Goal: Task Accomplishment & Management: Manage account settings

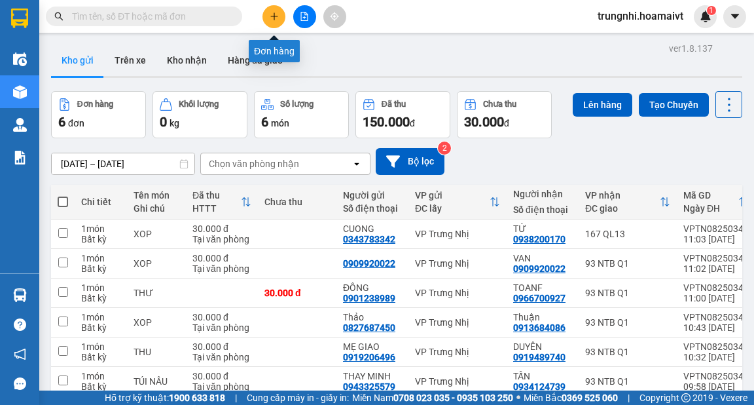
click at [272, 14] on icon "plus" at bounding box center [274, 16] width 9 height 9
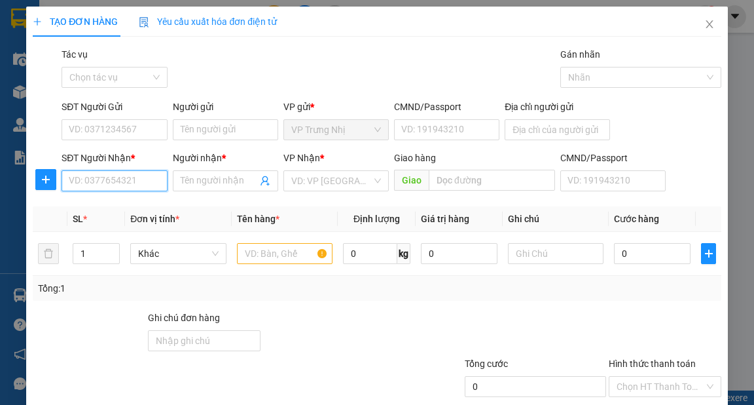
click at [100, 186] on input "SĐT Người Nhận *" at bounding box center [114, 180] width 105 height 21
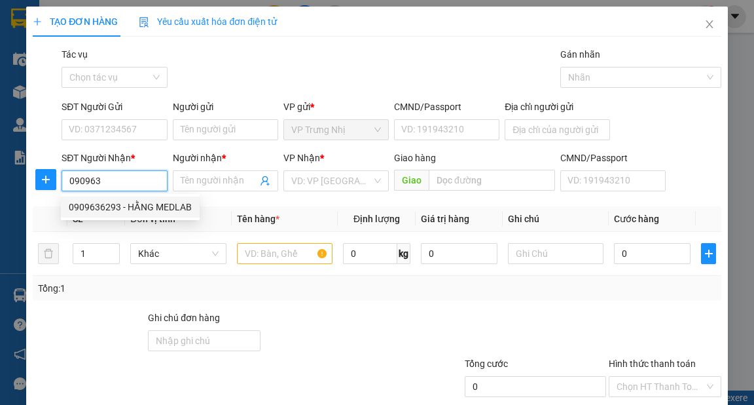
click at [178, 207] on div "0909636293 - HẰNG MEDLAB" at bounding box center [130, 207] width 123 height 14
type input "0909636293"
type input "HẰNG MEDLAB"
type input "079082038507"
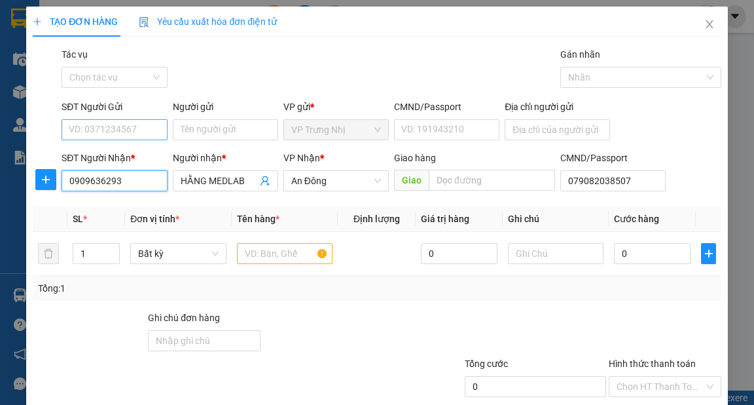
type input "0909636293"
click at [105, 120] on input "SĐT Người Gửi" at bounding box center [114, 129] width 105 height 21
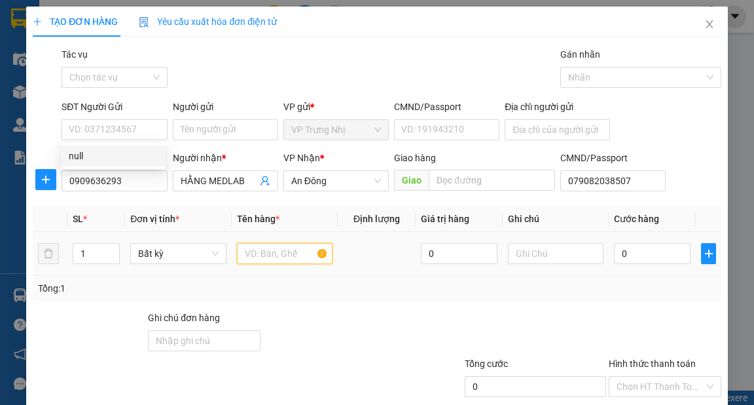
drag, startPoint x: 272, startPoint y: 252, endPoint x: 304, endPoint y: 267, distance: 34.9
click at [283, 262] on input "text" at bounding box center [285, 253] width 96 height 21
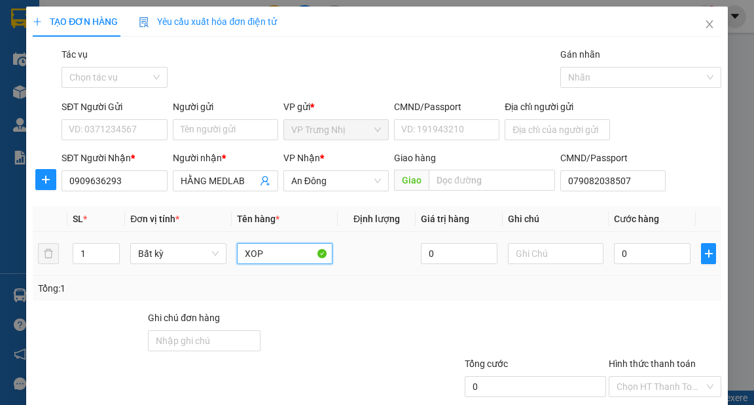
type input "XOP"
type input "3"
type input "30"
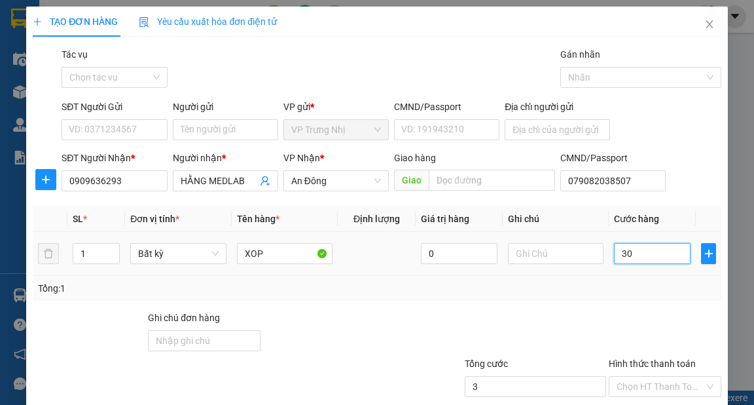
type input "30"
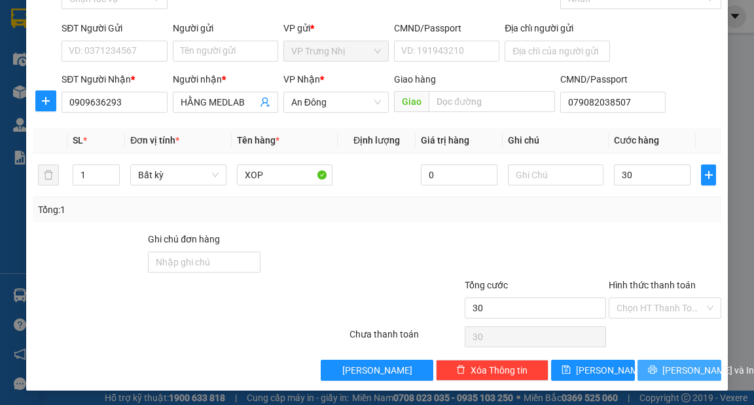
type input "30.000"
click at [685, 371] on span "[PERSON_NAME] và In" at bounding box center [709, 370] width 92 height 14
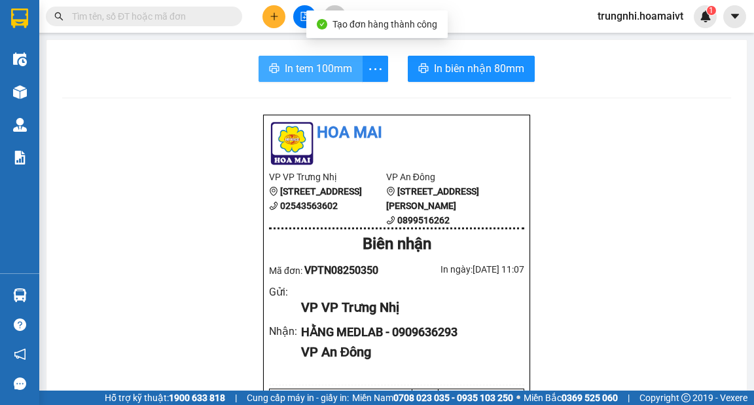
click at [306, 69] on span "In tem 100mm" at bounding box center [318, 68] width 67 height 16
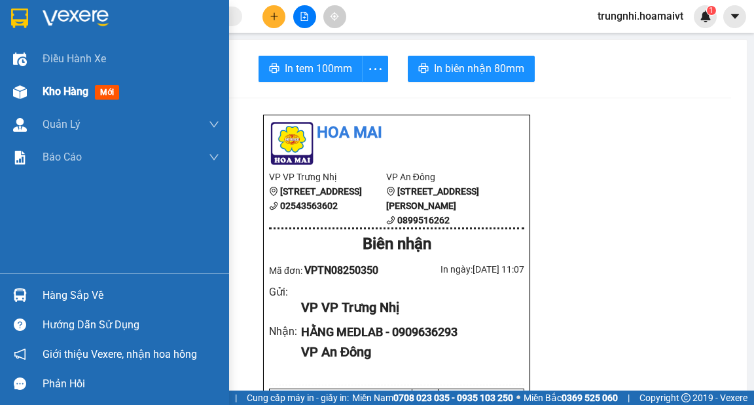
click at [29, 97] on div at bounding box center [20, 92] width 23 height 23
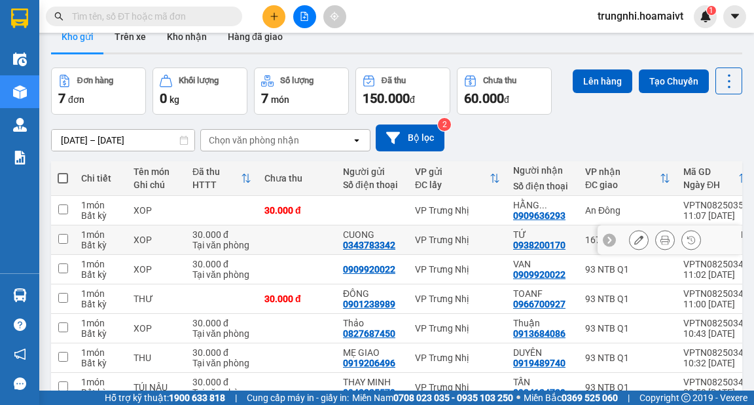
scroll to position [92, 0]
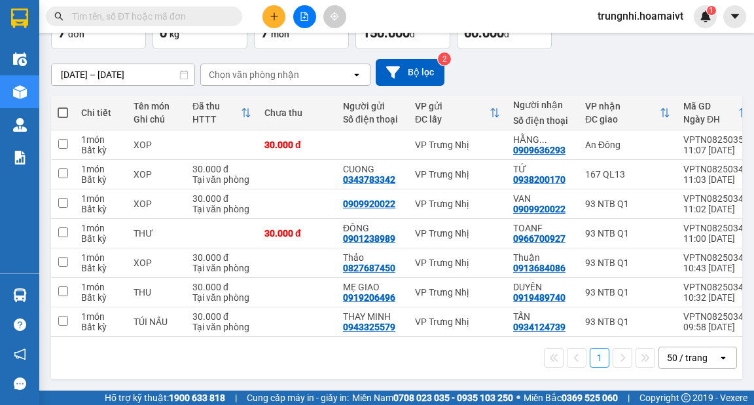
click at [64, 111] on span at bounding box center [63, 112] width 10 height 10
click at [63, 106] on input "checkbox" at bounding box center [63, 106] width 0 height 0
checkbox input "true"
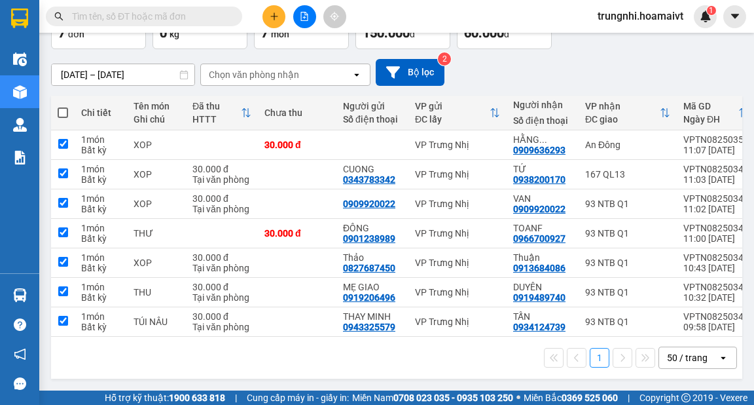
checkbox input "true"
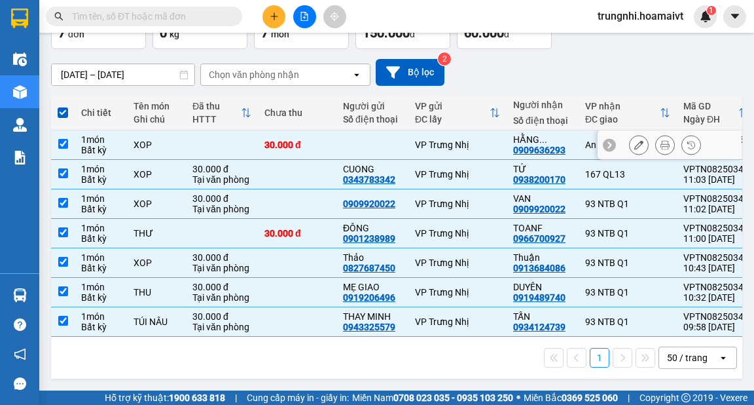
click at [65, 139] on input "checkbox" at bounding box center [63, 144] width 10 height 10
checkbox input "false"
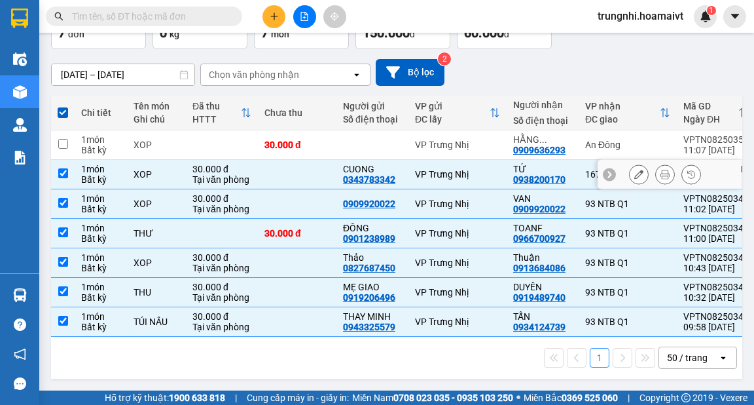
click at [69, 172] on td at bounding box center [63, 174] width 24 height 29
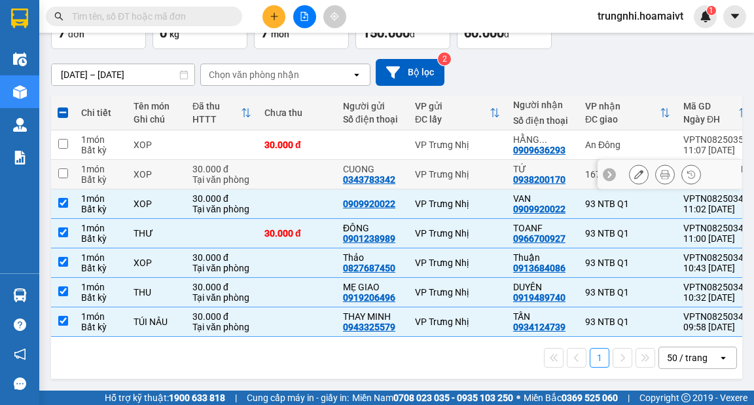
checkbox input "false"
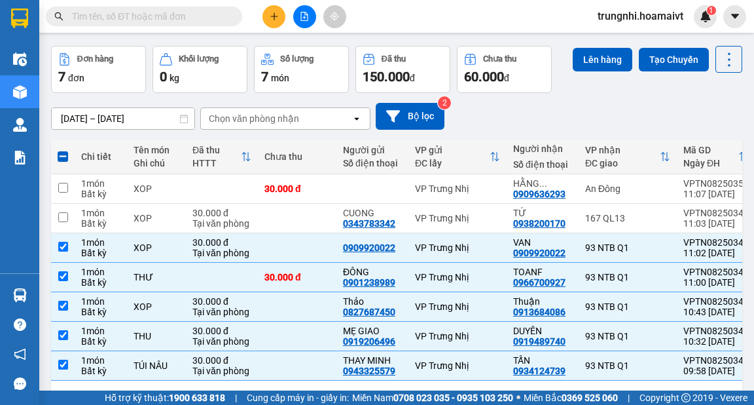
scroll to position [0, 0]
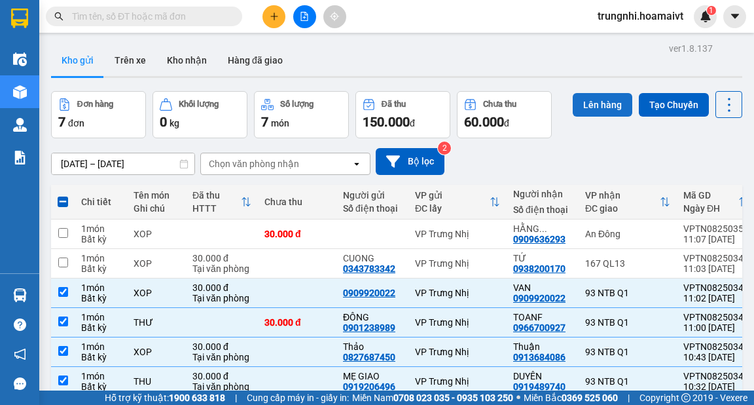
click at [604, 103] on button "Lên hàng" at bounding box center [603, 105] width 60 height 24
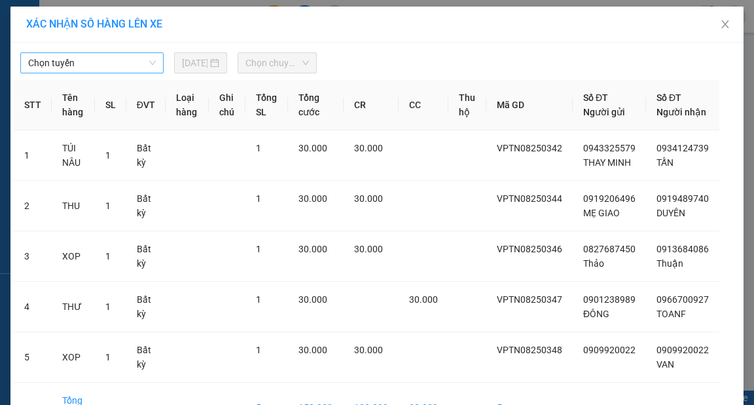
click at [118, 58] on span "Chọn tuyến" at bounding box center [92, 63] width 128 height 20
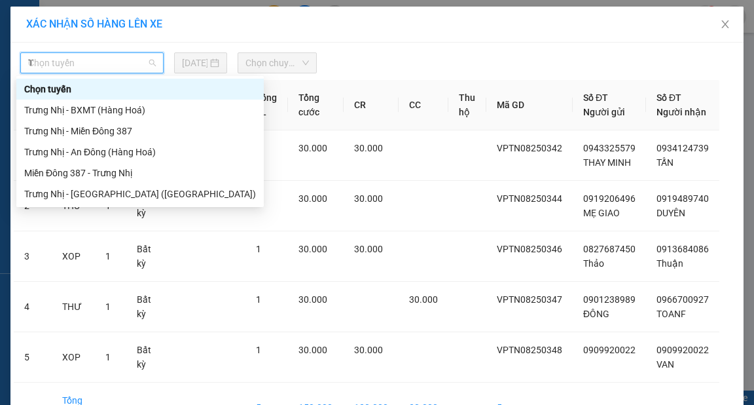
type input "TR"
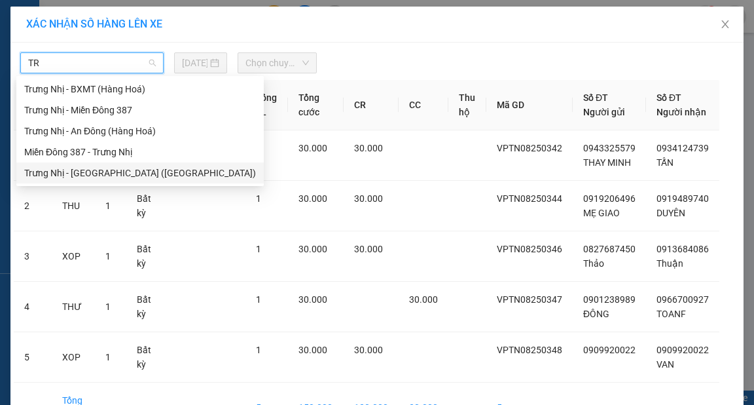
click at [113, 168] on div "Trưng Nhị - [GEOGRAPHIC_DATA] ([GEOGRAPHIC_DATA])" at bounding box center [140, 173] width 232 height 14
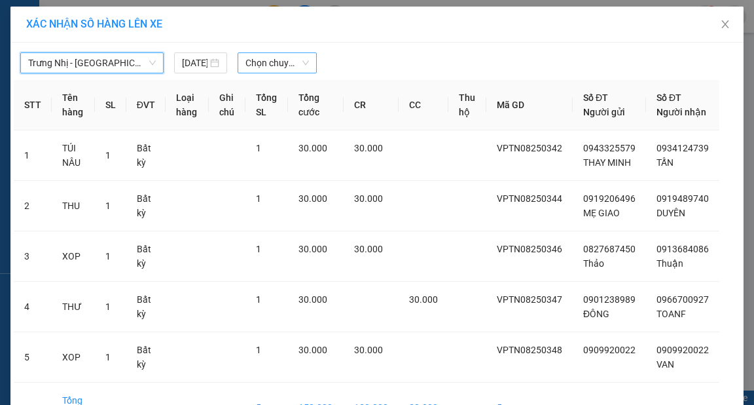
click at [259, 62] on span "Chọn chuyến" at bounding box center [278, 63] width 64 height 20
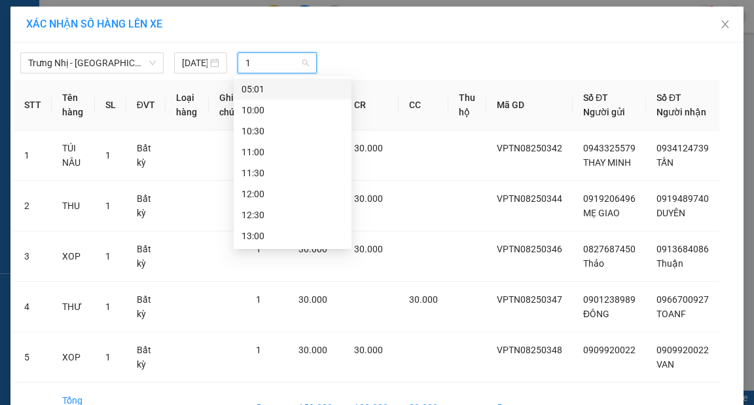
type input "11"
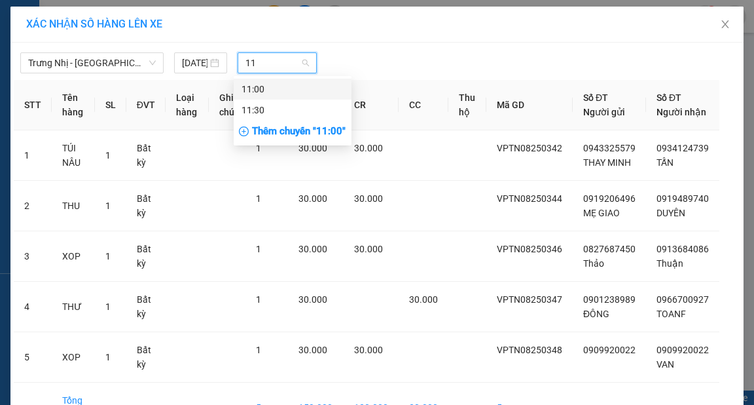
click at [296, 88] on div "11:00" at bounding box center [293, 89] width 102 height 14
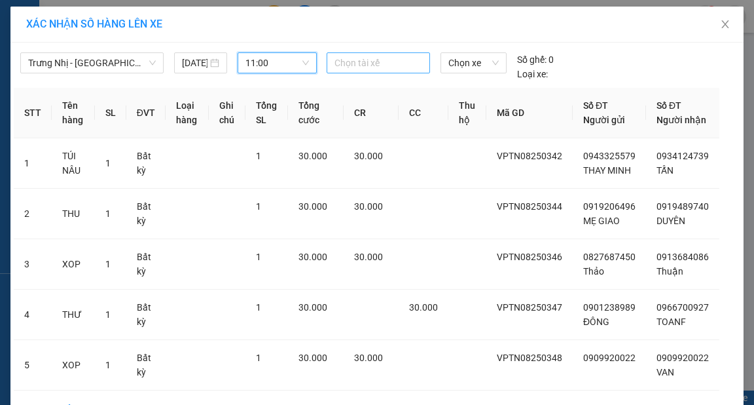
click at [364, 65] on div at bounding box center [378, 63] width 97 height 16
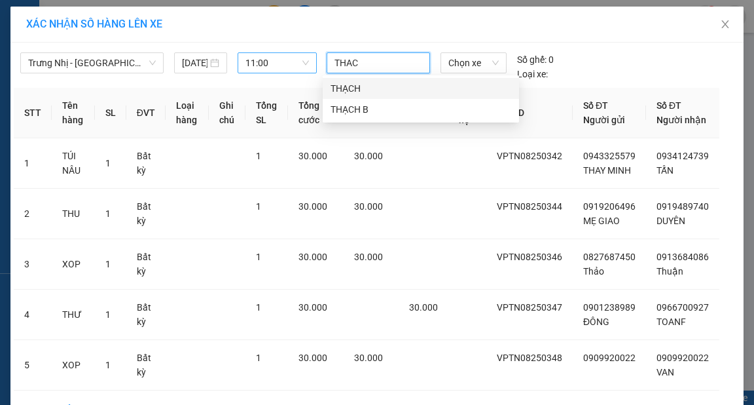
type input "THACH"
click at [385, 90] on div "THẠCH" at bounding box center [421, 88] width 181 height 14
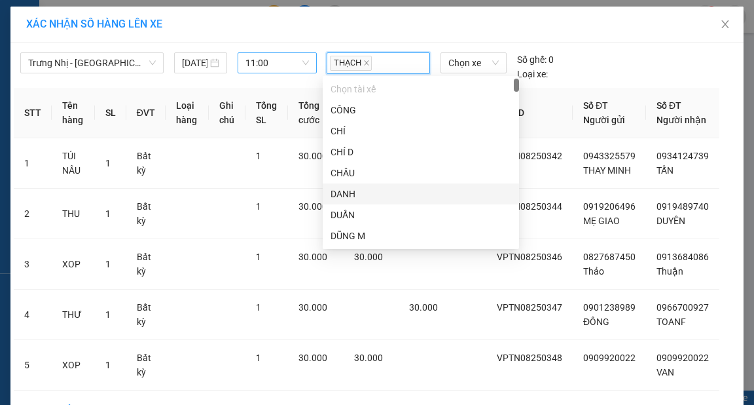
click at [668, 75] on div "Trưng Nhị - [GEOGRAPHIC_DATA] (Hàng Hoá) [DATE] 11:00 THẠCH Chọn xe Số ghế: 0 L…" at bounding box center [377, 63] width 727 height 35
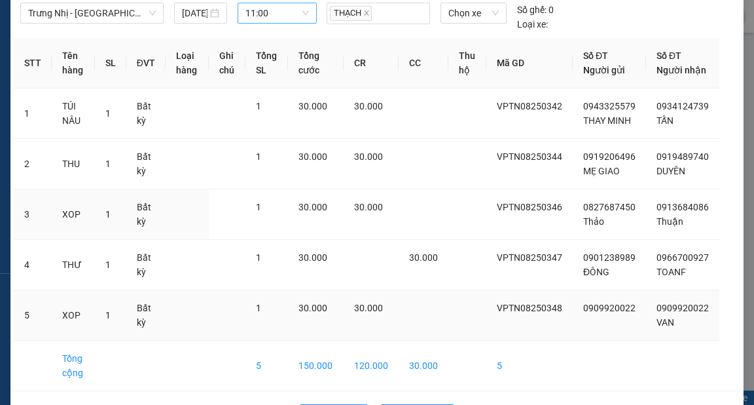
scroll to position [109, 0]
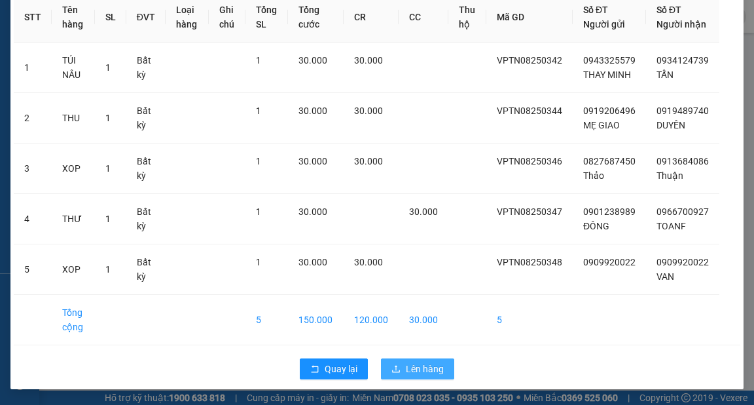
click at [422, 363] on span "Lên hàng" at bounding box center [425, 368] width 38 height 14
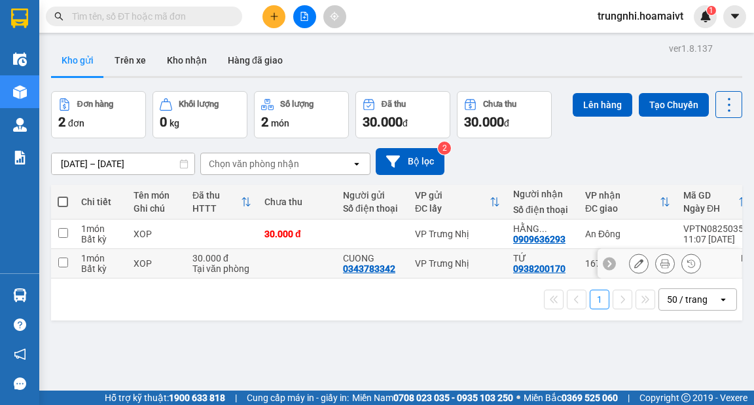
drag, startPoint x: 64, startPoint y: 263, endPoint x: 86, endPoint y: 257, distance: 22.9
click at [64, 262] on input "checkbox" at bounding box center [63, 262] width 10 height 10
checkbox input "true"
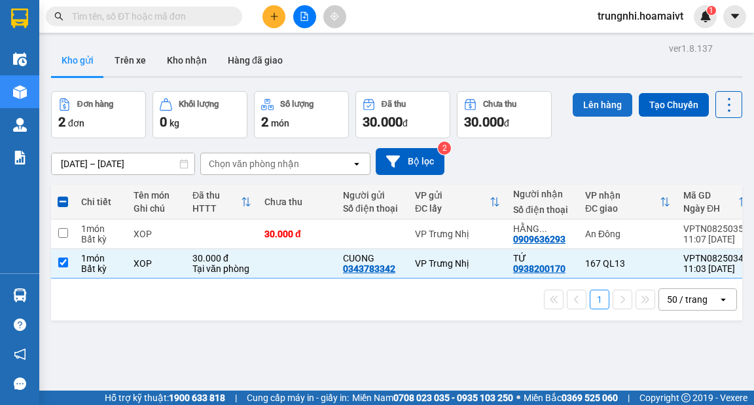
click at [612, 106] on button "Lên hàng" at bounding box center [603, 105] width 60 height 24
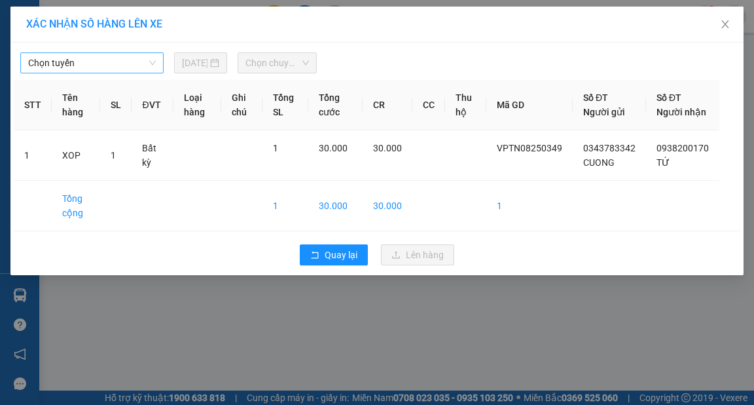
click at [86, 59] on span "Chọn tuyến" at bounding box center [92, 63] width 128 height 20
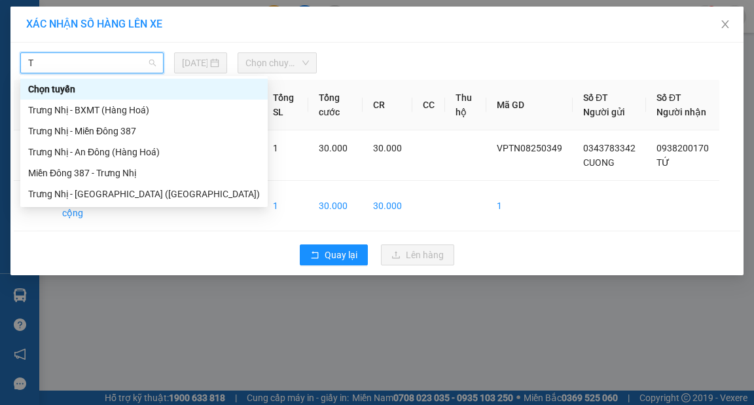
type input "TR"
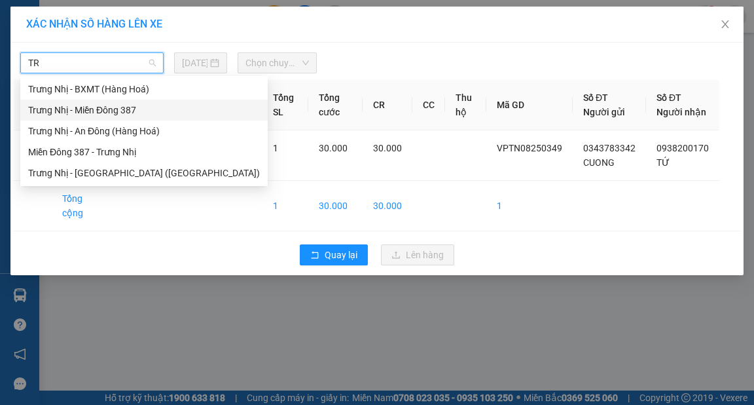
drag, startPoint x: 126, startPoint y: 111, endPoint x: 138, endPoint y: 100, distance: 17.1
click at [126, 111] on div "Trưng Nhị - Miền Đông 387" at bounding box center [144, 110] width 232 height 14
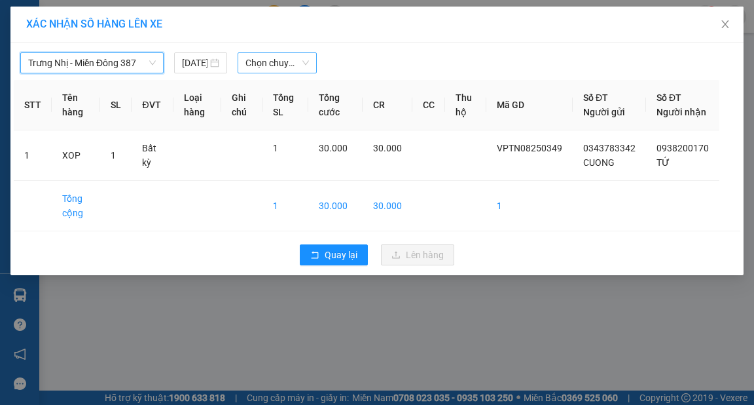
drag, startPoint x: 265, startPoint y: 65, endPoint x: 278, endPoint y: 73, distance: 15.3
click at [265, 65] on span "Chọn chuyến" at bounding box center [278, 63] width 64 height 20
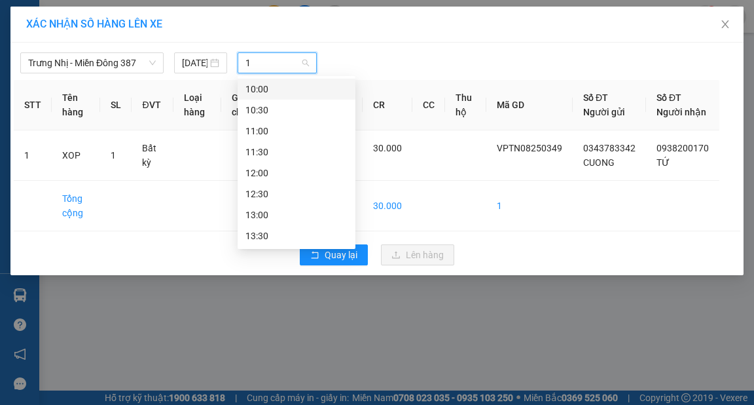
type input "11"
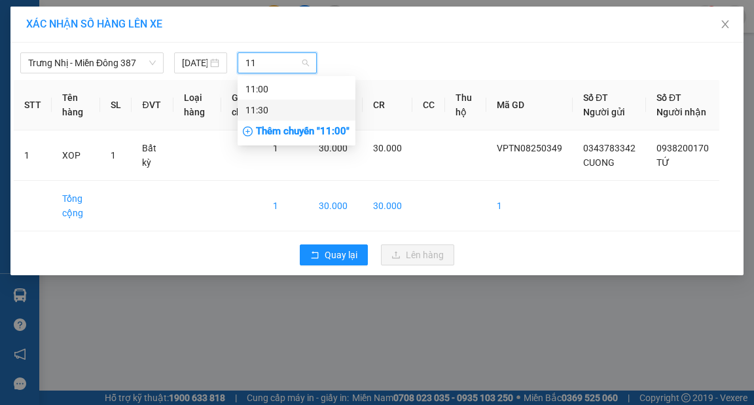
click at [299, 116] on div "11:30" at bounding box center [297, 110] width 102 height 14
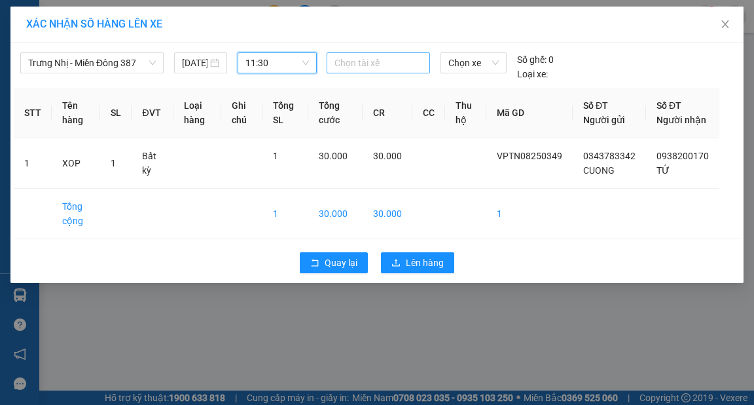
click at [380, 66] on div at bounding box center [378, 63] width 97 height 16
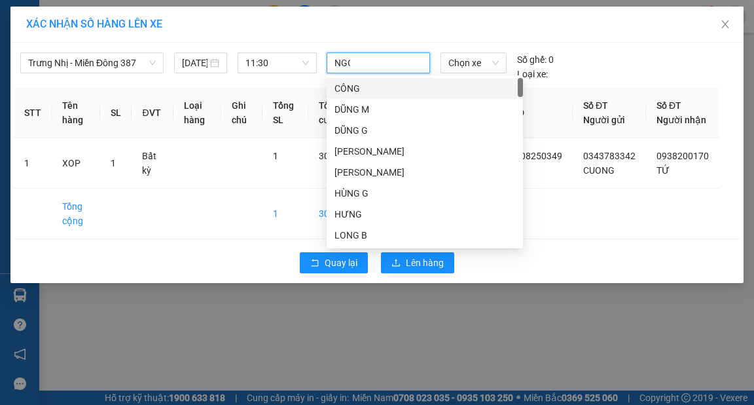
type input "NGOC"
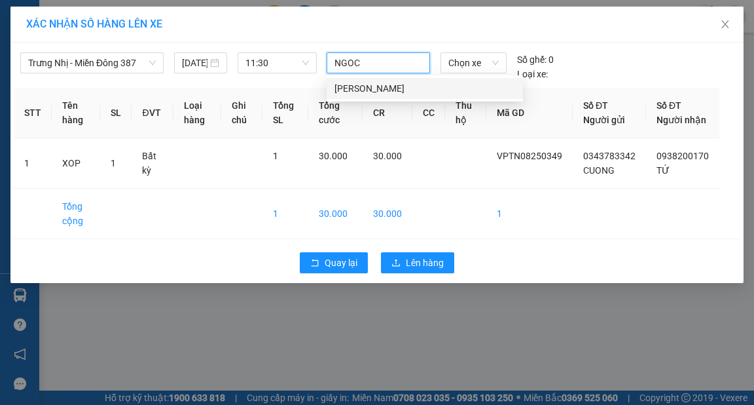
click at [385, 86] on div "NGỌC MĐ" at bounding box center [425, 88] width 181 height 14
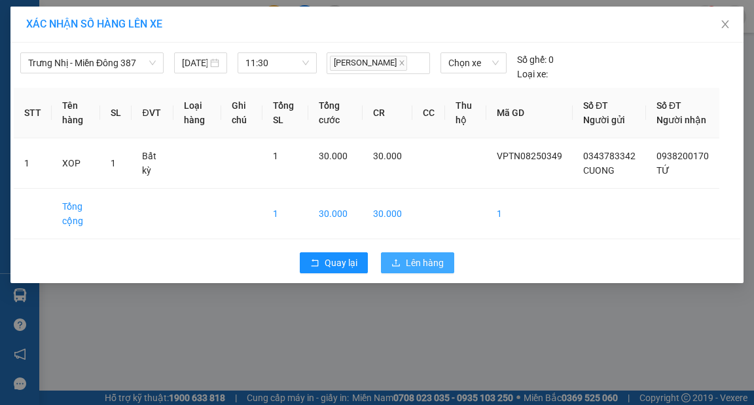
click at [434, 270] on span "Lên hàng" at bounding box center [425, 262] width 38 height 14
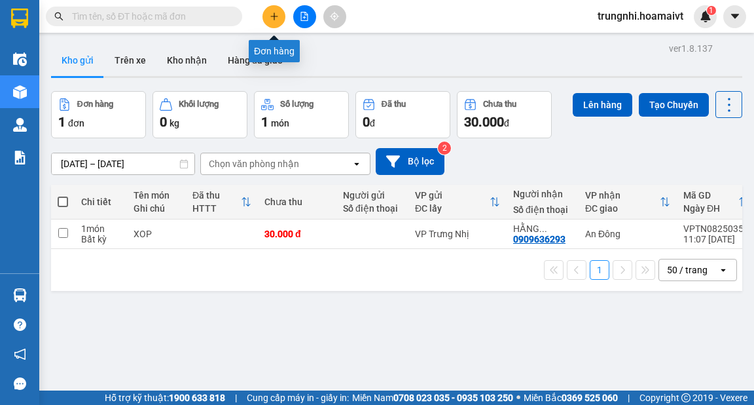
click at [270, 15] on icon "plus" at bounding box center [274, 16] width 9 height 9
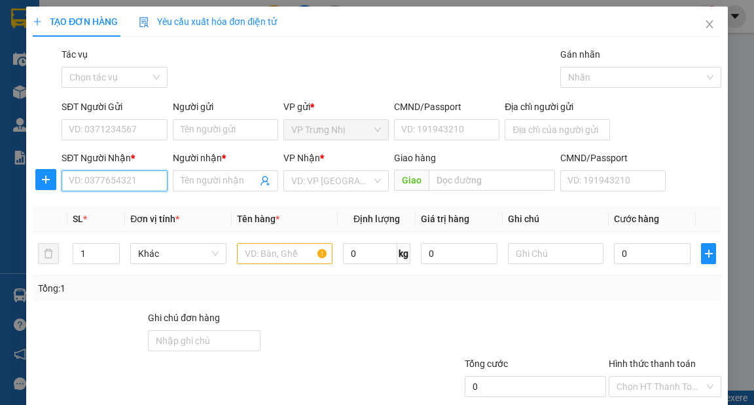
click at [108, 185] on input "SĐT Người Nhận *" at bounding box center [114, 180] width 105 height 21
type input "0704638508"
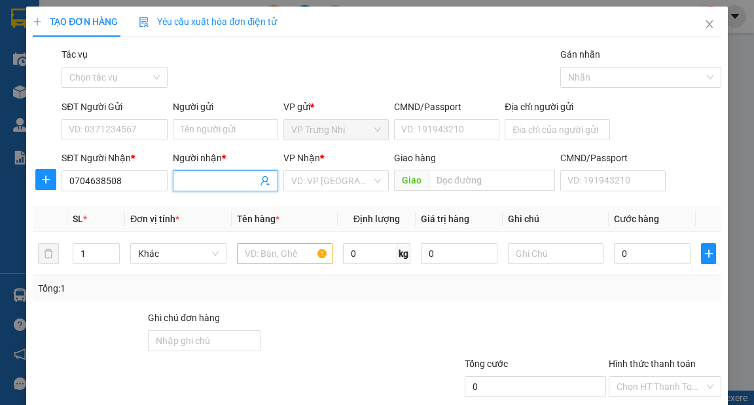
click at [204, 181] on input "Người nhận *" at bounding box center [219, 181] width 77 height 14
type input "t"
type input "THẾ"
click at [301, 182] on input "search" at bounding box center [331, 181] width 81 height 20
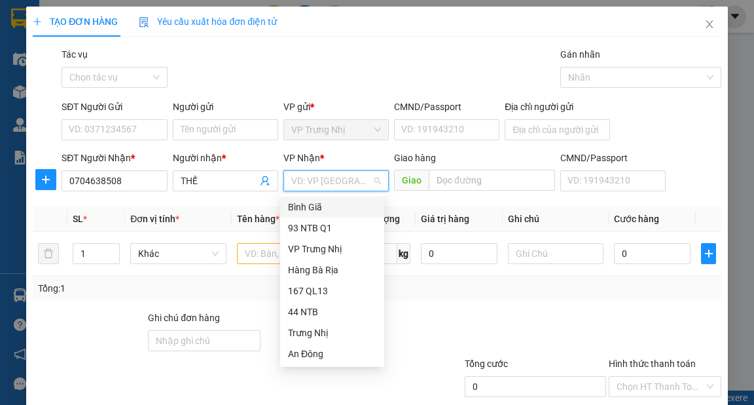
type input "9"
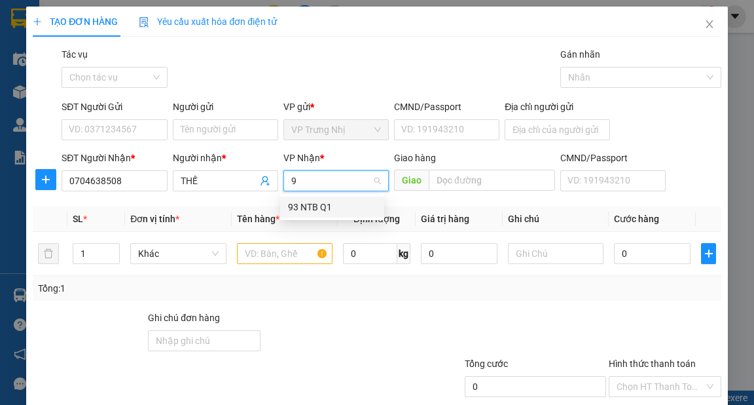
click at [301, 202] on div "93 NTB Q1" at bounding box center [332, 207] width 88 height 14
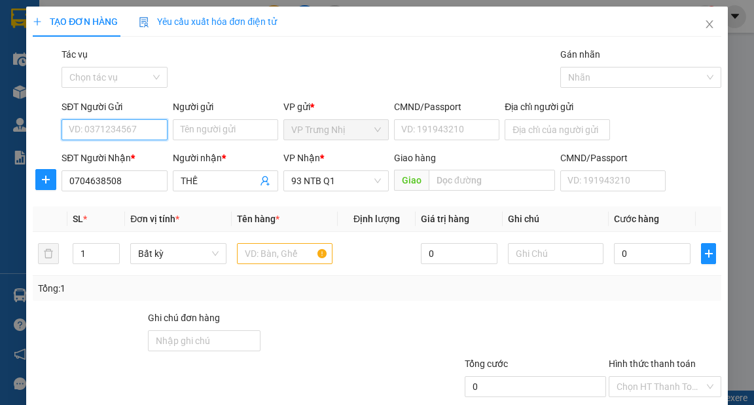
click at [101, 128] on input "SĐT Người Gửi" at bounding box center [114, 129] width 105 height 21
type input "0917120021"
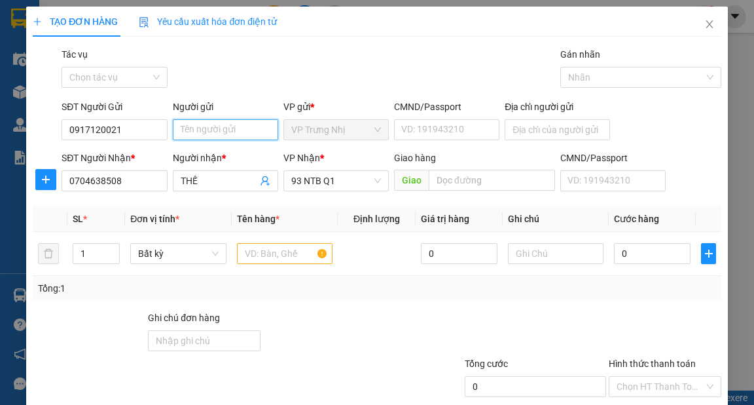
click at [194, 137] on input "Người gửi" at bounding box center [225, 129] width 105 height 21
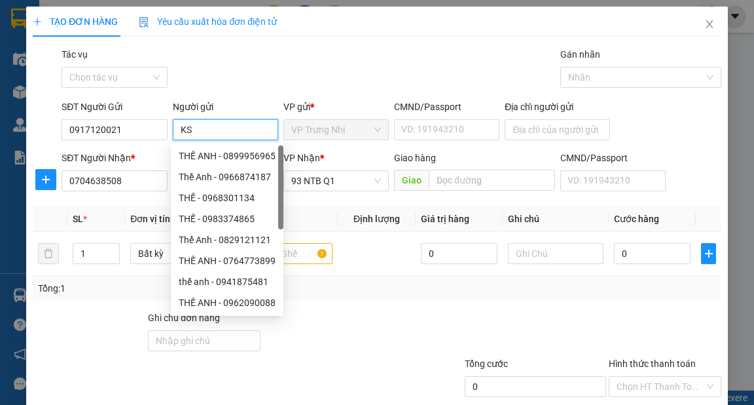
type input "K"
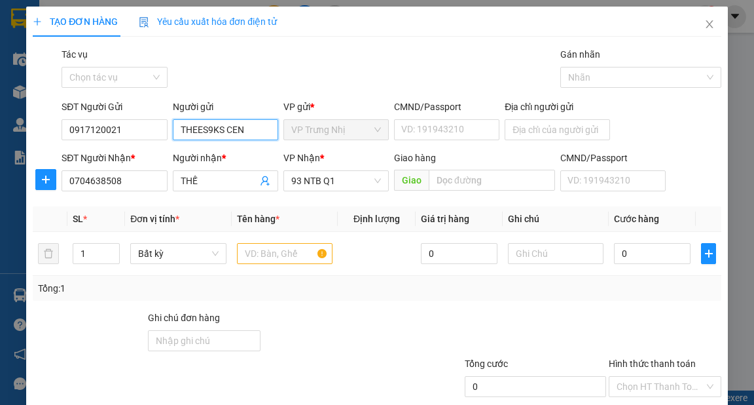
click at [222, 131] on input "THEES9KS CEN" at bounding box center [225, 129] width 105 height 21
type input "KS CEN"
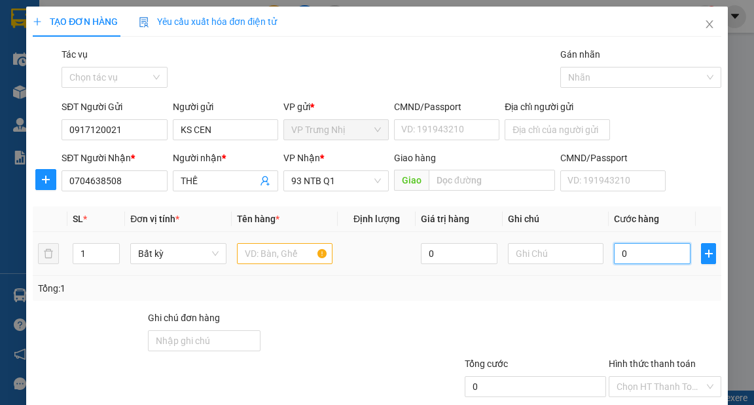
click at [626, 261] on input "0" at bounding box center [652, 253] width 77 height 21
type input "3"
type input "30"
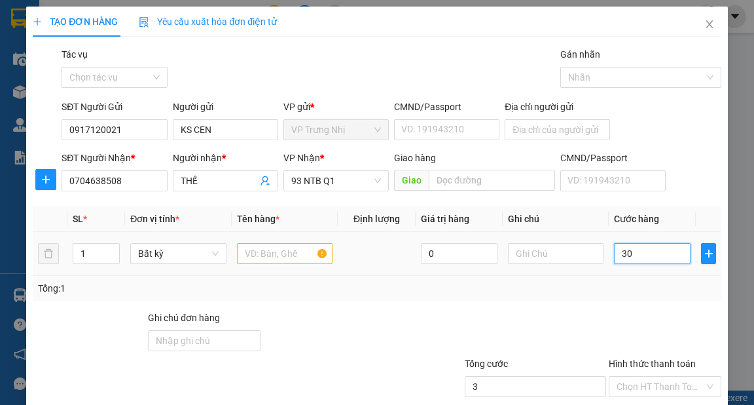
type input "30"
type input "30.000"
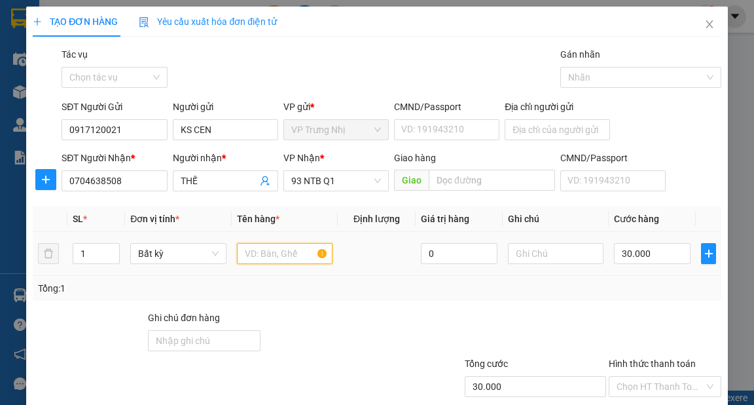
click at [275, 251] on input "text" at bounding box center [285, 253] width 96 height 21
type input "HOP"
click at [563, 293] on div "Tổng: 1" at bounding box center [377, 288] width 678 height 14
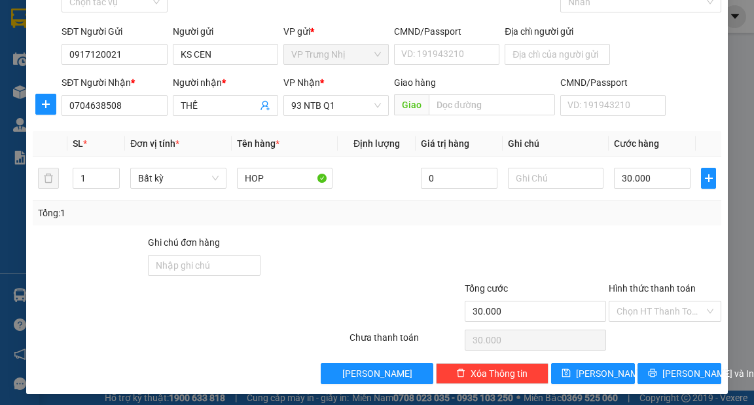
scroll to position [79, 0]
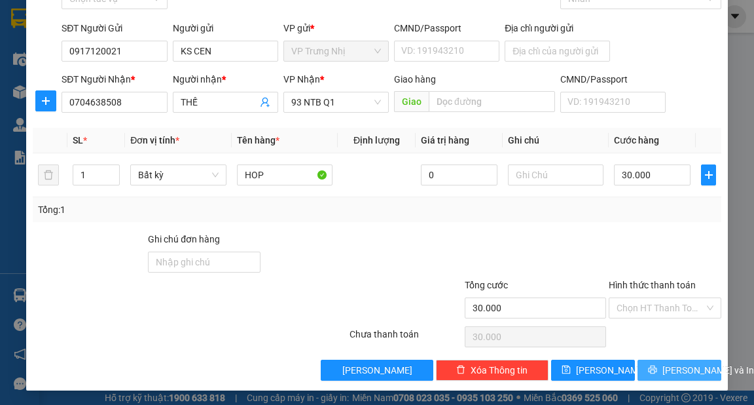
click at [695, 375] on span "[PERSON_NAME] và In" at bounding box center [709, 370] width 92 height 14
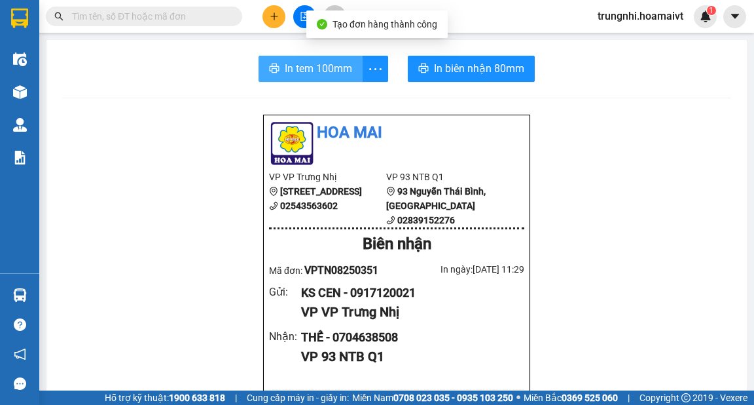
click at [295, 67] on span "In tem 100mm" at bounding box center [318, 68] width 67 height 16
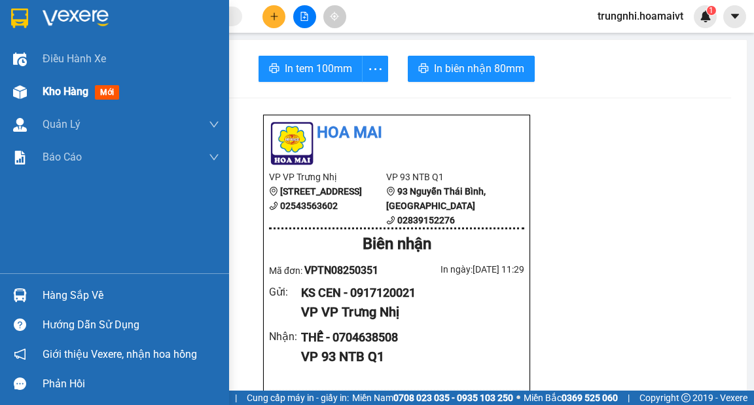
click at [54, 92] on span "Kho hàng" at bounding box center [66, 91] width 46 height 12
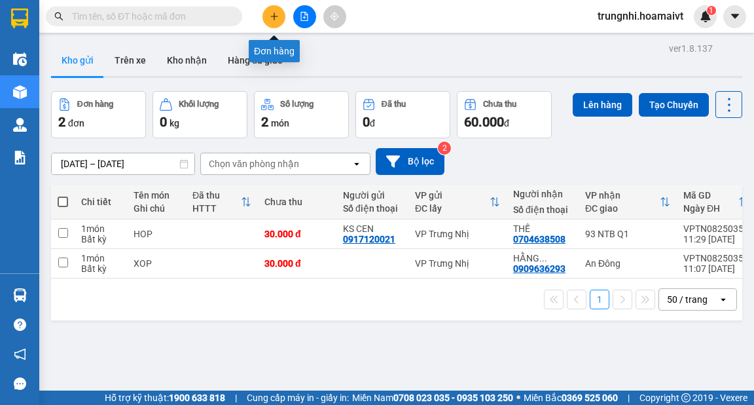
click at [272, 16] on icon "plus" at bounding box center [274, 16] width 9 height 9
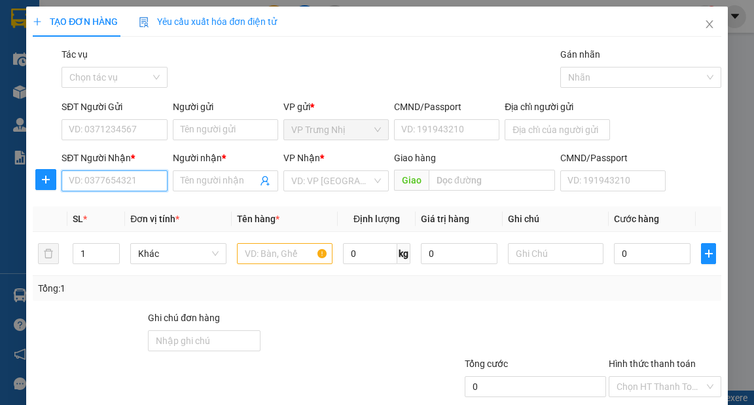
click at [108, 181] on input "SĐT Người Nhận *" at bounding box center [114, 180] width 105 height 21
type input "0936505606"
click at [141, 202] on div "0936505606 - CƯỜNG" at bounding box center [116, 207] width 94 height 14
type input "CƯỜNG"
type input "0936505606"
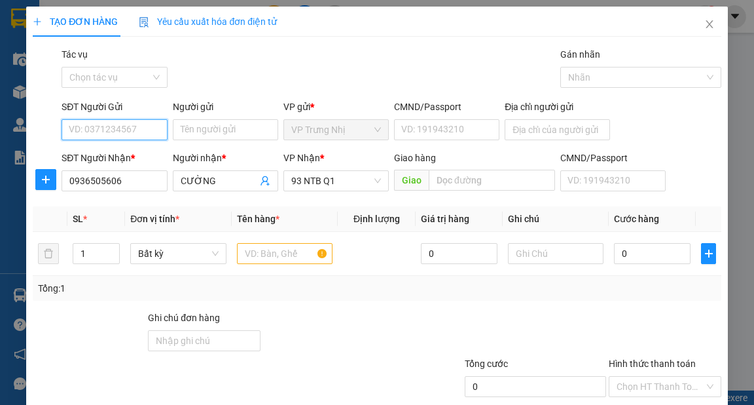
click at [128, 134] on input "SĐT Người Gửi" at bounding box center [114, 129] width 105 height 21
click at [144, 156] on div "0937565566 - thuy" at bounding box center [113, 156] width 88 height 14
type input "0937565566"
type input "thuy"
click at [259, 254] on input "text" at bounding box center [285, 253] width 96 height 21
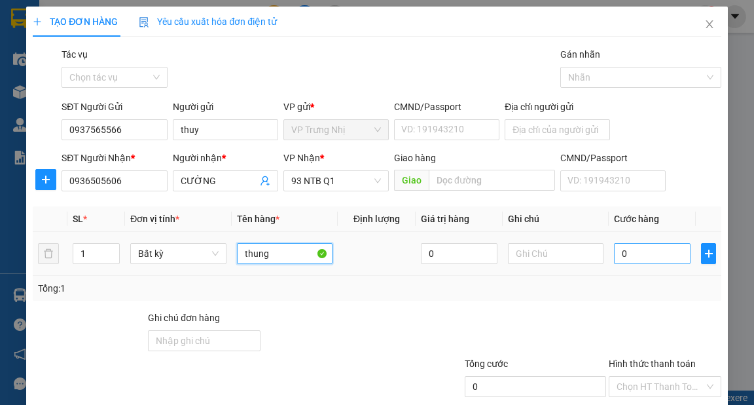
type input "thung"
click at [643, 255] on input "0" at bounding box center [652, 253] width 77 height 21
type input "3"
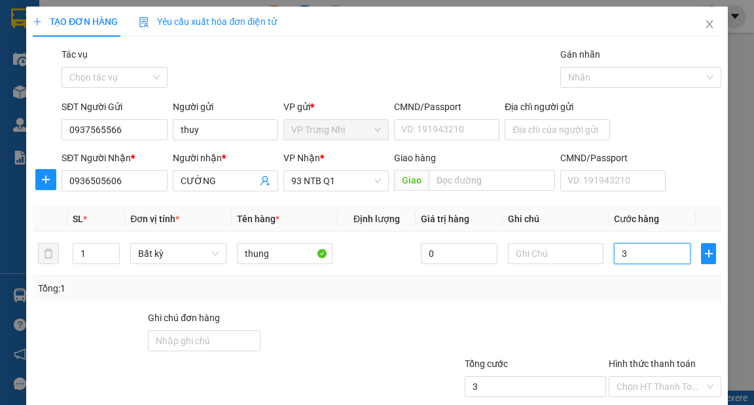
type input "30"
type input "30.000"
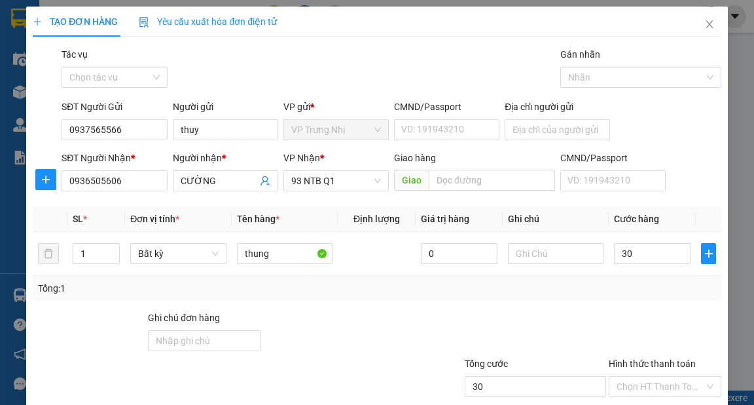
type input "30.000"
click at [602, 293] on div "Tổng: 1" at bounding box center [377, 288] width 678 height 14
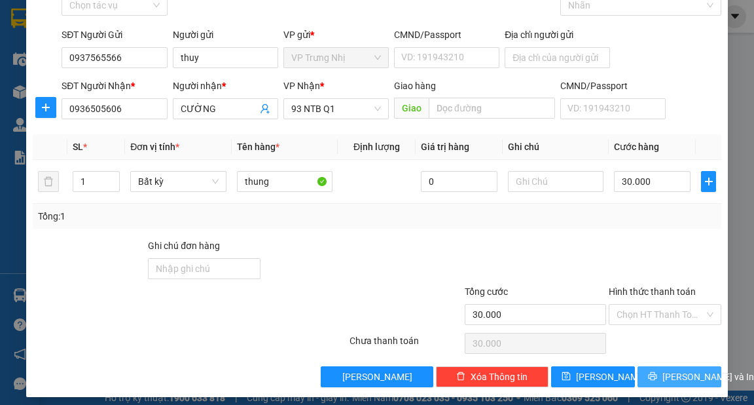
scroll to position [79, 0]
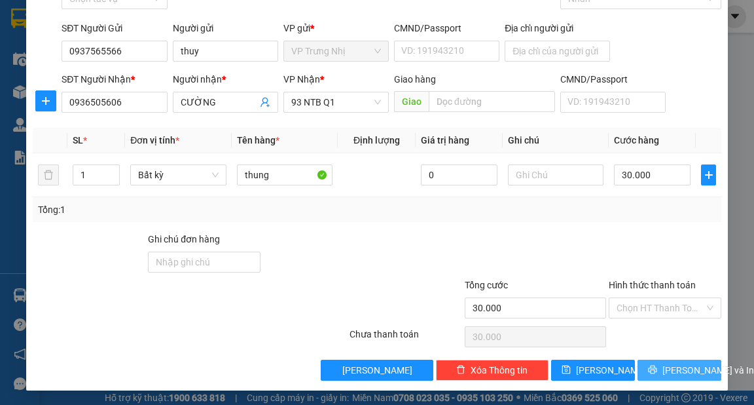
click at [682, 371] on span "[PERSON_NAME] và In" at bounding box center [709, 370] width 92 height 14
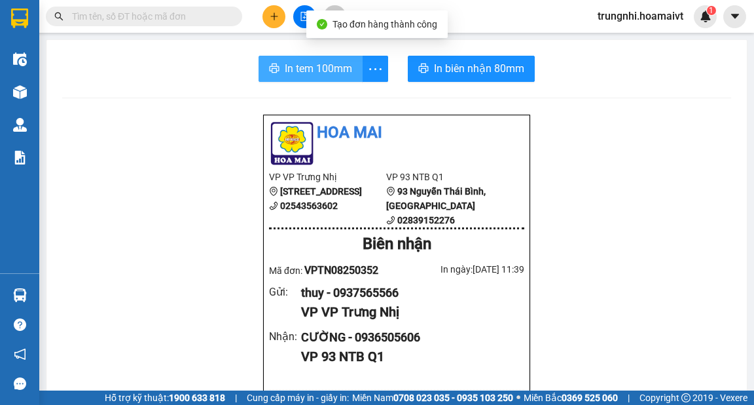
click at [291, 71] on span "In tem 100mm" at bounding box center [318, 68] width 67 height 16
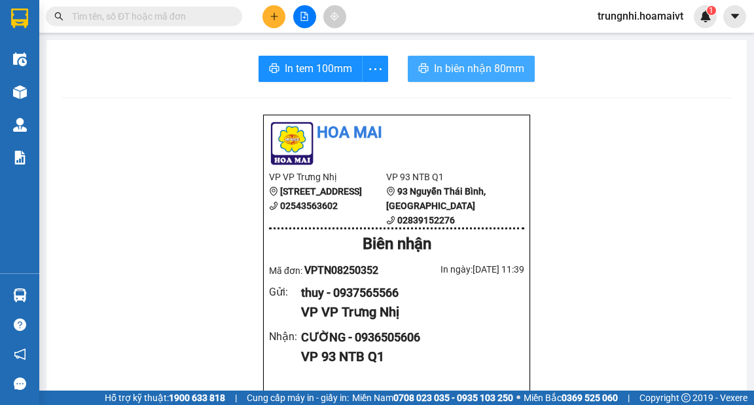
click at [435, 61] on span "In biên nhận 80mm" at bounding box center [479, 68] width 90 height 16
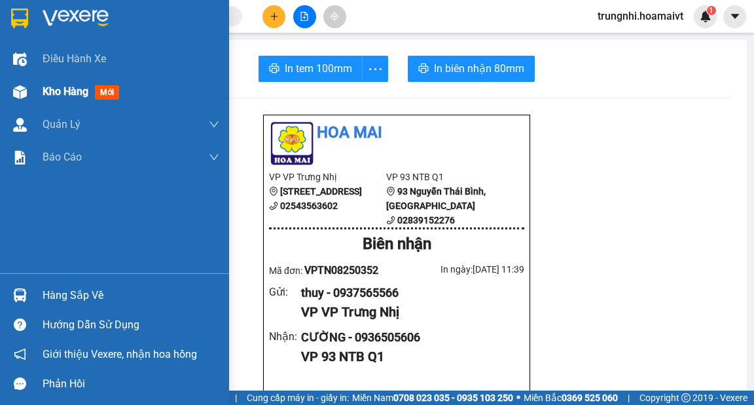
click at [31, 96] on div "Kho hàng mới" at bounding box center [114, 91] width 229 height 33
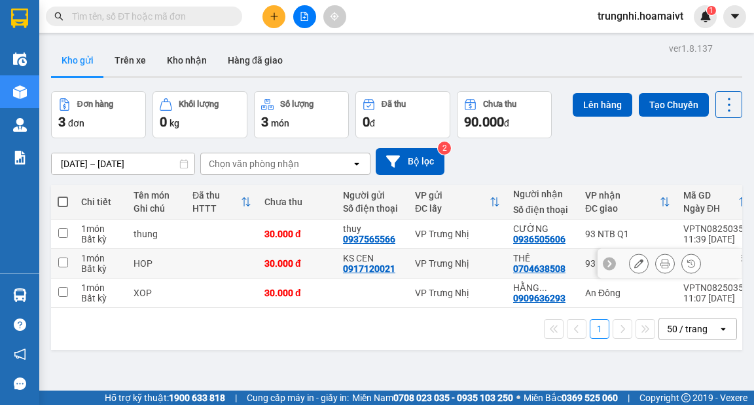
click at [67, 265] on input "checkbox" at bounding box center [63, 262] width 10 height 10
checkbox input "true"
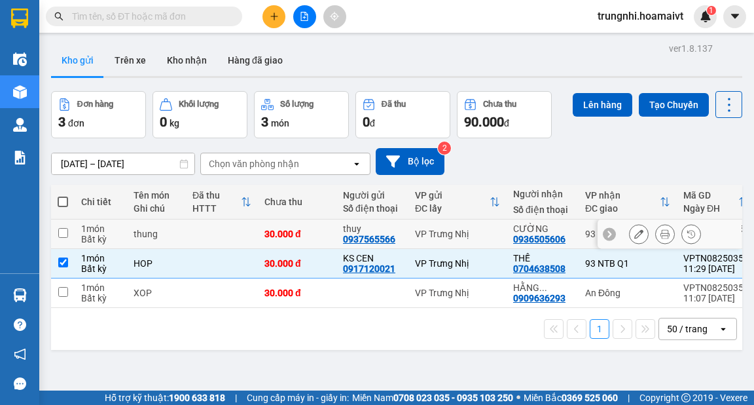
click at [75, 228] on td "1 món Bất kỳ" at bounding box center [101, 233] width 52 height 29
checkbox input "true"
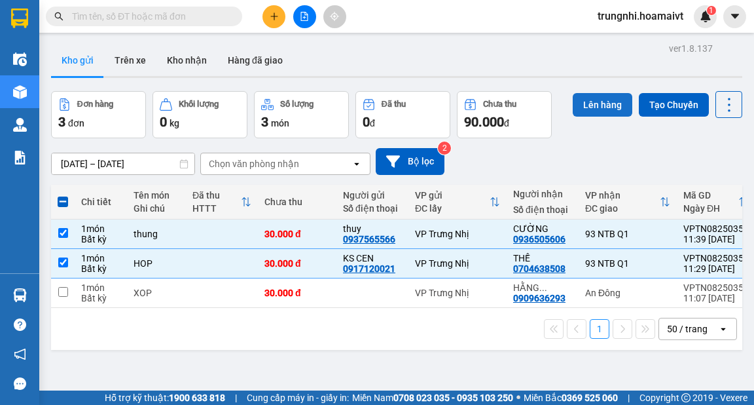
click at [606, 95] on button "Lên hàng" at bounding box center [603, 105] width 60 height 24
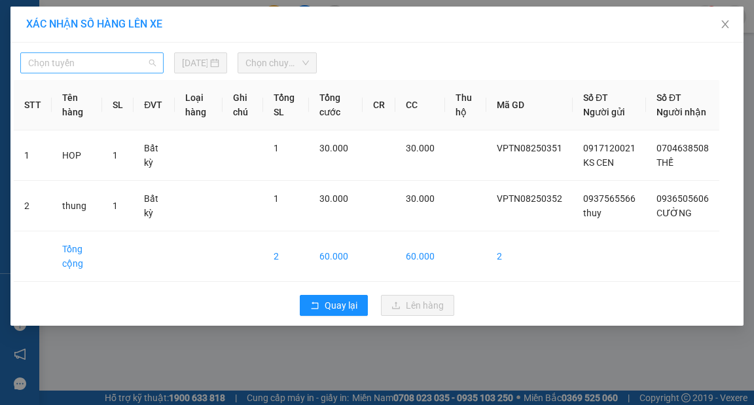
click at [107, 54] on span "Chọn tuyến" at bounding box center [92, 63] width 128 height 20
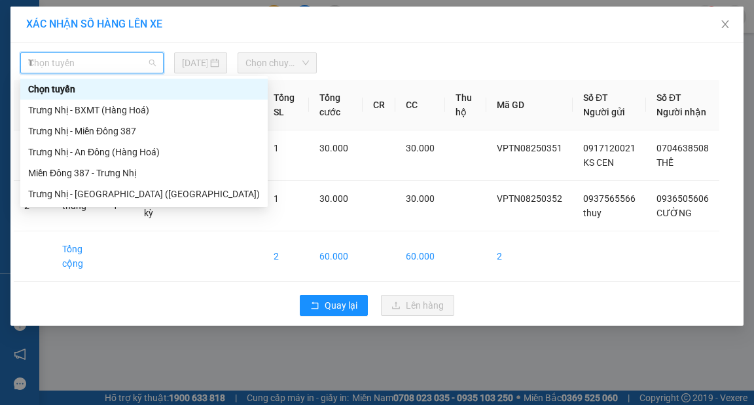
type input "TR"
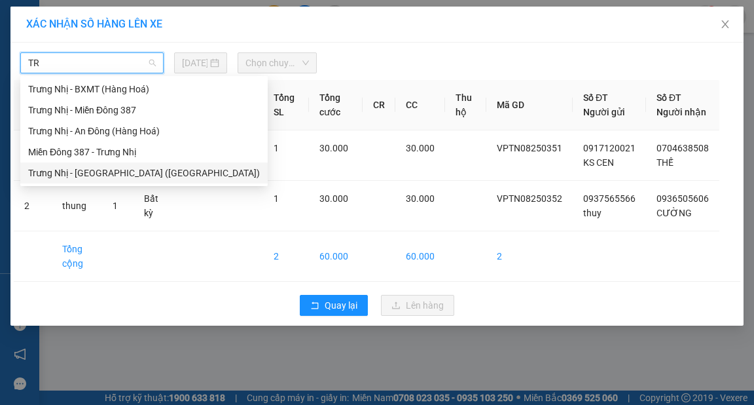
click at [118, 179] on div "Trưng Nhị - [GEOGRAPHIC_DATA] ([GEOGRAPHIC_DATA])" at bounding box center [144, 173] width 232 height 14
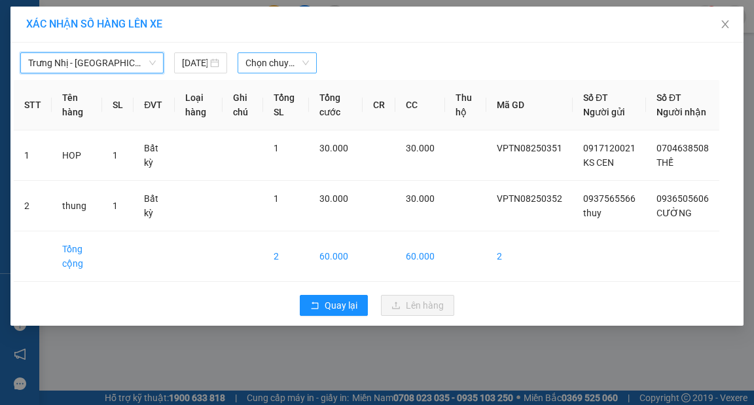
click at [272, 62] on span "Chọn chuyến" at bounding box center [278, 63] width 64 height 20
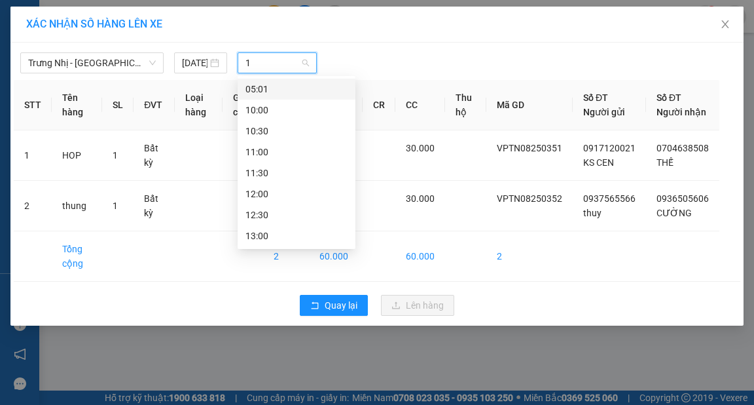
type input "12"
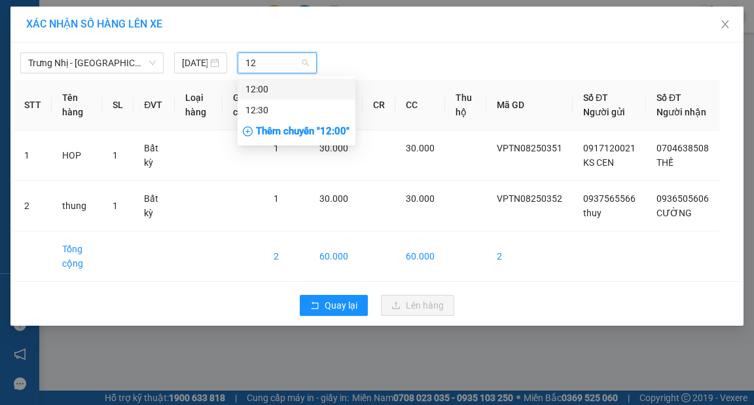
click at [278, 97] on div "12:00" at bounding box center [297, 89] width 118 height 21
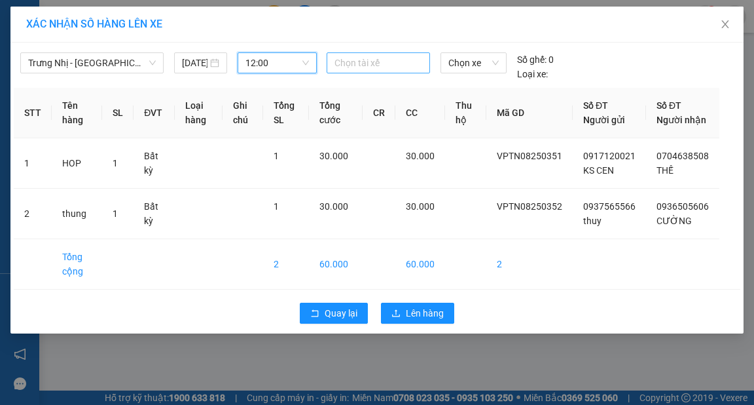
drag, startPoint x: 354, startPoint y: 65, endPoint x: 373, endPoint y: 73, distance: 19.7
click at [373, 73] on div "Chọn tài xế" at bounding box center [378, 62] width 103 height 21
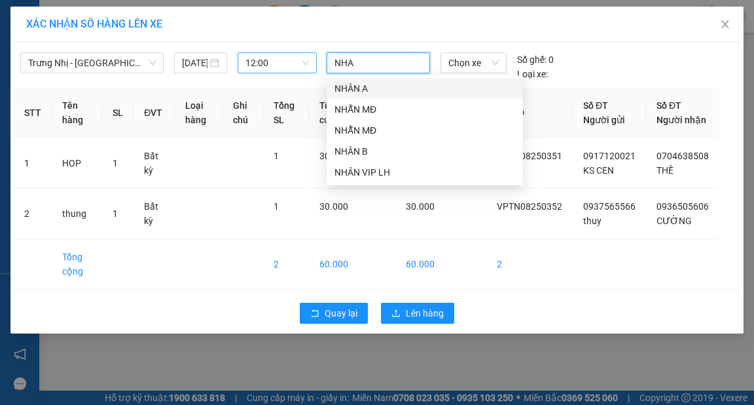
type input "NHAN"
click at [410, 92] on div "NHÂN A" at bounding box center [425, 88] width 181 height 14
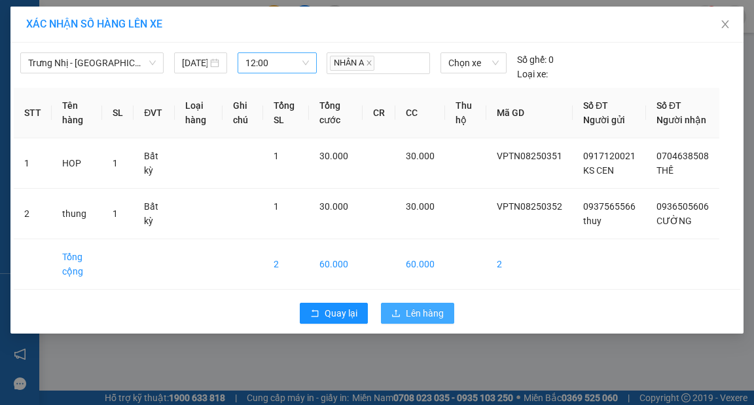
drag, startPoint x: 414, startPoint y: 328, endPoint x: 423, endPoint y: 318, distance: 13.9
click at [421, 320] on span "Lên hàng" at bounding box center [425, 313] width 38 height 14
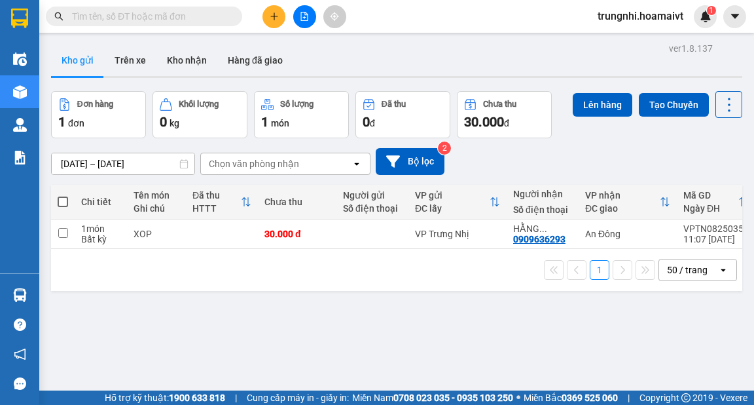
click at [272, 15] on icon "plus" at bounding box center [274, 16] width 9 height 9
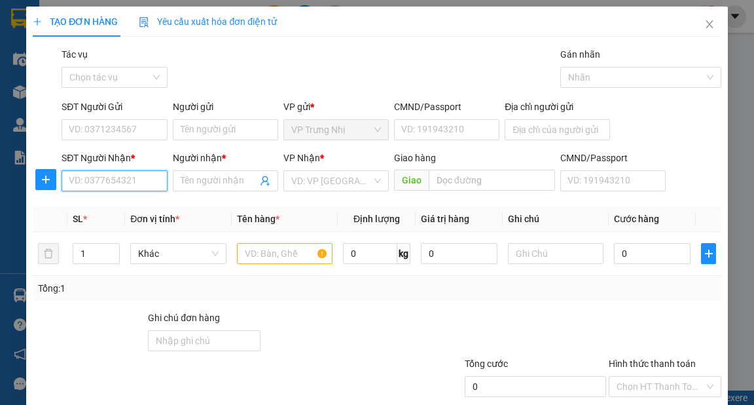
click at [128, 177] on input "SĐT Người Nhận *" at bounding box center [114, 180] width 105 height 21
click at [83, 183] on input "SĐT Người Nhận *" at bounding box center [114, 180] width 105 height 21
click at [99, 181] on input "SĐT Người Nhận *" at bounding box center [114, 180] width 105 height 21
click at [110, 183] on input "SĐT Người Nhận *" at bounding box center [114, 180] width 105 height 21
type input "0706155610"
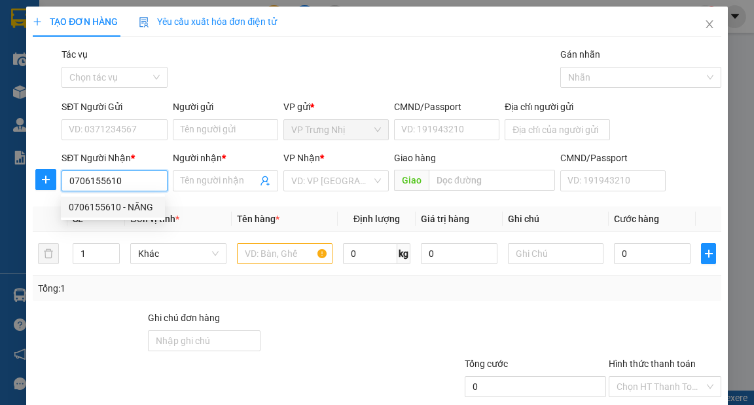
click at [104, 208] on div "0706155610 - NĂNG" at bounding box center [113, 207] width 88 height 14
type input "NĂNG"
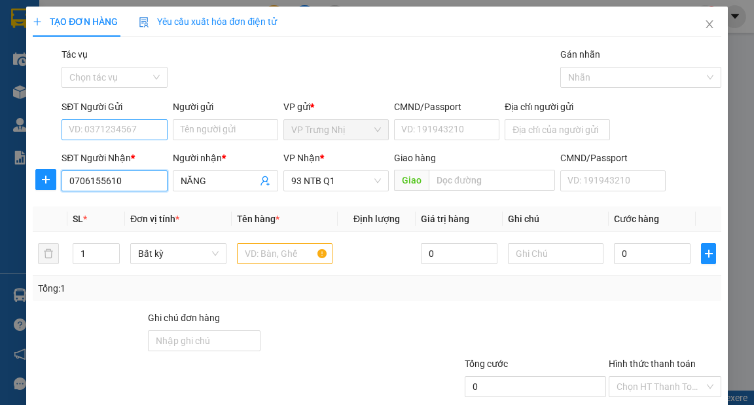
type input "0706155610"
click at [108, 128] on input "SĐT Người Gửi" at bounding box center [114, 129] width 105 height 21
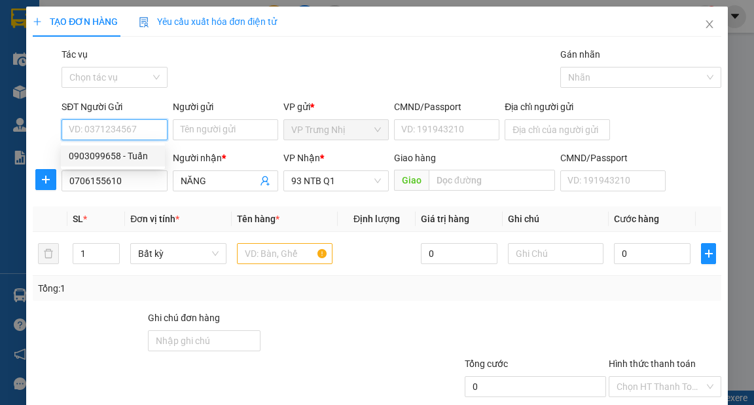
click at [141, 157] on div "0903099658 - Tuấn" at bounding box center [113, 156] width 88 height 14
type input "0903099658"
type input "Tuấn"
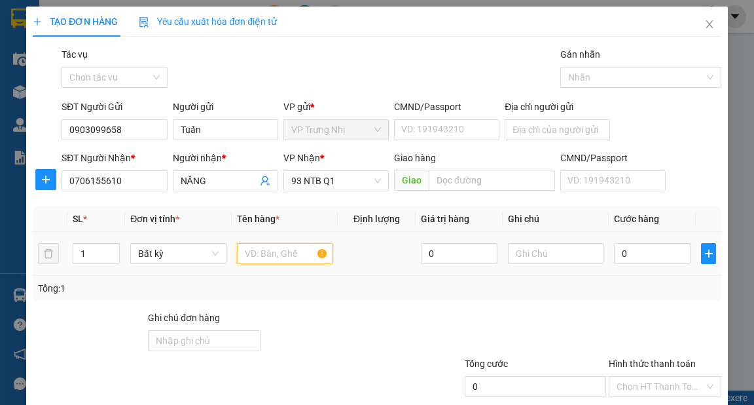
drag, startPoint x: 272, startPoint y: 252, endPoint x: 345, endPoint y: 263, distance: 74.1
click at [272, 252] on input "text" at bounding box center [285, 253] width 96 height 21
click at [272, 251] on input "text" at bounding box center [285, 253] width 96 height 21
type input "HOP"
click at [658, 251] on input "0" at bounding box center [652, 253] width 77 height 21
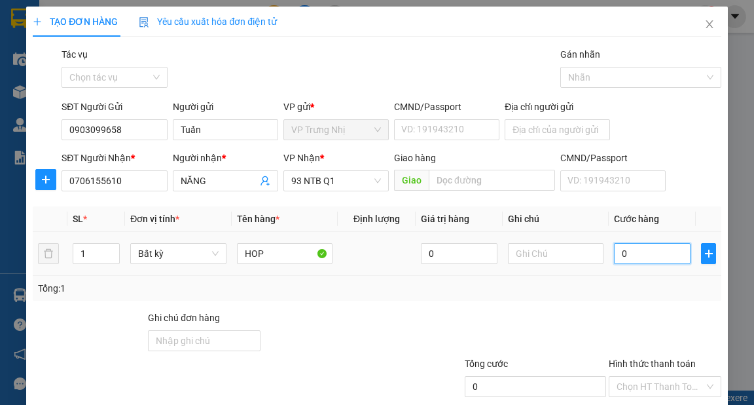
type input "3"
type input "30"
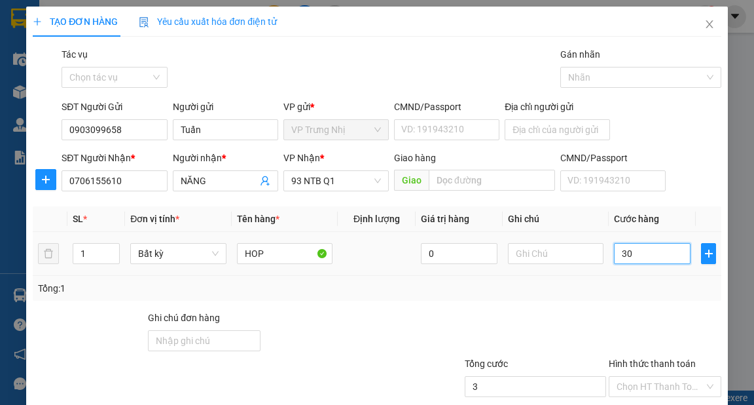
type input "30"
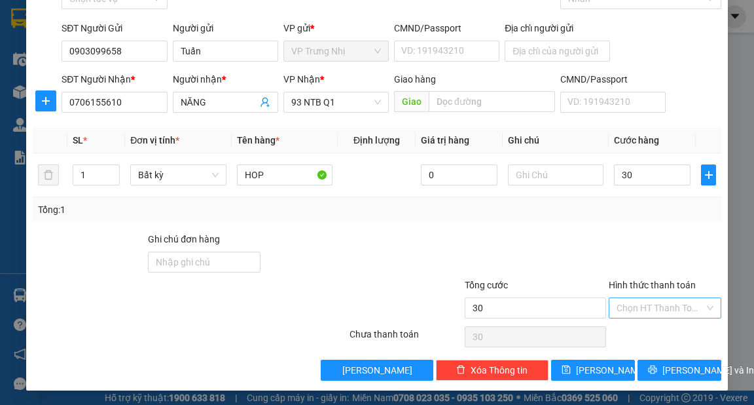
type input "30.000"
drag, startPoint x: 661, startPoint y: 306, endPoint x: 669, endPoint y: 319, distance: 14.7
click at [663, 306] on input "Hình thức thanh toán" at bounding box center [661, 308] width 88 height 20
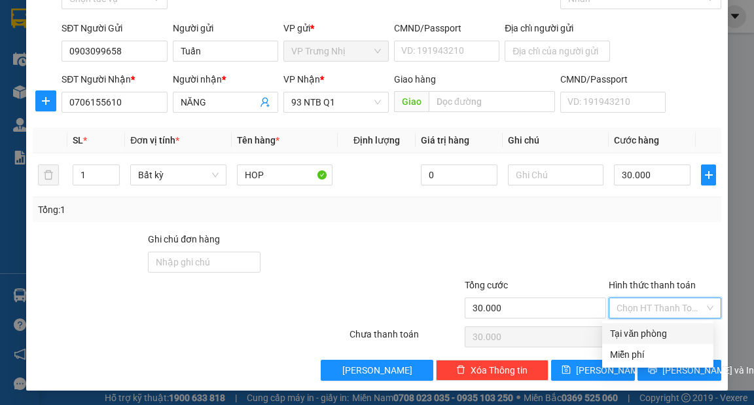
click at [661, 333] on div "Tại văn phòng" at bounding box center [658, 333] width 96 height 14
type input "0"
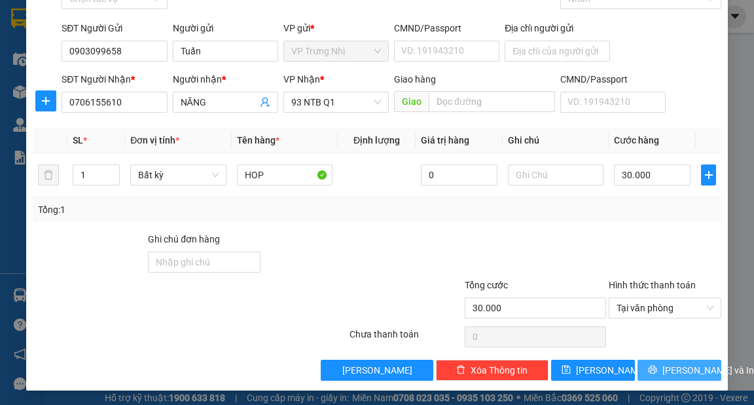
click at [686, 377] on button "[PERSON_NAME] và In" at bounding box center [680, 370] width 84 height 21
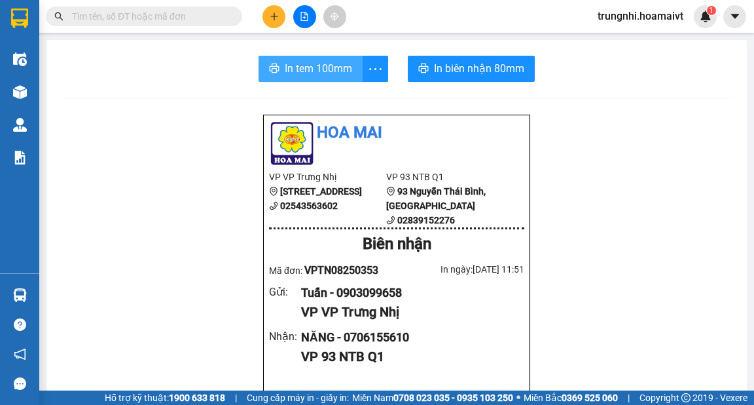
click at [297, 67] on span "In tem 100mm" at bounding box center [318, 68] width 67 height 16
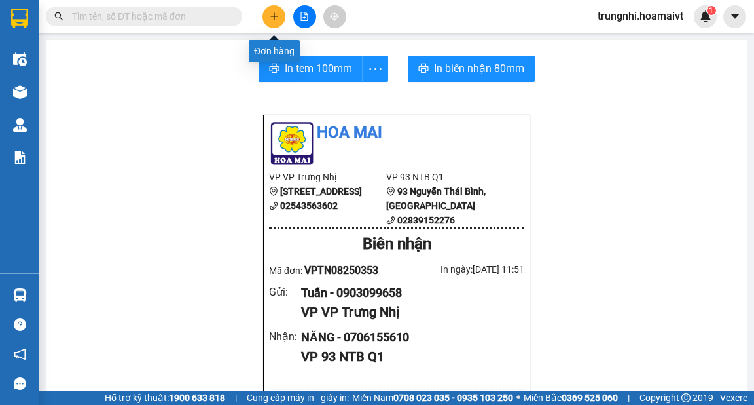
click at [278, 17] on icon "plus" at bounding box center [274, 16] width 9 height 9
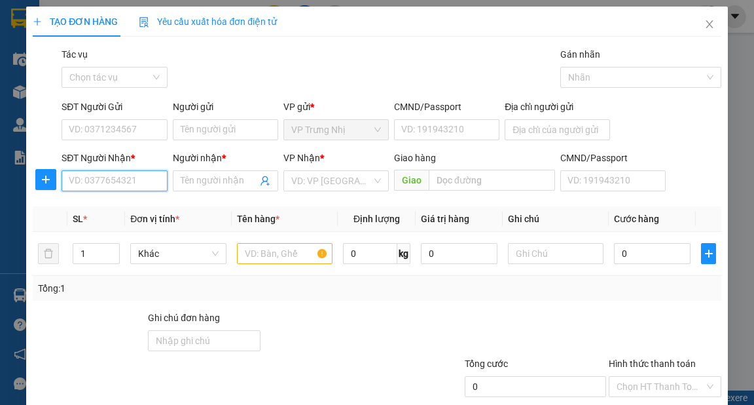
click at [104, 180] on input "SĐT Người Nhận *" at bounding box center [114, 180] width 105 height 21
click at [107, 180] on input "SĐT Người Nhận *" at bounding box center [114, 180] width 105 height 21
type input "0937589170"
click at [148, 202] on div "0937589170 - Tý" at bounding box center [113, 207] width 88 height 14
type input "Tý"
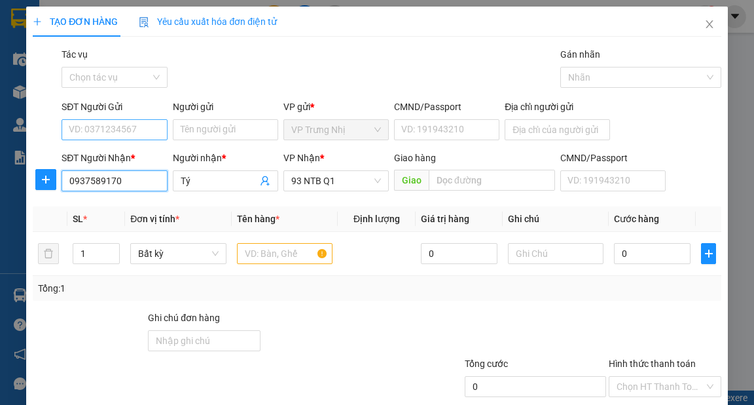
type input "0937589170"
click at [130, 121] on input "SĐT Người Gửi" at bounding box center [114, 129] width 105 height 21
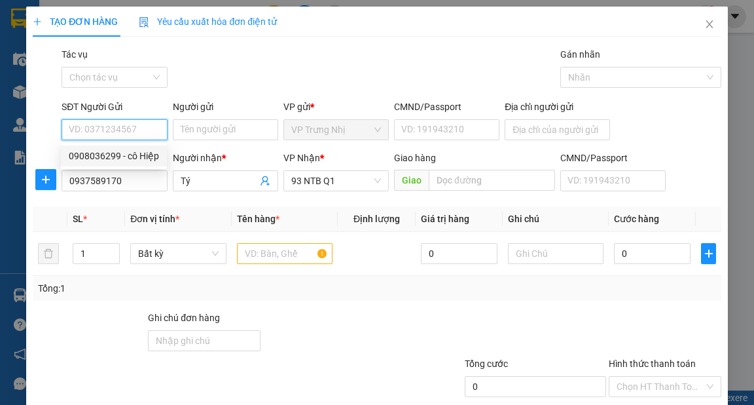
drag, startPoint x: 123, startPoint y: 152, endPoint x: 194, endPoint y: 220, distance: 98.2
click at [130, 160] on div "0908036299 - cô Hiệp" at bounding box center [114, 156] width 90 height 14
type input "0908036299"
type input "cô Hiệp"
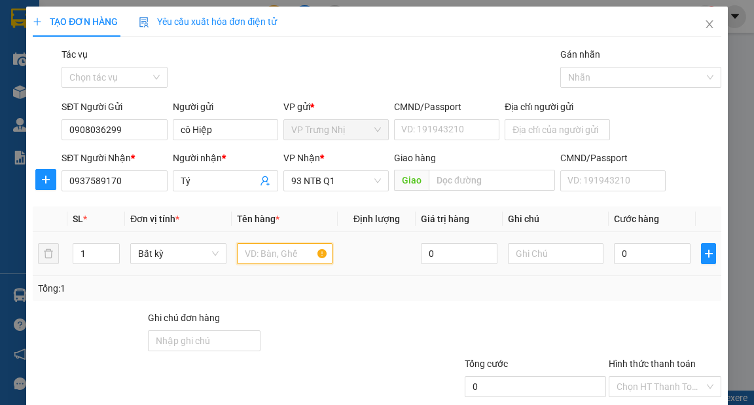
click at [267, 261] on input "text" at bounding box center [285, 253] width 96 height 21
type input "HOOP"
click at [644, 259] on input "0" at bounding box center [652, 253] width 77 height 21
type input "3"
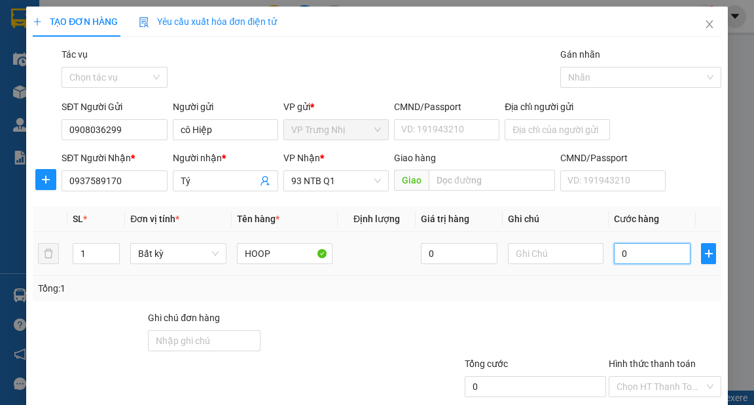
type input "3"
type input "30"
type input "30.000"
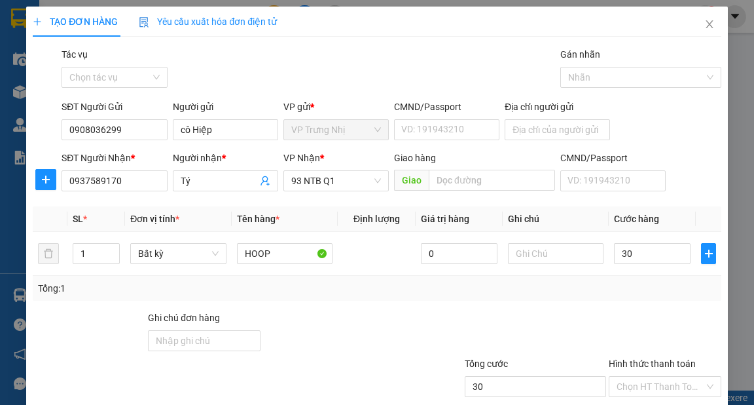
type input "30.000"
click at [620, 284] on div "Tổng: 1" at bounding box center [377, 288] width 678 height 14
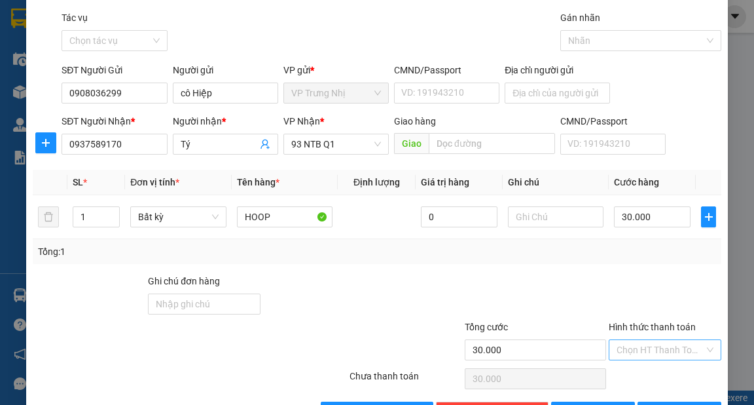
scroll to position [79, 0]
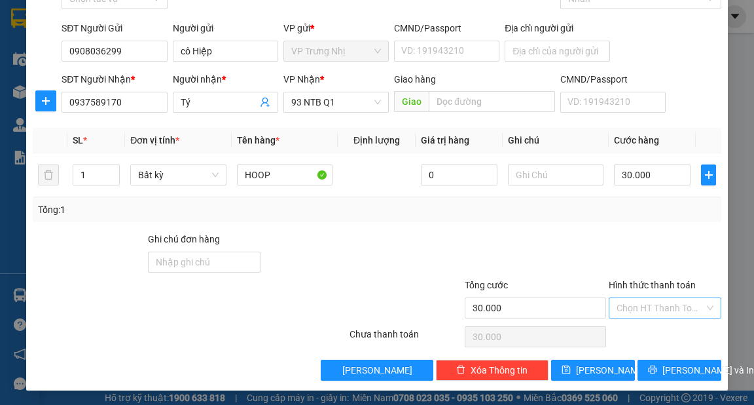
drag, startPoint x: 634, startPoint y: 306, endPoint x: 634, endPoint y: 314, distance: 8.5
click at [634, 308] on input "Hình thức thanh toán" at bounding box center [661, 308] width 88 height 20
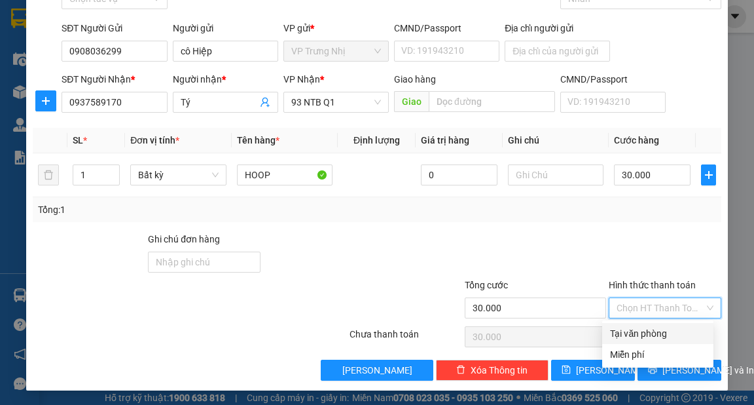
click at [633, 338] on div "Tại văn phòng" at bounding box center [658, 333] width 96 height 14
type input "0"
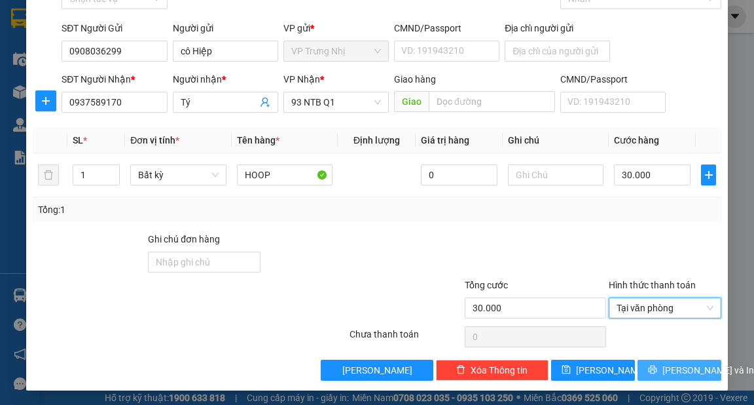
click at [671, 368] on span "[PERSON_NAME] và In" at bounding box center [709, 370] width 92 height 14
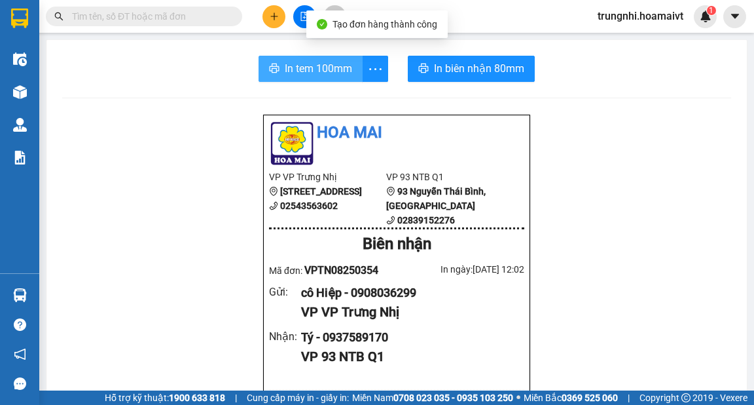
click at [287, 69] on span "In tem 100mm" at bounding box center [318, 68] width 67 height 16
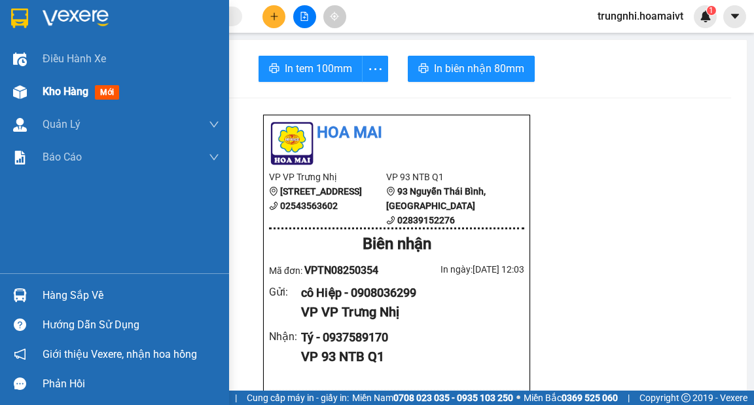
click at [87, 94] on span "Kho hàng" at bounding box center [66, 91] width 46 height 12
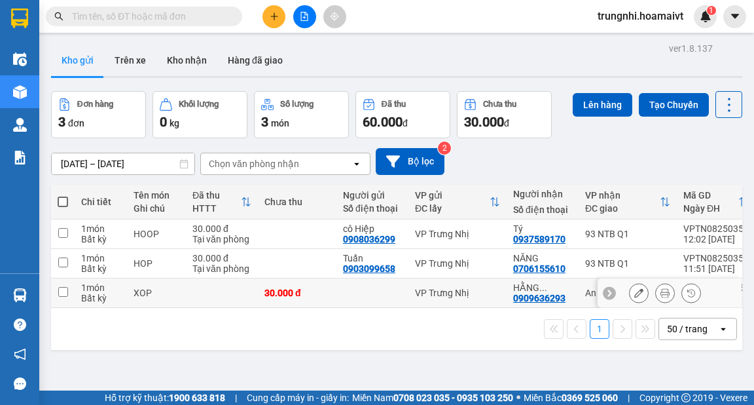
click at [58, 296] on input "checkbox" at bounding box center [63, 292] width 10 height 10
checkbox input "true"
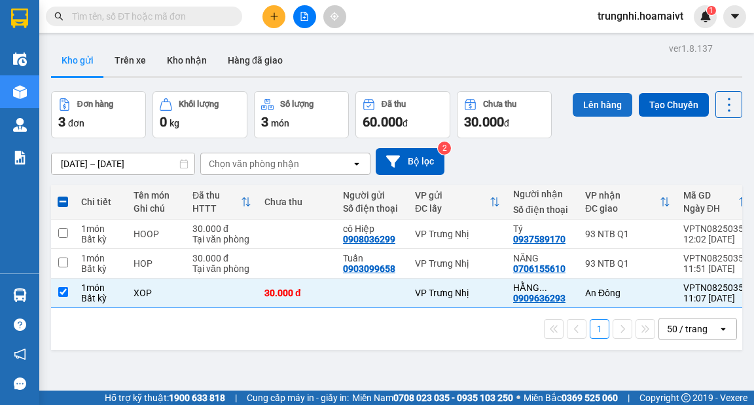
click at [575, 105] on button "Lên hàng" at bounding box center [603, 105] width 60 height 24
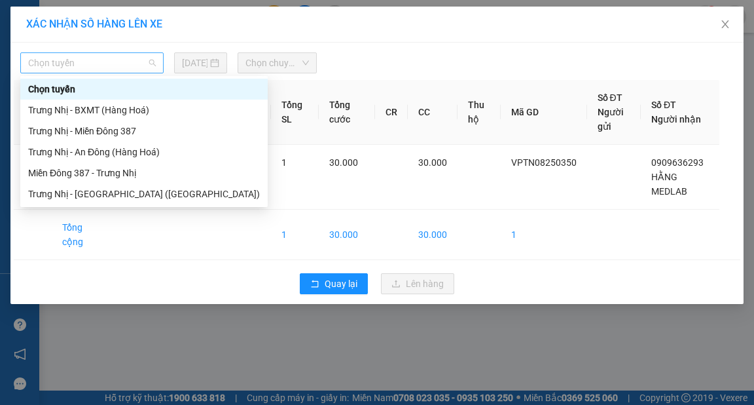
click at [79, 62] on span "Chọn tuyến" at bounding box center [92, 63] width 128 height 20
click at [100, 151] on div "Trưng Nhị - An Đông (Hàng Hoá)" at bounding box center [144, 152] width 232 height 14
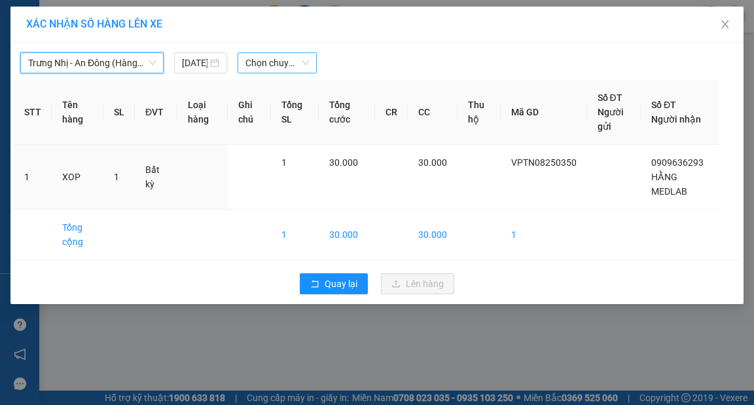
click at [263, 68] on span "Chọn chuyến" at bounding box center [278, 63] width 64 height 20
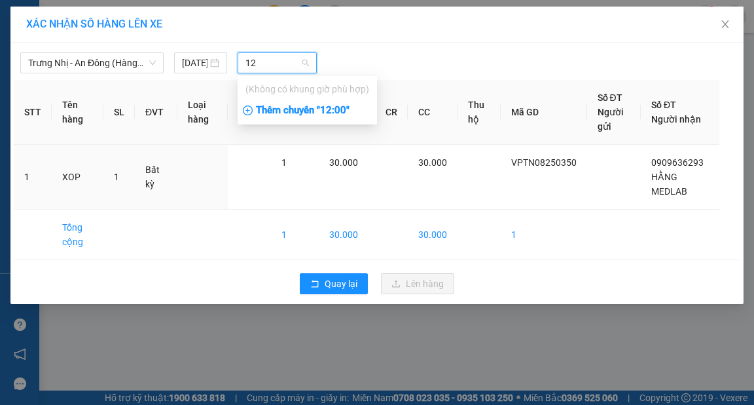
type input "12"
click at [277, 111] on div "Thêm chuyến " 12:00 "" at bounding box center [307, 111] width 139 height 22
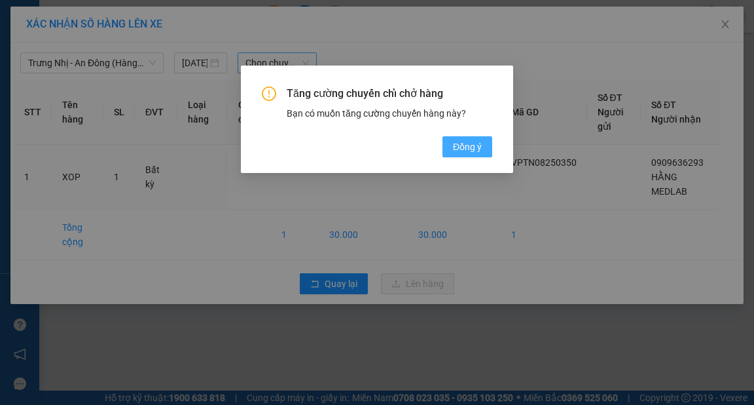
click at [474, 151] on span "Đồng ý" at bounding box center [467, 146] width 29 height 14
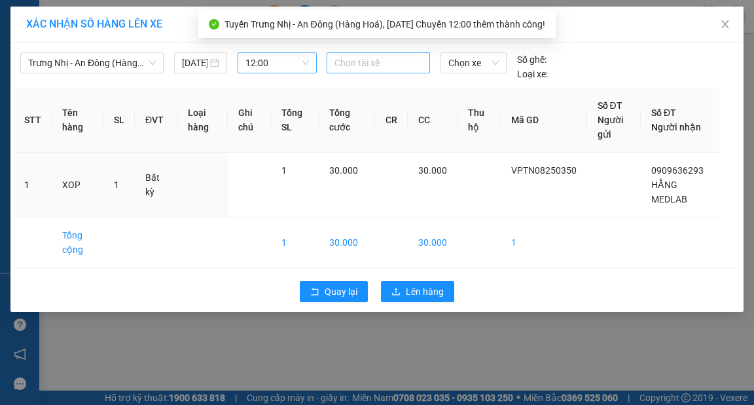
click at [346, 71] on div "Chọn tài xế" at bounding box center [378, 62] width 103 height 21
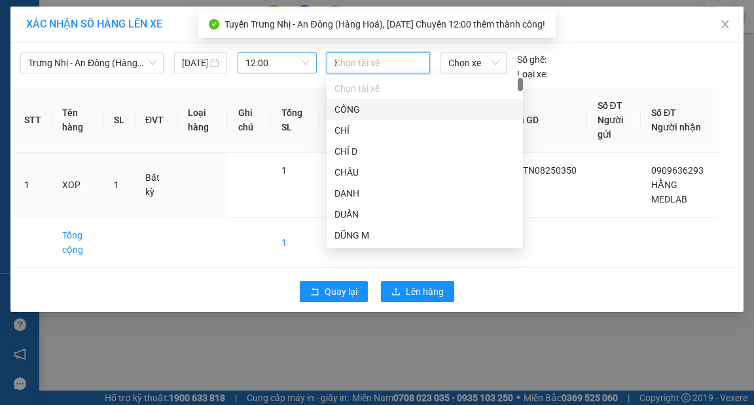
type input "HY"
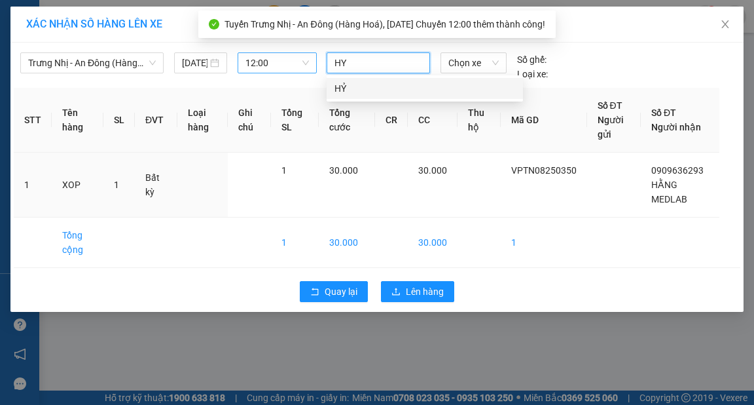
click at [369, 81] on div "HỶ" at bounding box center [425, 88] width 181 height 14
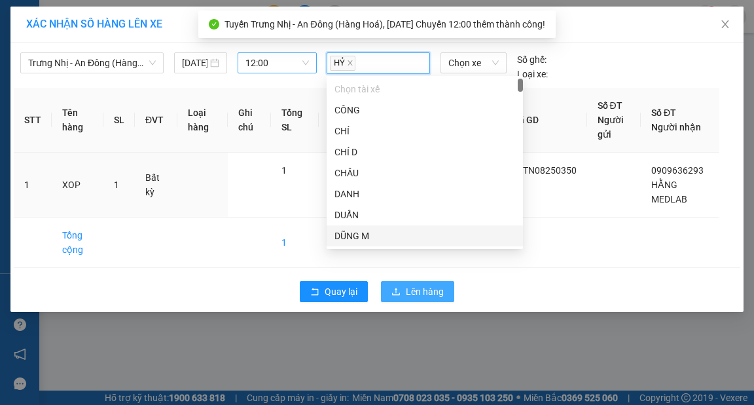
click at [440, 291] on span "Lên hàng" at bounding box center [425, 291] width 38 height 14
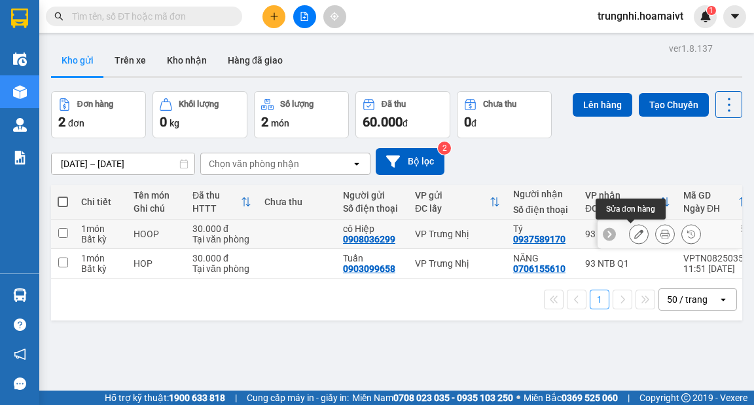
click at [635, 232] on icon at bounding box center [639, 233] width 9 height 9
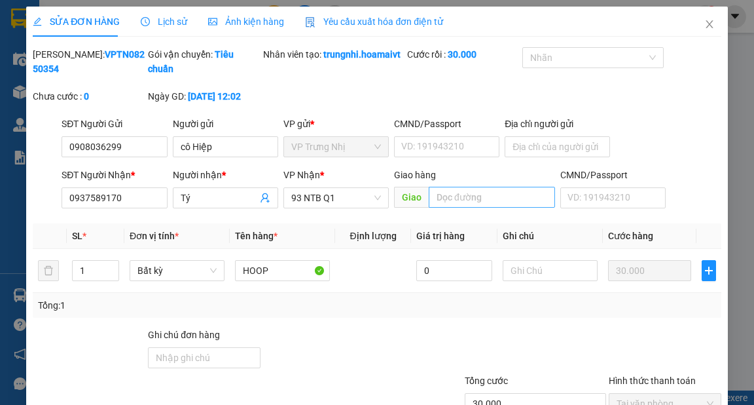
type input "0908036299"
type input "cô Hiệp"
type input "0937589170"
type input "Tý"
type input "30.000"
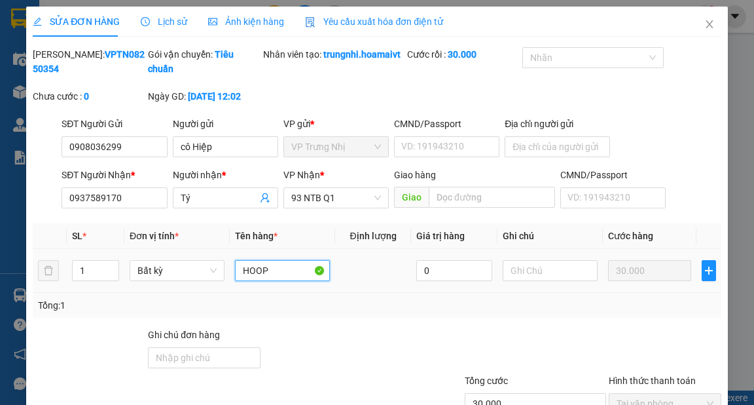
click at [275, 279] on input "HOOP" at bounding box center [282, 270] width 95 height 21
click at [272, 281] on input "HOOP" at bounding box center [282, 270] width 95 height 21
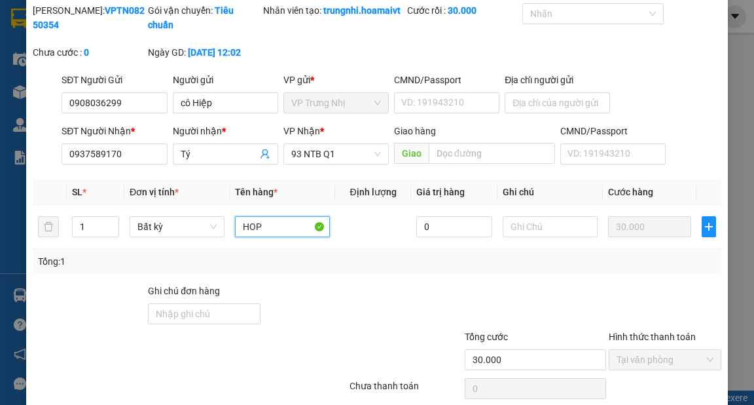
scroll to position [105, 0]
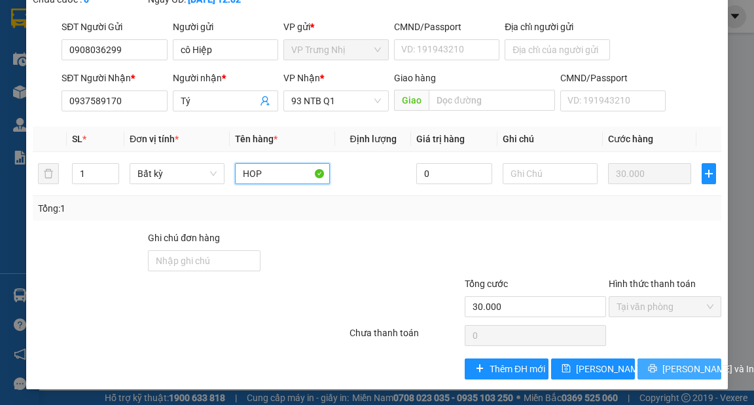
type input "HOP"
click at [663, 376] on span "[PERSON_NAME] và In" at bounding box center [709, 368] width 92 height 14
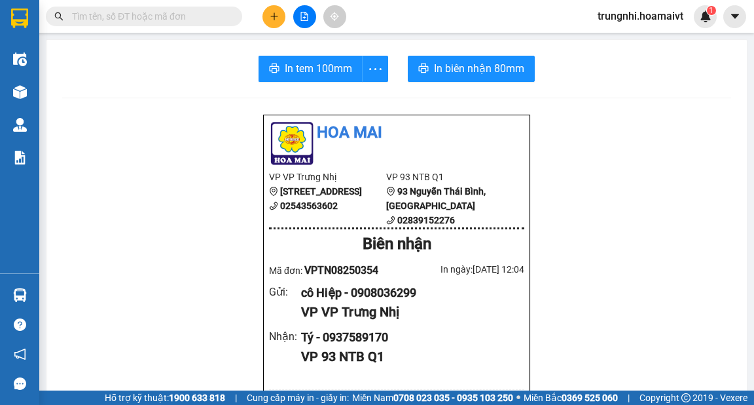
click at [190, 15] on input "text" at bounding box center [149, 16] width 155 height 14
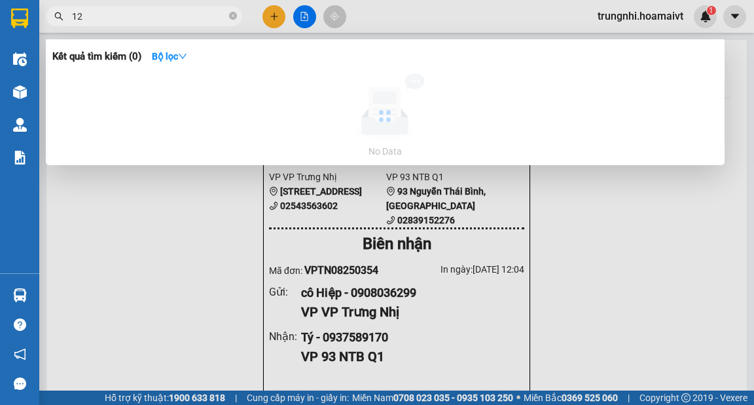
type input "1"
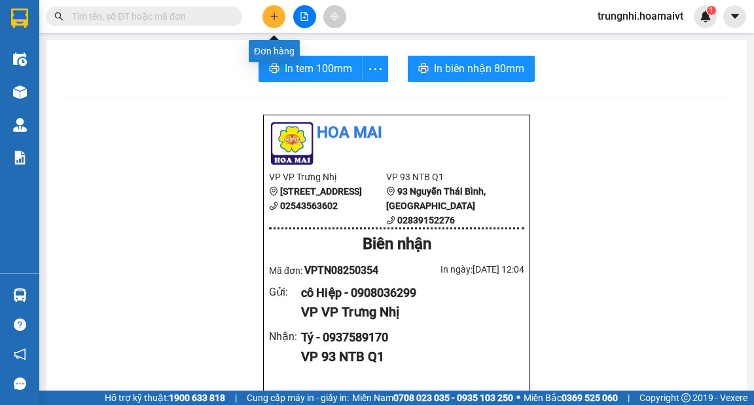
click at [281, 18] on button at bounding box center [274, 16] width 23 height 23
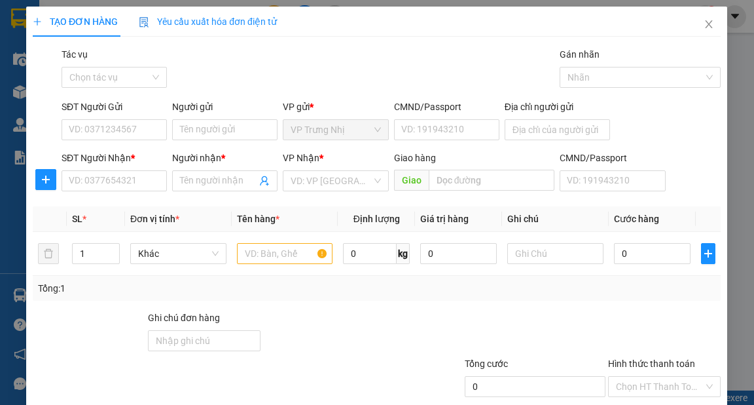
click at [97, 168] on div "SĐT Người Nhận *" at bounding box center [114, 161] width 105 height 20
click at [94, 174] on input "SĐT Người Nhận *" at bounding box center [114, 180] width 105 height 21
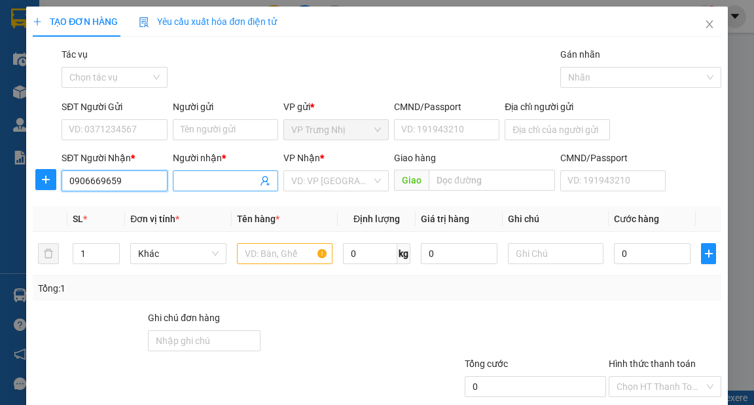
type input "0906669659"
click at [214, 181] on input "Người nhận *" at bounding box center [219, 181] width 77 height 14
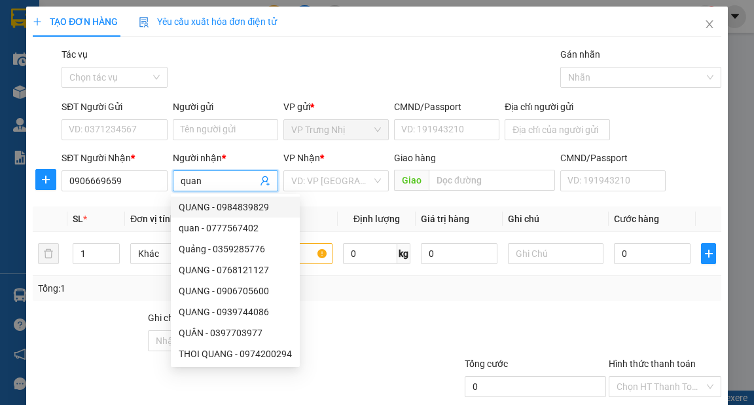
type input "quan"
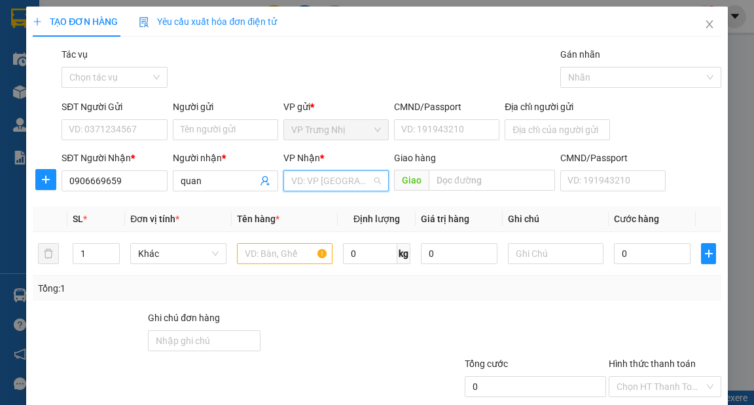
click at [318, 177] on input "search" at bounding box center [331, 181] width 81 height 20
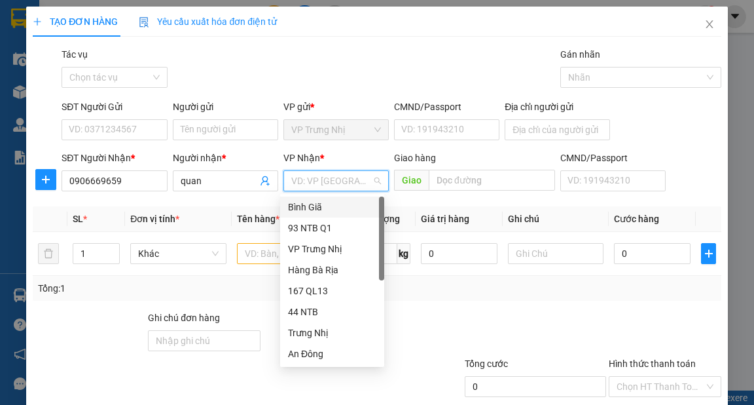
type input "9"
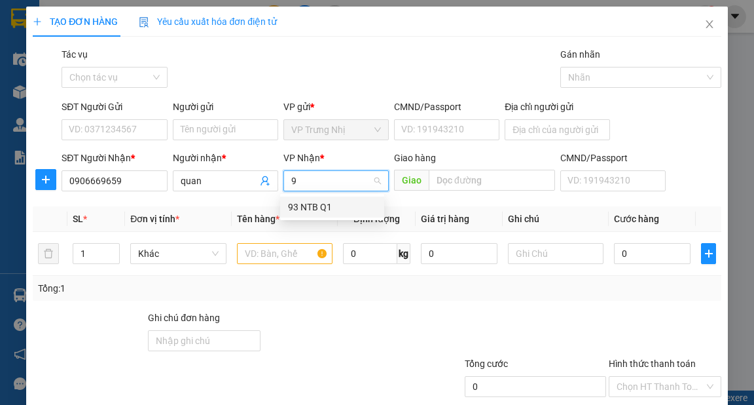
drag, startPoint x: 308, startPoint y: 204, endPoint x: 138, endPoint y: 149, distance: 179.4
click at [308, 204] on div "93 NTB Q1" at bounding box center [332, 207] width 88 height 14
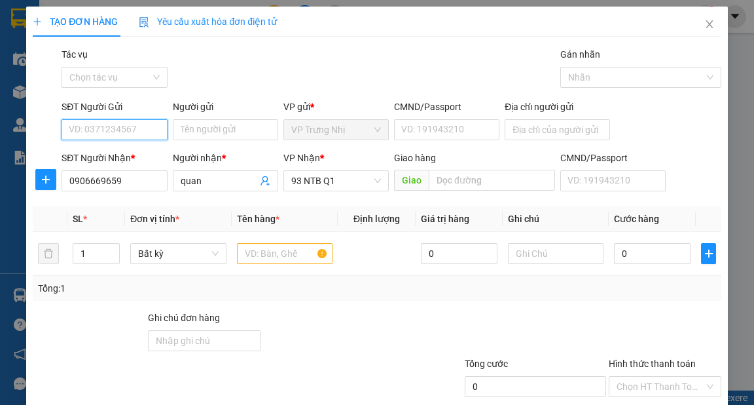
click at [115, 133] on input "SĐT Người Gửi" at bounding box center [114, 129] width 105 height 21
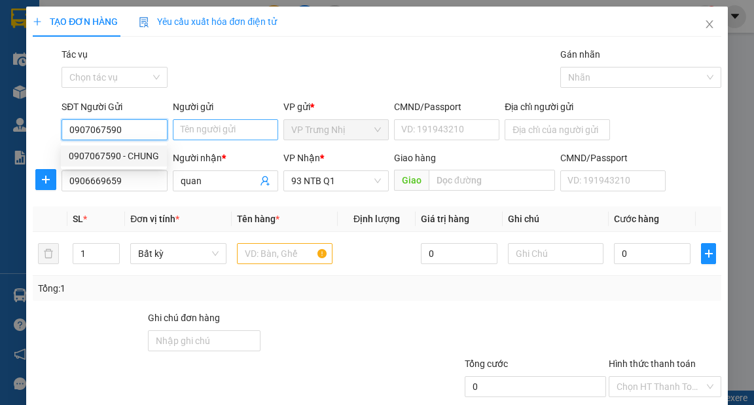
type input "0907067590"
click at [211, 128] on input "Người gửi" at bounding box center [225, 129] width 105 height 21
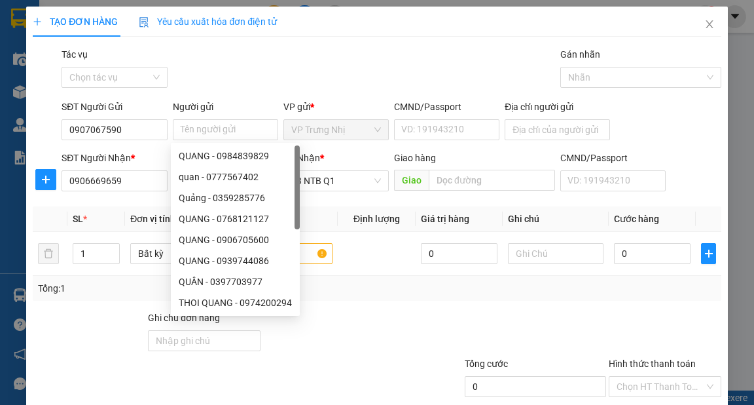
click at [170, 124] on div "Người gửi Tên người gửi" at bounding box center [225, 123] width 111 height 46
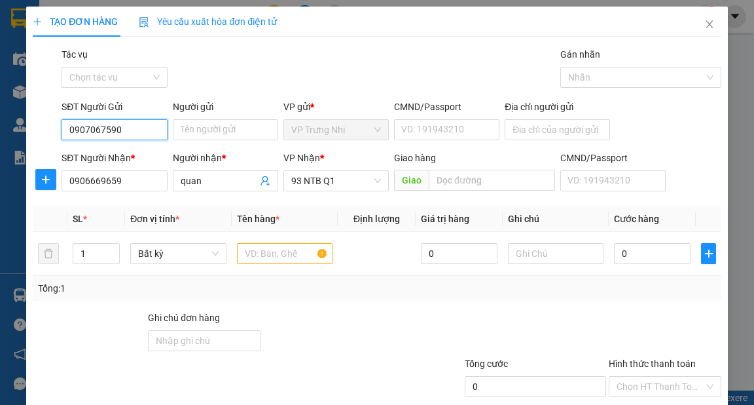
click at [147, 128] on input "0907067590" at bounding box center [114, 129] width 105 height 21
click at [141, 155] on div "0907067590 - CHUNG" at bounding box center [114, 156] width 90 height 14
type input "CHUNG"
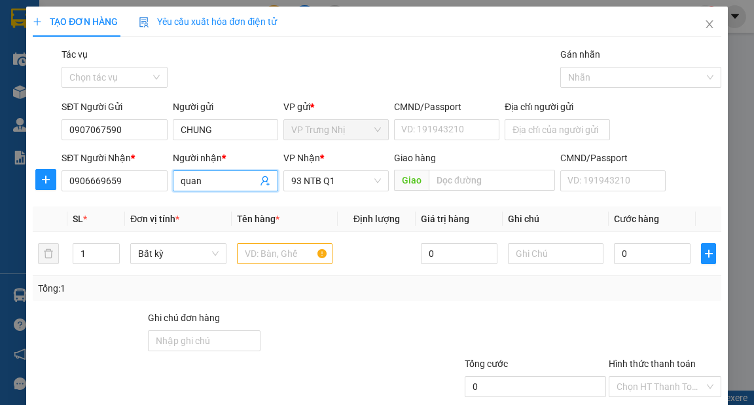
click at [214, 183] on input "quan" at bounding box center [219, 181] width 77 height 14
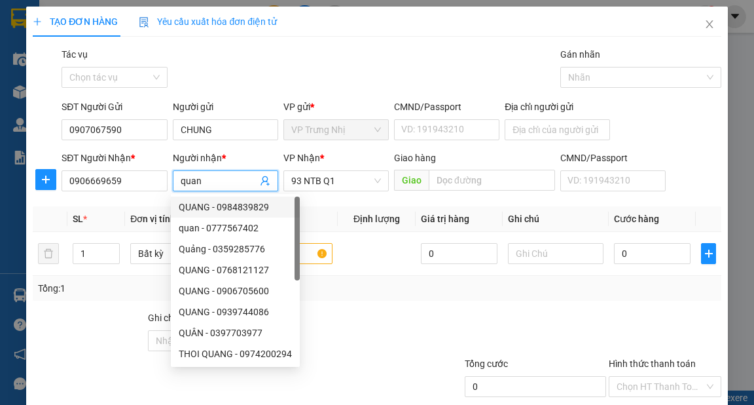
click at [214, 183] on input "quan" at bounding box center [219, 181] width 77 height 14
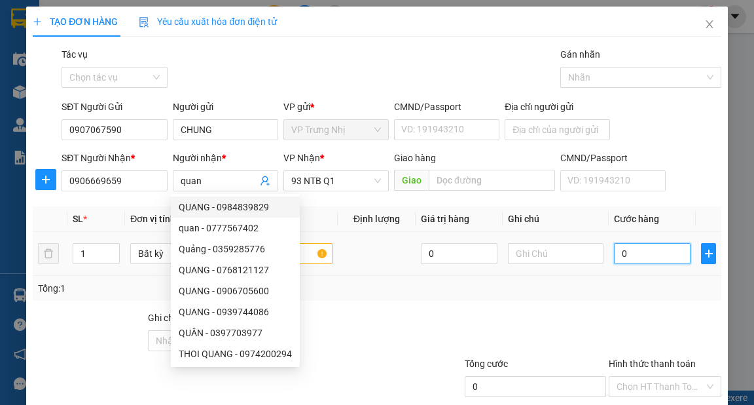
click at [642, 254] on input "0" at bounding box center [652, 253] width 77 height 21
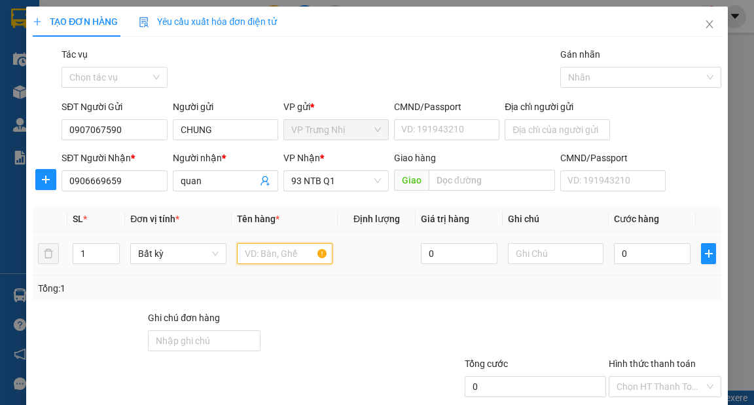
click at [270, 255] on input "text" at bounding box center [285, 253] width 96 height 21
type input "thung bich"
click at [668, 253] on input "0" at bounding box center [652, 253] width 77 height 21
type input "3"
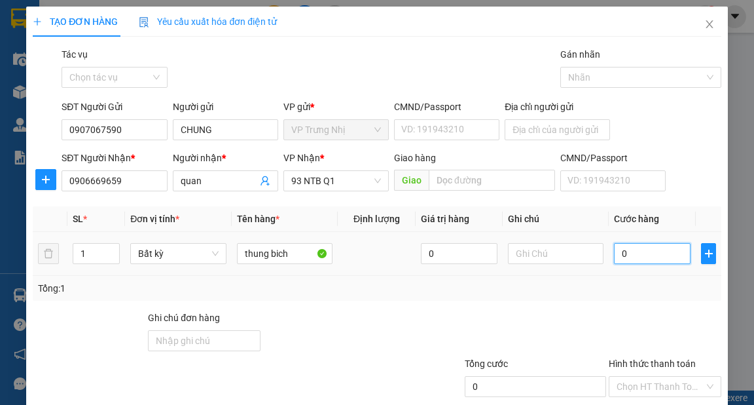
type input "3"
type input "30"
type input "30.000"
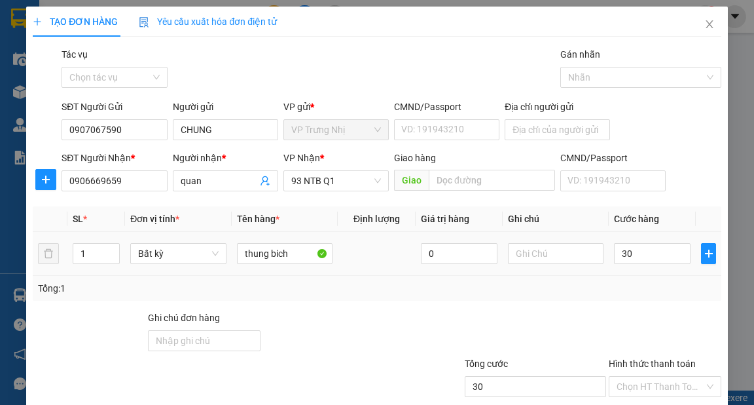
type input "30.000"
click at [639, 278] on div "Tổng: 1" at bounding box center [377, 288] width 688 height 25
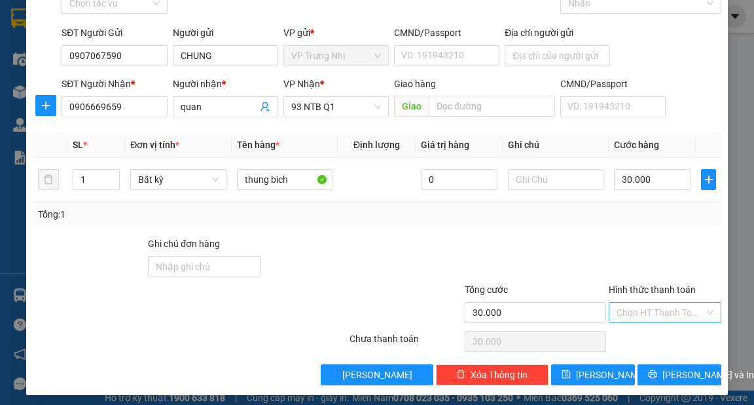
scroll to position [79, 0]
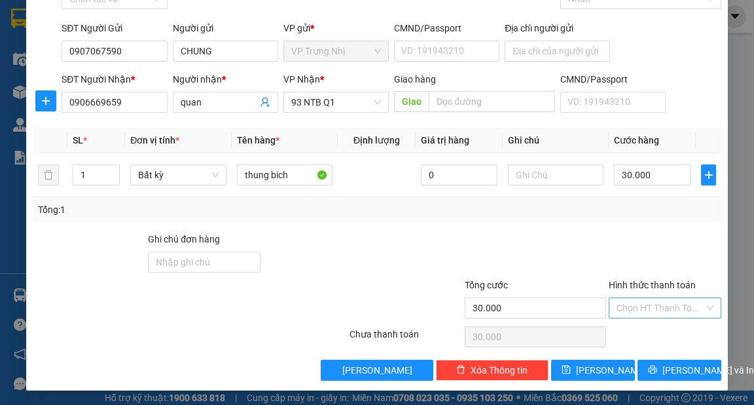
click at [647, 309] on input "Hình thức thanh toán" at bounding box center [661, 308] width 88 height 20
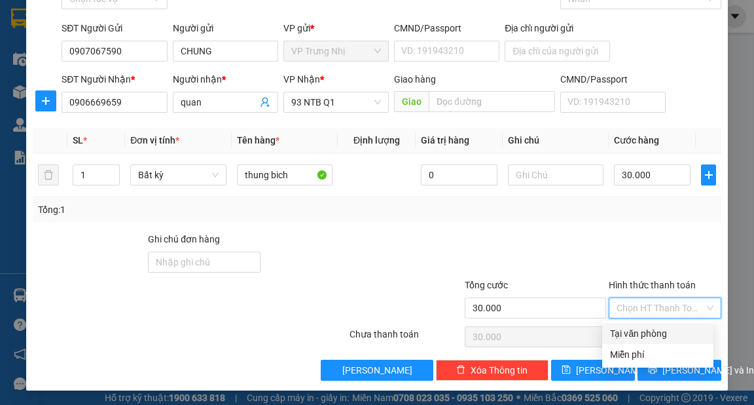
click at [637, 326] on div "Tại văn phòng" at bounding box center [658, 333] width 96 height 14
type input "0"
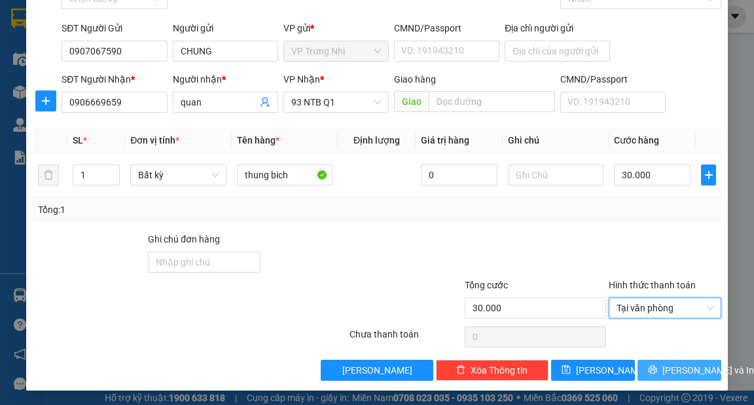
click at [684, 369] on span "[PERSON_NAME] và In" at bounding box center [709, 370] width 92 height 14
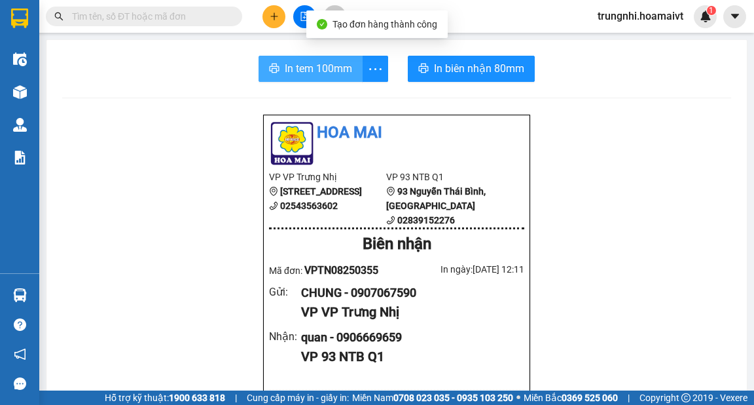
click at [300, 60] on span "In tem 100mm" at bounding box center [318, 68] width 67 height 16
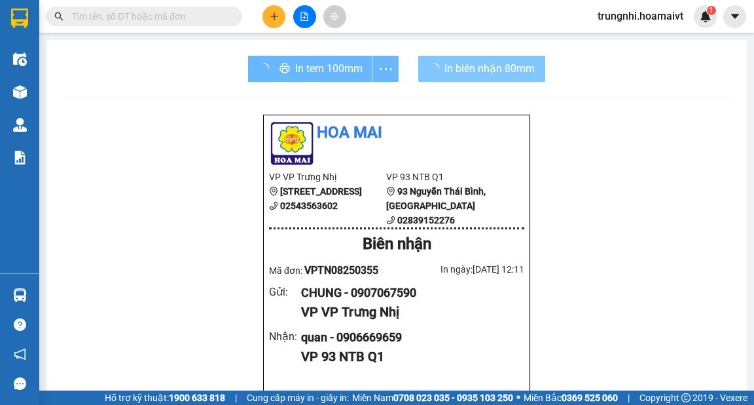
click at [489, 75] on span "In biên nhận 80mm" at bounding box center [490, 68] width 90 height 16
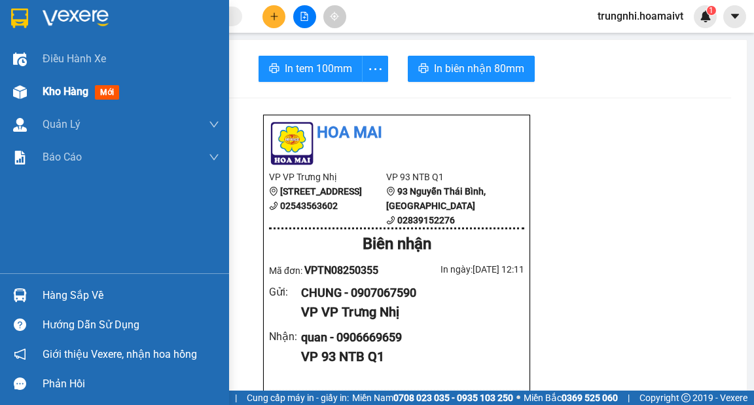
click at [77, 93] on span "Kho hàng" at bounding box center [66, 91] width 46 height 12
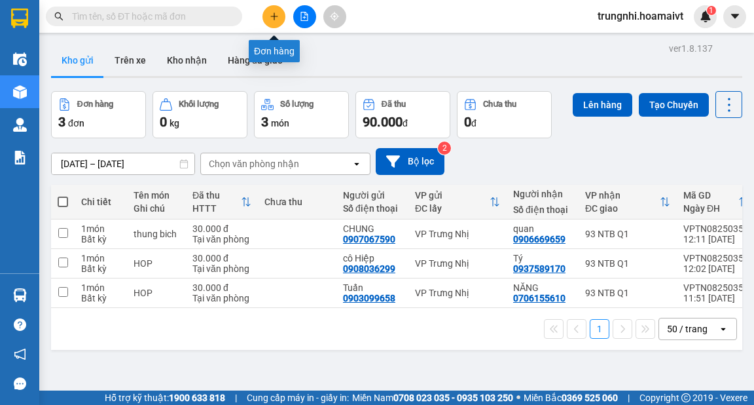
click at [273, 16] on icon "plus" at bounding box center [274, 16] width 9 height 9
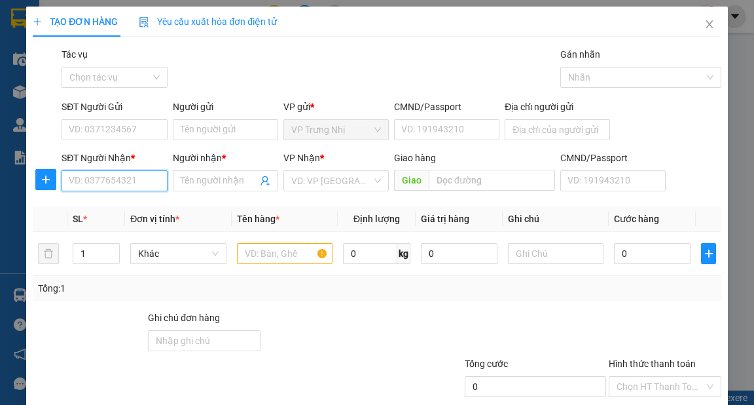
click at [103, 187] on input "SĐT Người Nhận *" at bounding box center [114, 180] width 105 height 21
type input "0937372919"
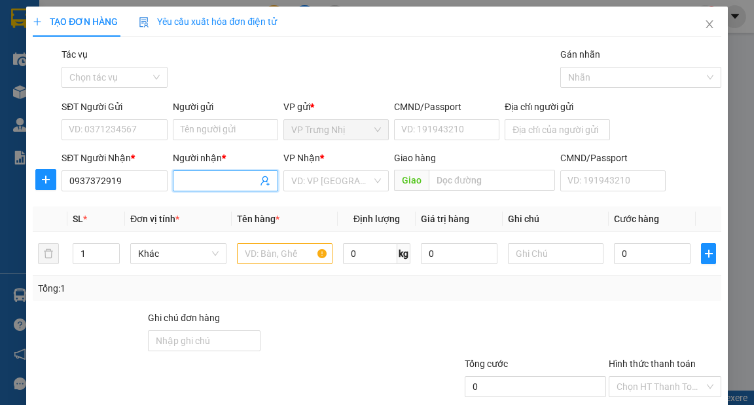
click at [208, 187] on input "Người nhận *" at bounding box center [219, 181] width 77 height 14
type input "n"
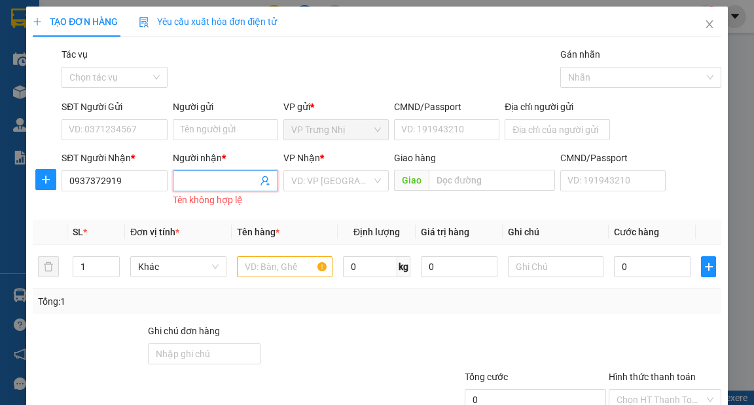
click at [196, 182] on input "Người nhận *" at bounding box center [219, 181] width 77 height 14
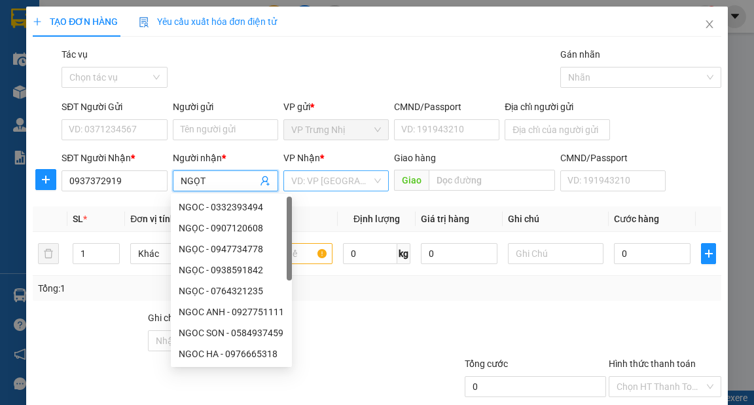
type input "NGỌT"
click at [316, 179] on input "search" at bounding box center [331, 181] width 81 height 20
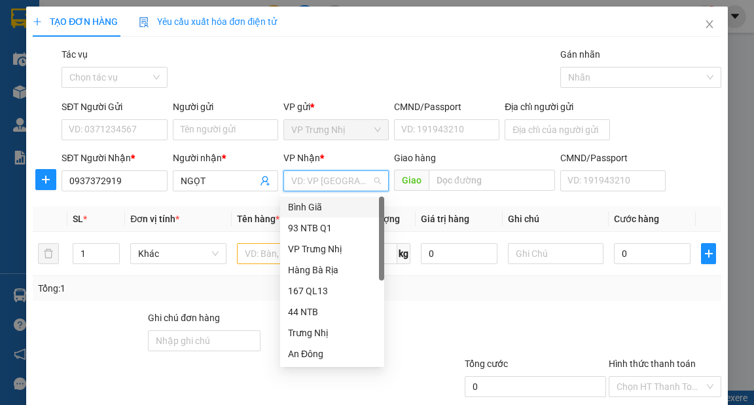
type input "9"
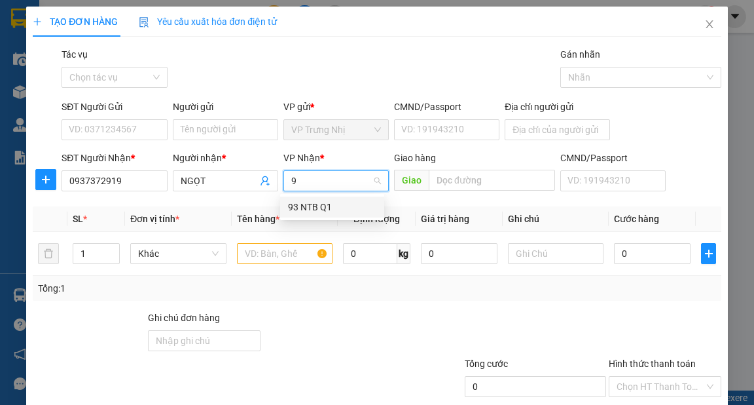
click at [309, 202] on div "93 NTB Q1" at bounding box center [332, 207] width 88 height 14
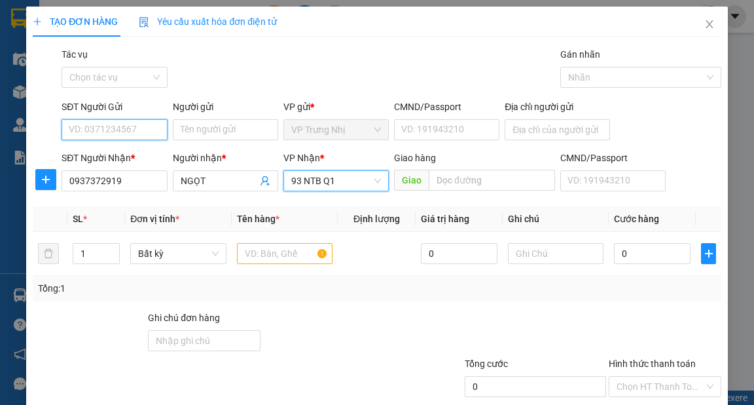
click at [85, 135] on input "SĐT Người Gửi" at bounding box center [114, 129] width 105 height 21
type input "0916737287"
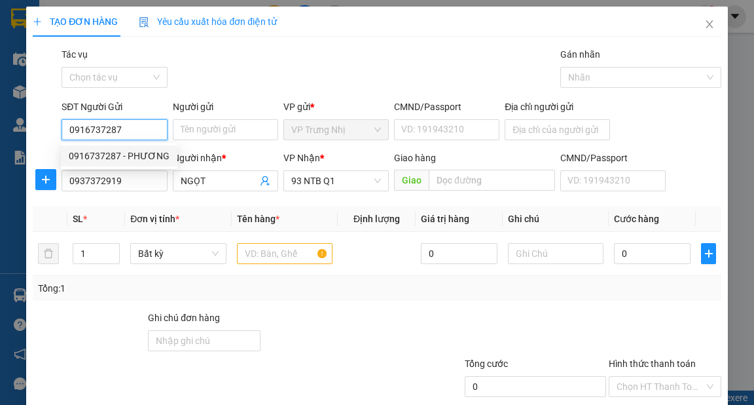
click at [134, 155] on div "0916737287 - PHƯƠNG" at bounding box center [119, 156] width 101 height 14
type input "PHƯƠNG"
type input "0916737287"
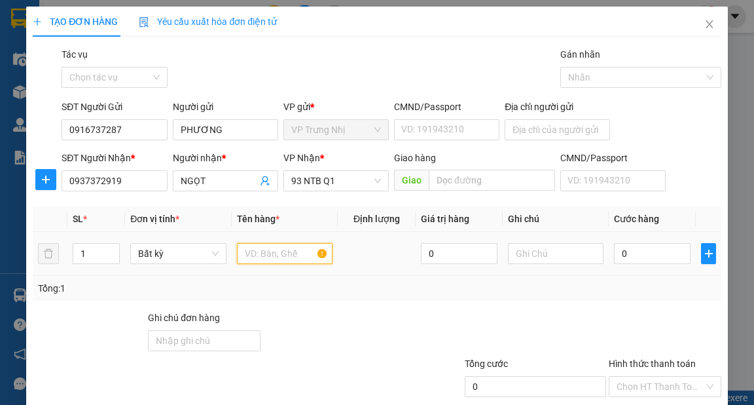
click at [269, 259] on input "text" at bounding box center [285, 253] width 96 height 21
type input "H"
type input "N"
type input "HOP NL"
click at [618, 260] on input "0" at bounding box center [652, 253] width 77 height 21
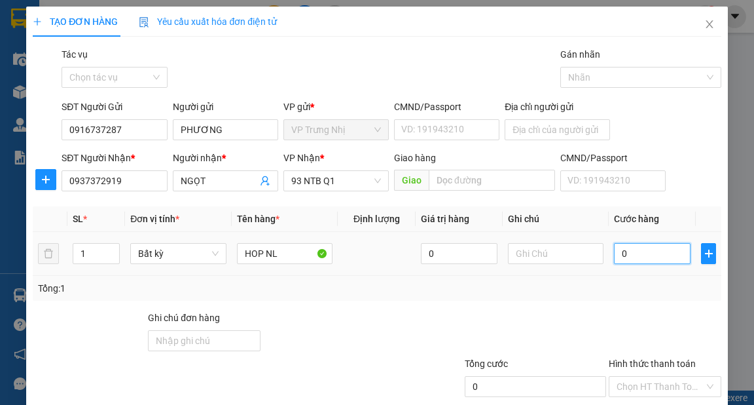
type input "3"
type input "30"
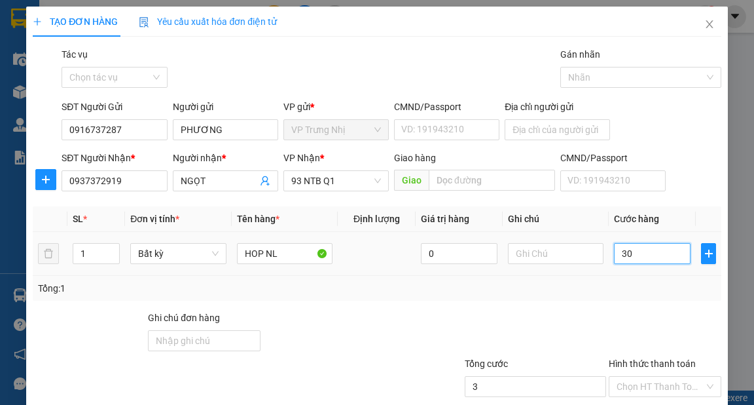
type input "30"
type input "30.000"
click at [614, 279] on div "Tổng: 1" at bounding box center [377, 288] width 688 height 25
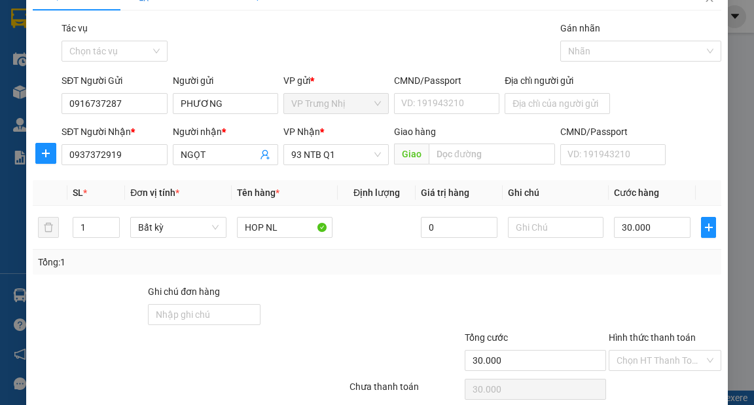
scroll to position [52, 0]
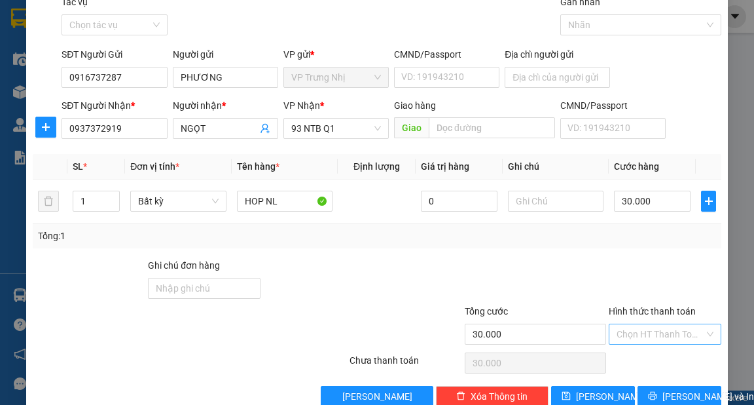
click at [646, 333] on input "Hình thức thanh toán" at bounding box center [661, 334] width 88 height 20
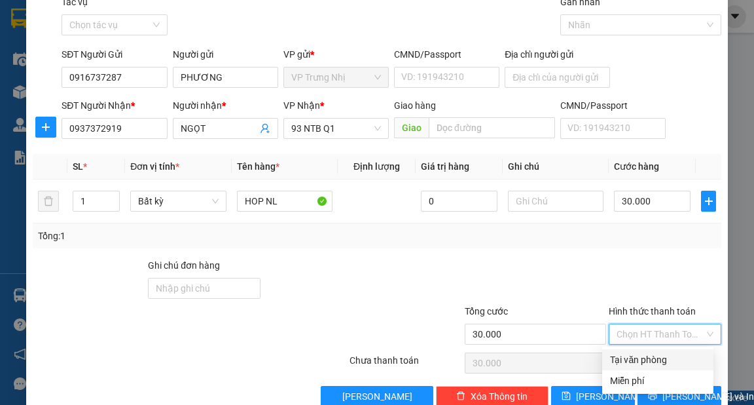
click at [642, 355] on div "Tại văn phòng" at bounding box center [658, 359] width 96 height 14
type input "0"
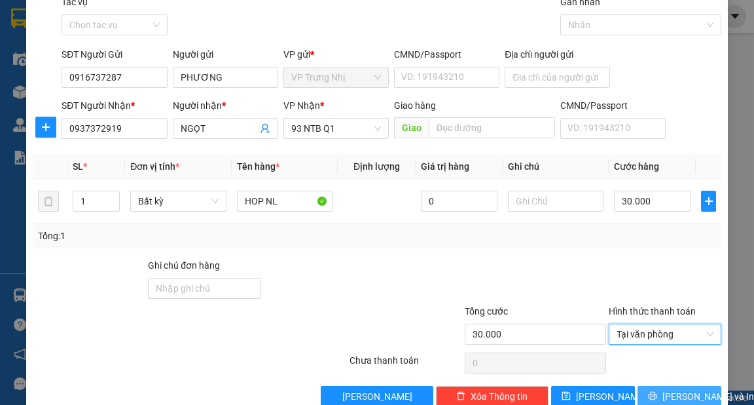
click at [671, 390] on span "[PERSON_NAME] và In" at bounding box center [709, 396] width 92 height 14
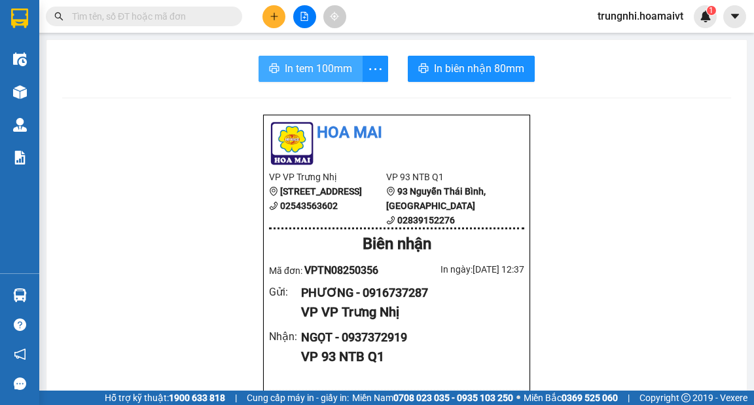
click at [285, 68] on span "In tem 100mm" at bounding box center [318, 68] width 67 height 16
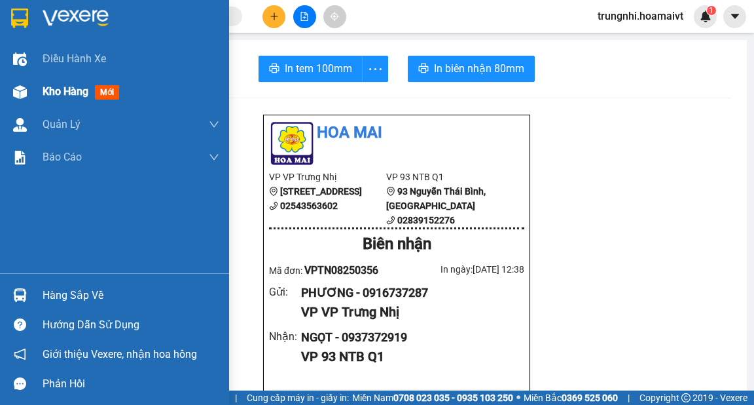
click at [58, 90] on span "Kho hàng" at bounding box center [66, 91] width 46 height 12
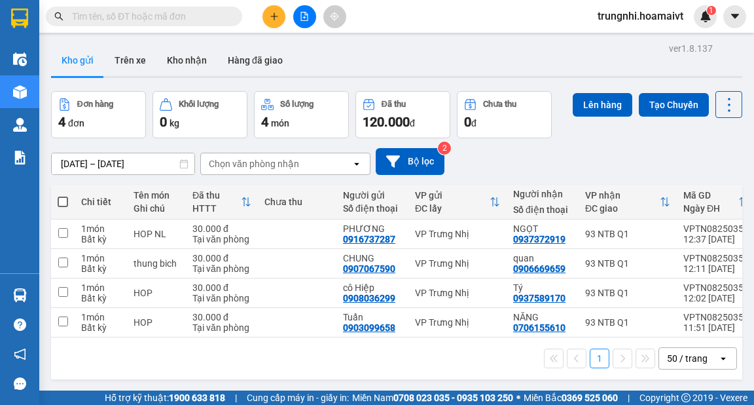
click at [267, 16] on button at bounding box center [274, 16] width 23 height 23
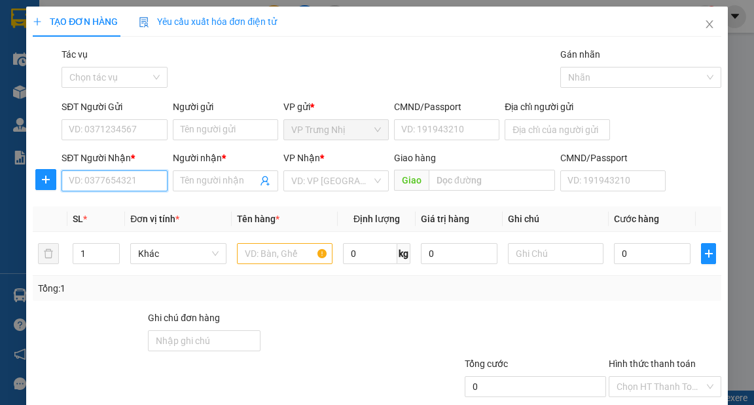
click at [89, 182] on input "SĐT Người Nhận *" at bounding box center [114, 180] width 105 height 21
type input "0816803070"
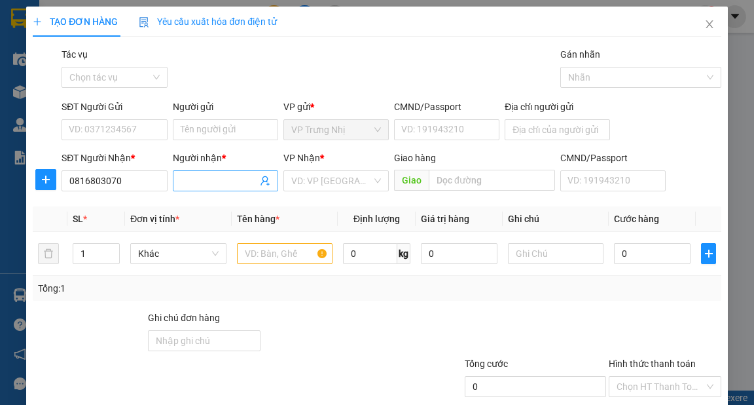
click at [196, 184] on input "Người nhận *" at bounding box center [219, 181] width 77 height 14
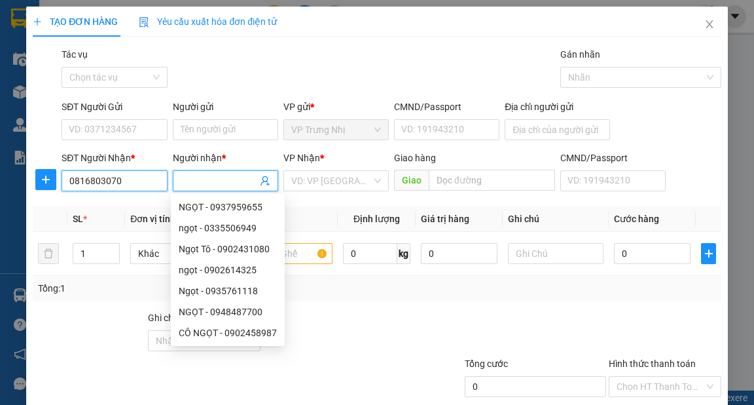
click at [153, 179] on input "0816803070" at bounding box center [114, 180] width 105 height 21
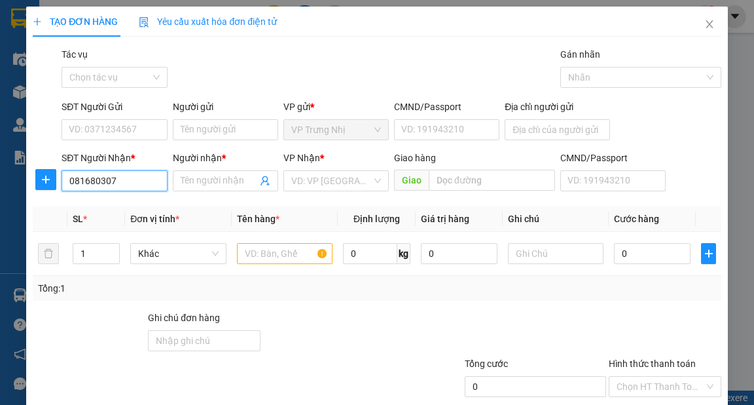
type input "0816803070"
click at [188, 184] on input "Người nhận *" at bounding box center [219, 181] width 77 height 14
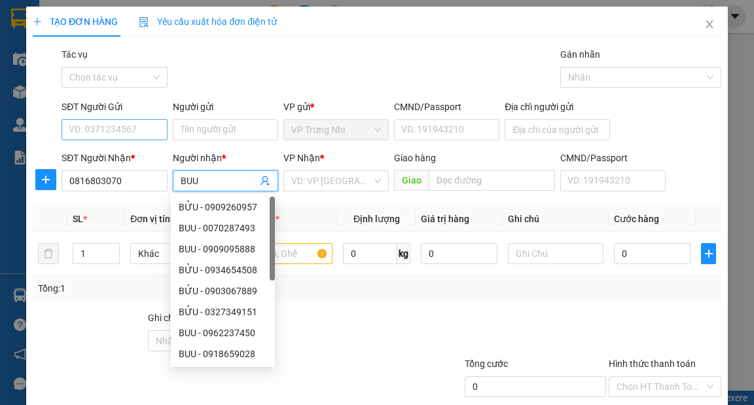
type input "BUU"
click at [120, 136] on input "SĐT Người Gửi" at bounding box center [114, 129] width 105 height 21
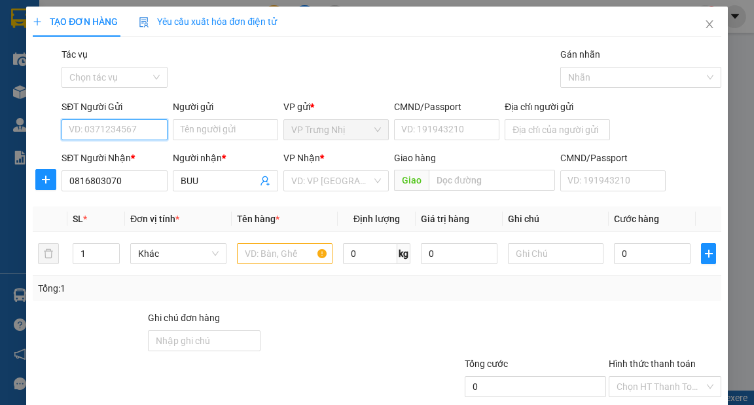
click at [127, 134] on input "SĐT Người Gửi" at bounding box center [114, 129] width 105 height 21
click at [84, 130] on input "SĐT Người Gửi" at bounding box center [114, 129] width 105 height 21
type input "0963187898"
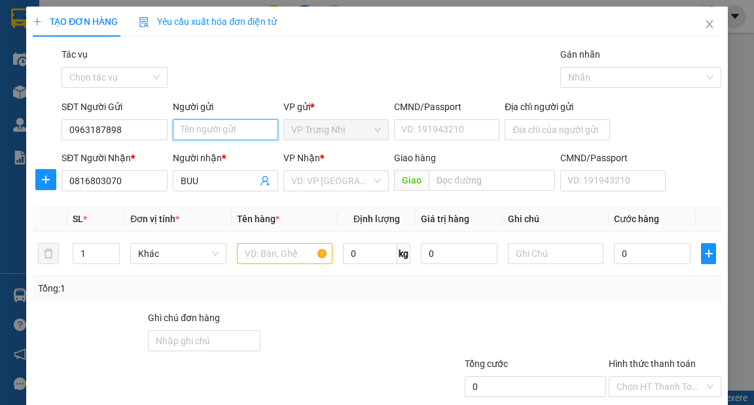
click at [213, 135] on input "Người gửi" at bounding box center [225, 129] width 105 height 21
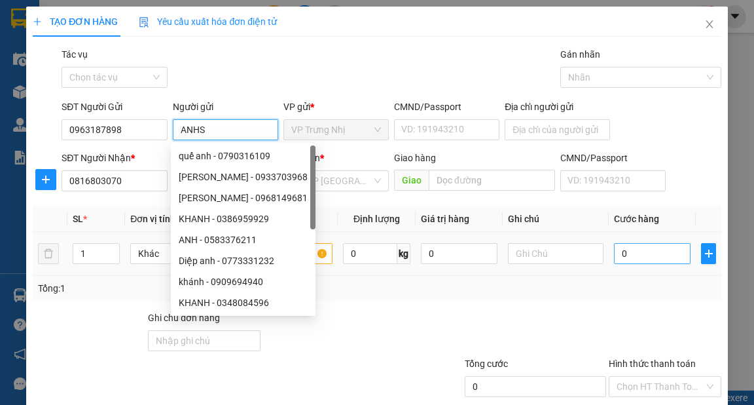
type input "ANHS"
click at [639, 253] on input "0" at bounding box center [652, 253] width 77 height 21
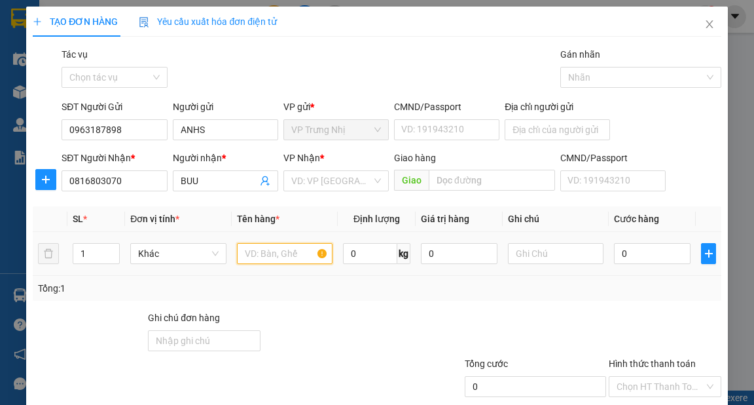
click at [261, 259] on input "text" at bounding box center [285, 253] width 96 height 21
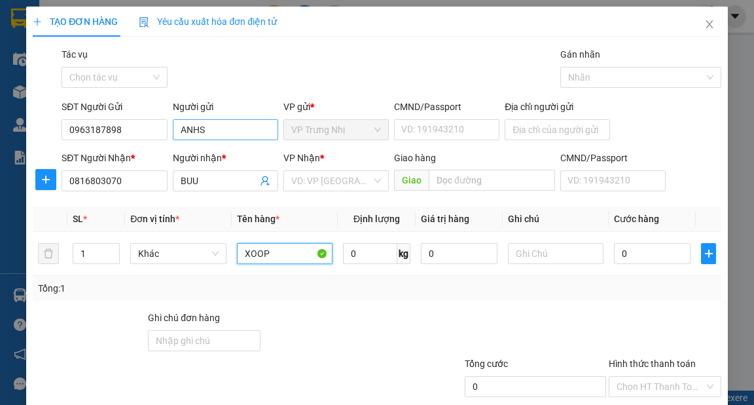
type input "XOOP"
click at [234, 136] on input "ANHS" at bounding box center [225, 129] width 105 height 21
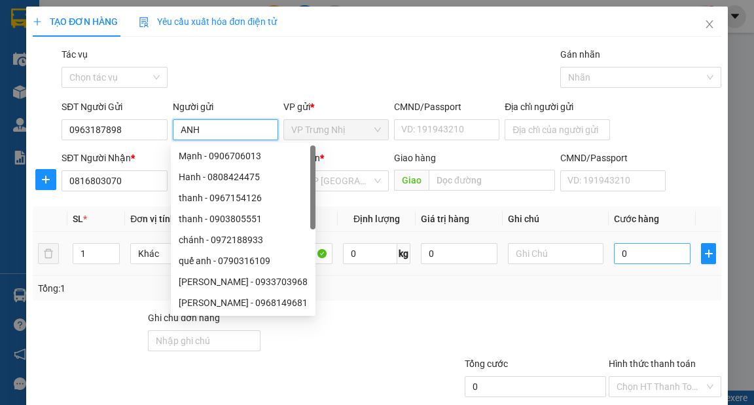
type input "ANH"
click at [640, 258] on input "0" at bounding box center [652, 253] width 77 height 21
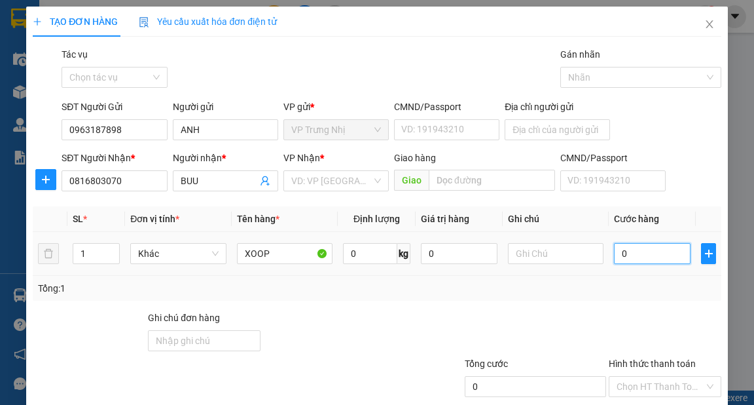
type input "3"
type input "30"
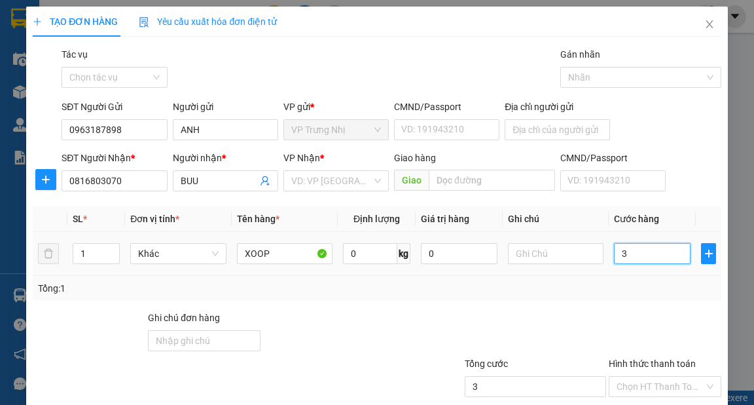
type input "30"
type input "30.000"
click at [617, 278] on div "Tổng: 1" at bounding box center [377, 288] width 688 height 25
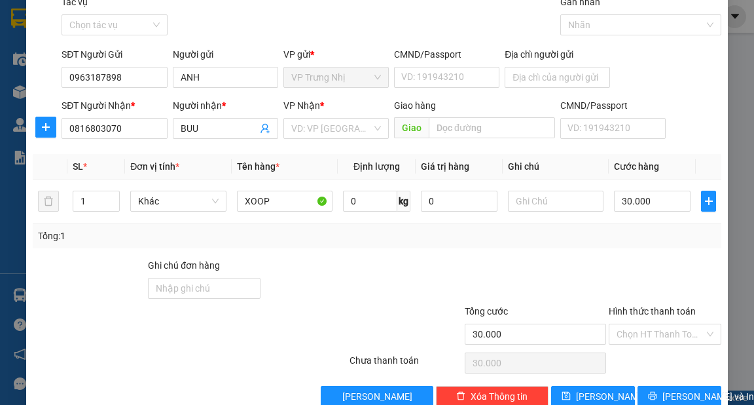
scroll to position [79, 0]
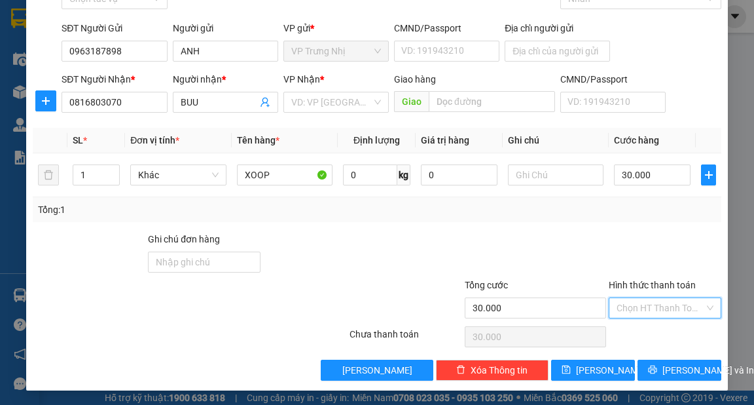
click at [628, 309] on input "Hình thức thanh toán" at bounding box center [661, 308] width 88 height 20
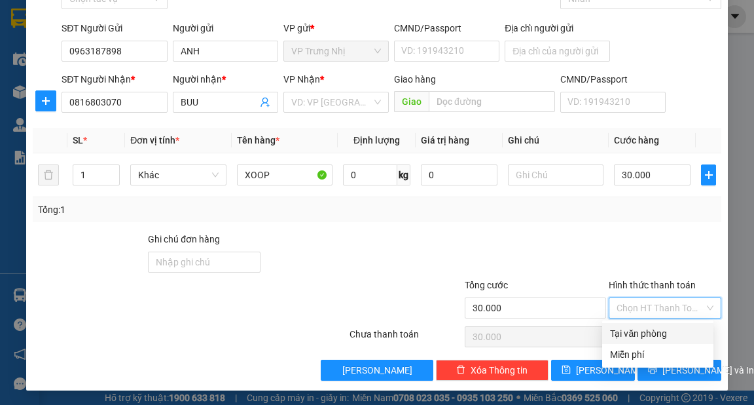
click at [633, 326] on div "Tại văn phòng" at bounding box center [658, 333] width 96 height 14
type input "0"
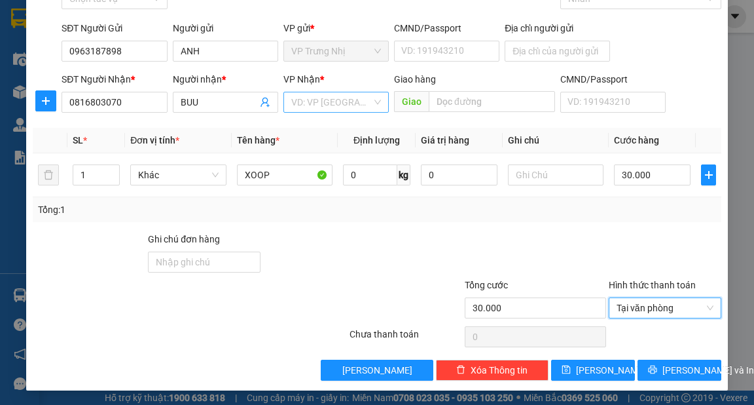
click at [333, 107] on input "search" at bounding box center [331, 102] width 81 height 20
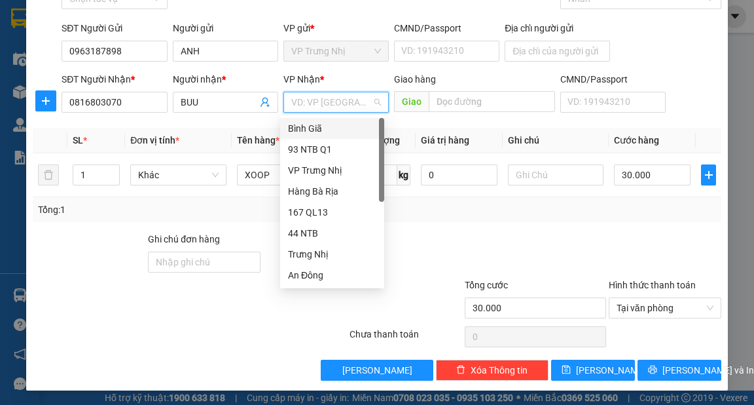
type input "9"
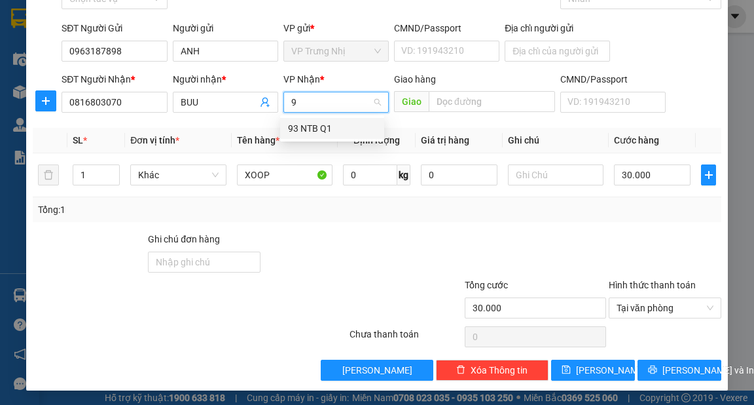
click at [333, 134] on div "93 NTB Q1" at bounding box center [332, 128] width 88 height 14
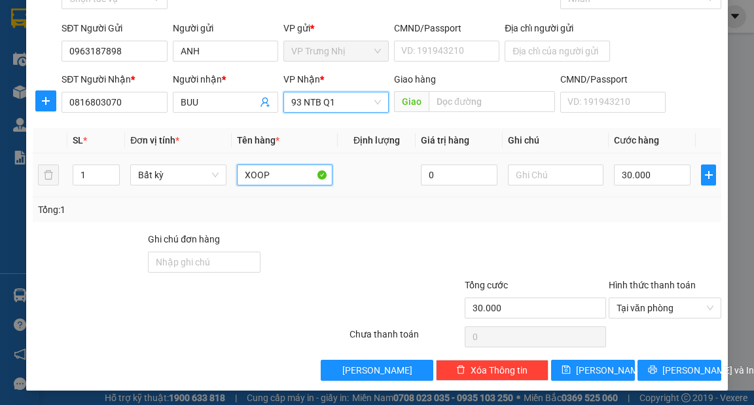
click at [276, 173] on input "XOOP" at bounding box center [285, 174] width 96 height 21
type input "XOP"
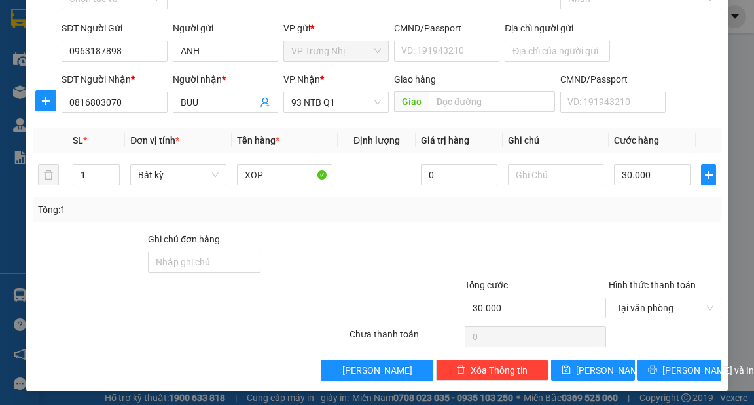
click at [648, 236] on div at bounding box center [665, 255] width 115 height 46
click at [669, 365] on span "[PERSON_NAME] và In" at bounding box center [709, 370] width 92 height 14
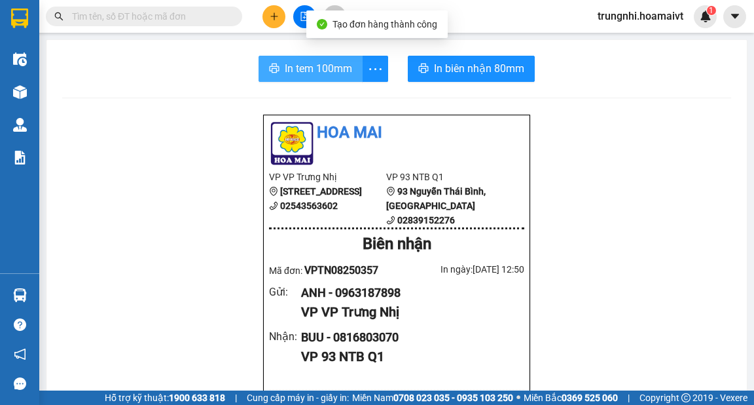
click at [297, 75] on span "In tem 100mm" at bounding box center [318, 68] width 67 height 16
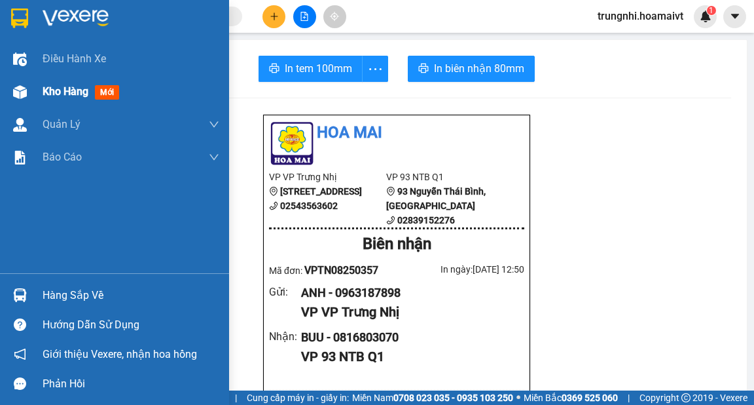
click at [58, 94] on span "Kho hàng" at bounding box center [66, 91] width 46 height 12
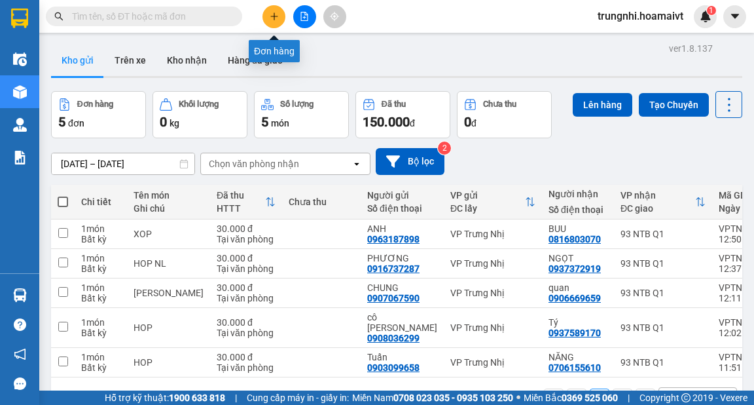
click at [275, 24] on button at bounding box center [274, 16] width 23 height 23
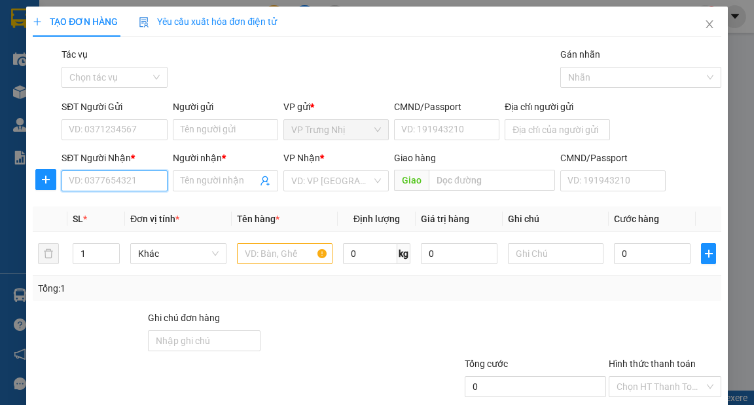
click at [92, 182] on input "SĐT Người Nhận *" at bounding box center [114, 180] width 105 height 21
type input "0"
type input "0767736859"
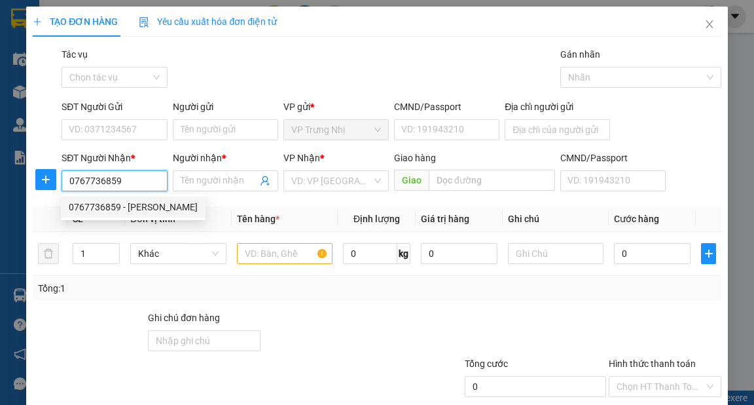
click at [118, 206] on div "0767736859 - HIEU" at bounding box center [133, 207] width 129 height 14
type input "HIEU"
type input "0767736859"
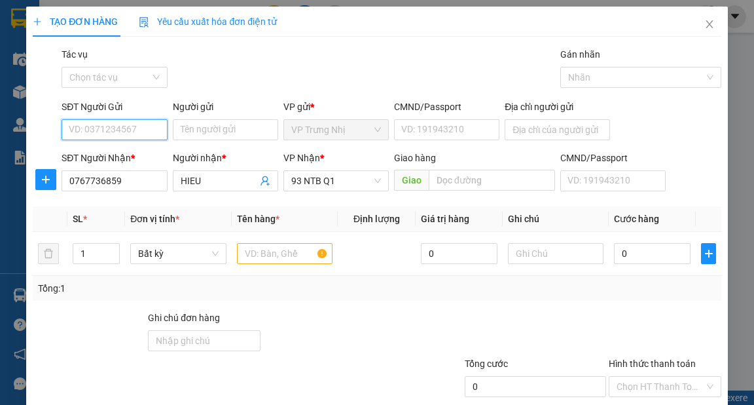
click at [103, 126] on input "SĐT Người Gửi" at bounding box center [114, 129] width 105 height 21
click at [141, 157] on div "0908310081 - THỦY" at bounding box center [133, 156] width 129 height 14
type input "0908310081"
type input "THỦY"
click at [259, 246] on input "text" at bounding box center [285, 253] width 96 height 21
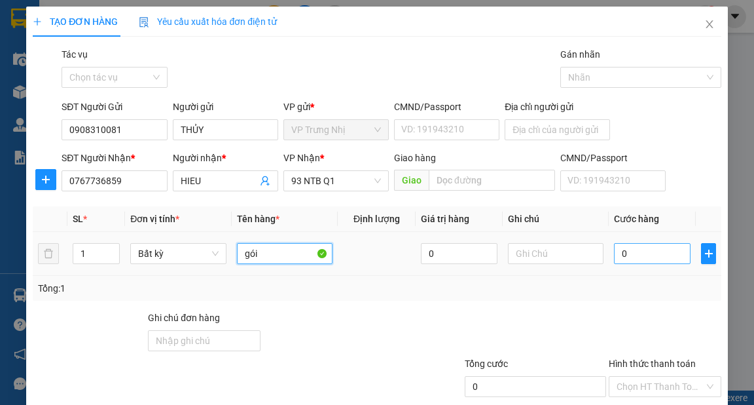
type input "gói"
click at [642, 253] on input "0" at bounding box center [652, 253] width 77 height 21
type input "3"
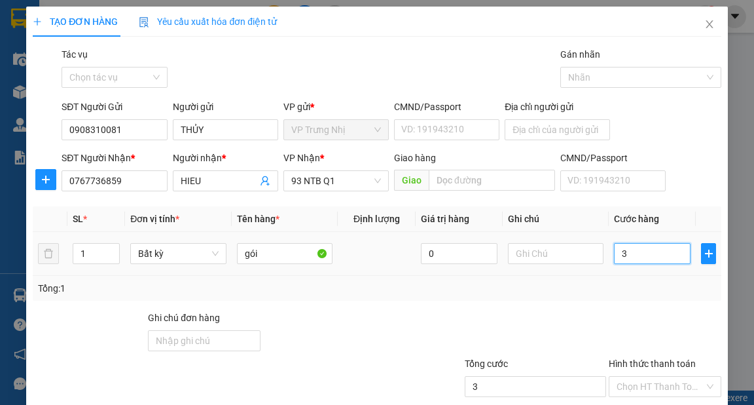
type input "30"
type input "30.000"
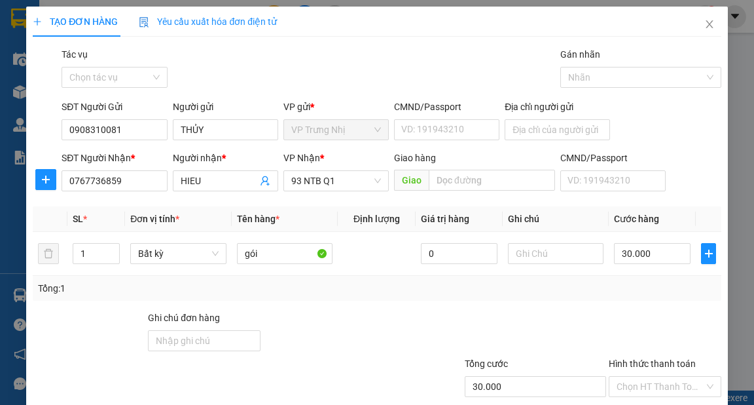
click at [586, 289] on div "Tổng: 1" at bounding box center [377, 288] width 678 height 14
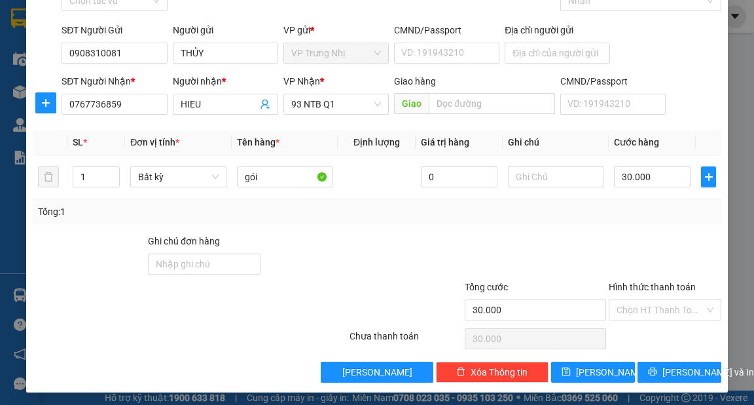
scroll to position [79, 0]
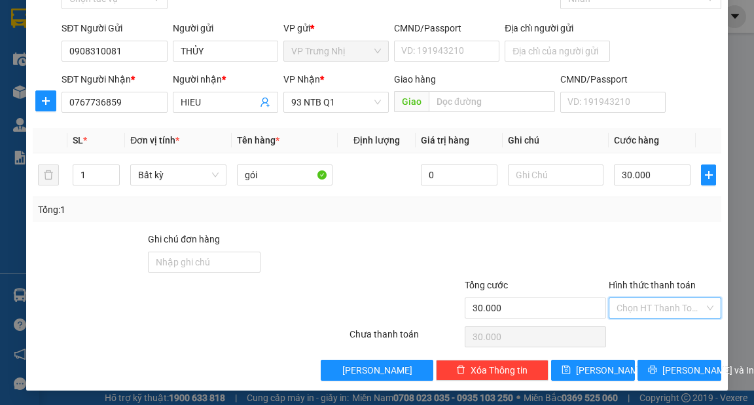
click at [662, 312] on input "Hình thức thanh toán" at bounding box center [661, 308] width 88 height 20
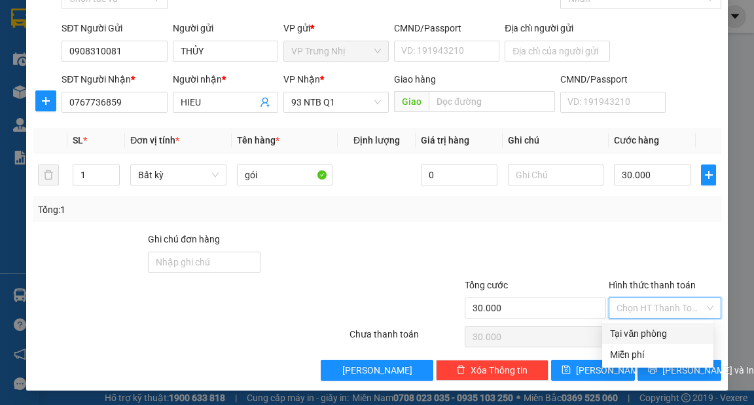
click at [656, 335] on div "Tại văn phòng" at bounding box center [658, 333] width 96 height 14
type input "0"
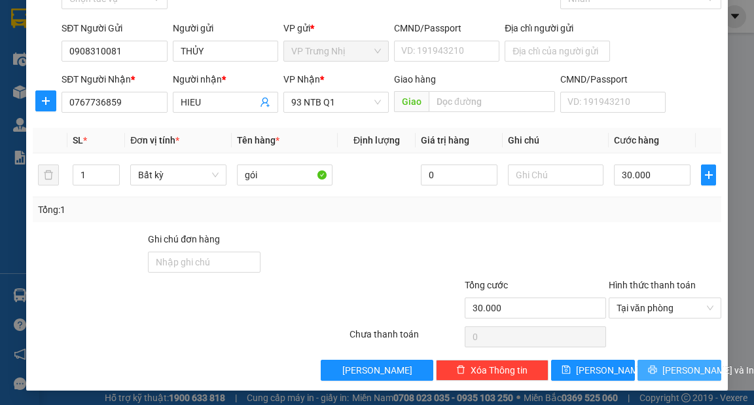
click at [663, 363] on span "[PERSON_NAME] và In" at bounding box center [709, 370] width 92 height 14
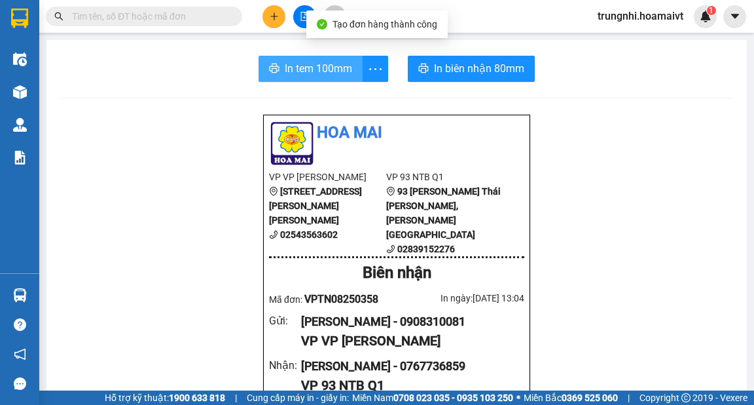
click at [276, 61] on button "In tem 100mm" at bounding box center [311, 69] width 104 height 26
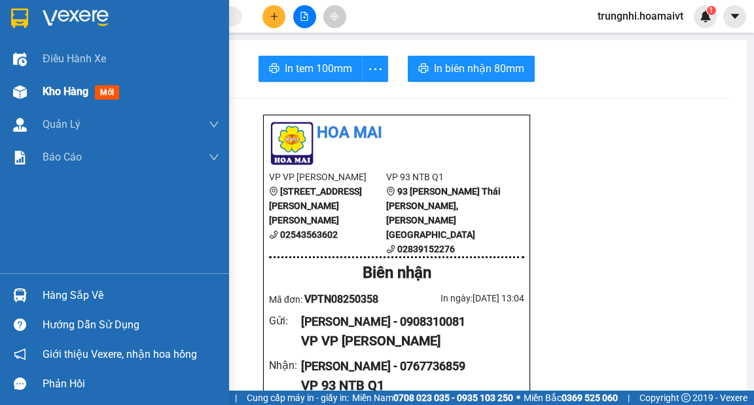
click at [88, 90] on span "Kho hàng" at bounding box center [66, 91] width 46 height 12
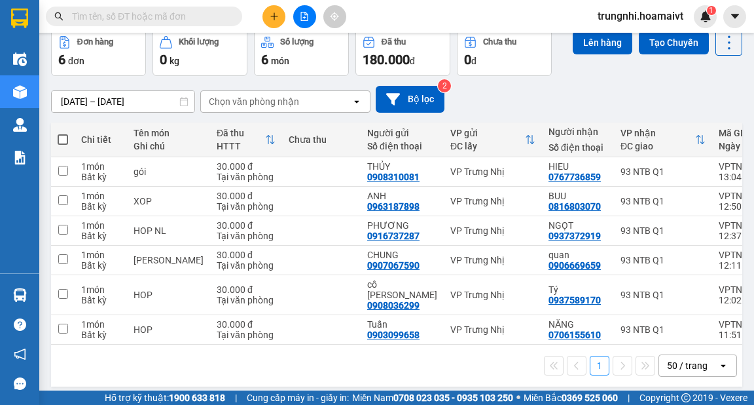
scroll to position [63, 0]
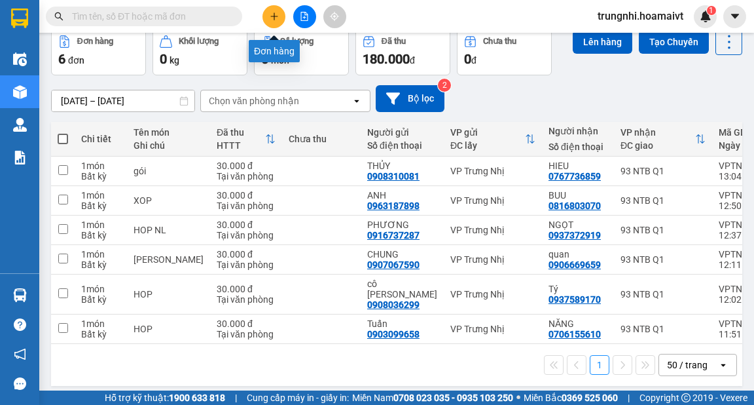
click at [269, 12] on button at bounding box center [274, 16] width 23 height 23
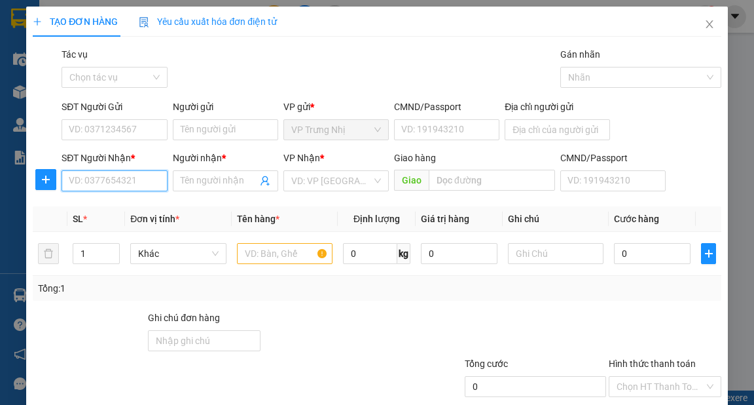
click at [90, 178] on input "SĐT Người Nhận *" at bounding box center [114, 180] width 105 height 21
type input "0937326444"
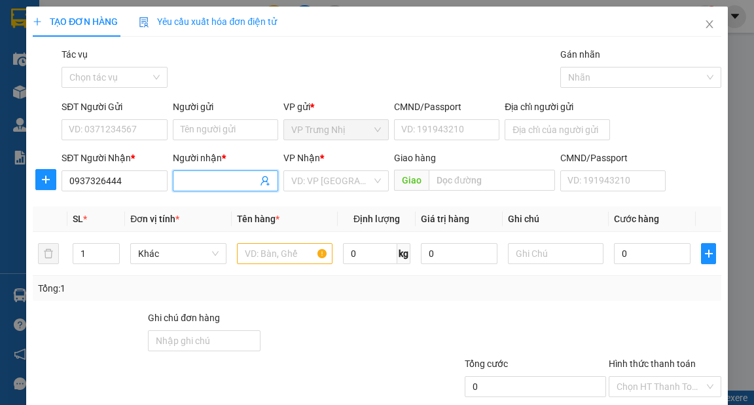
click at [186, 185] on input "Người nhận *" at bounding box center [219, 181] width 77 height 14
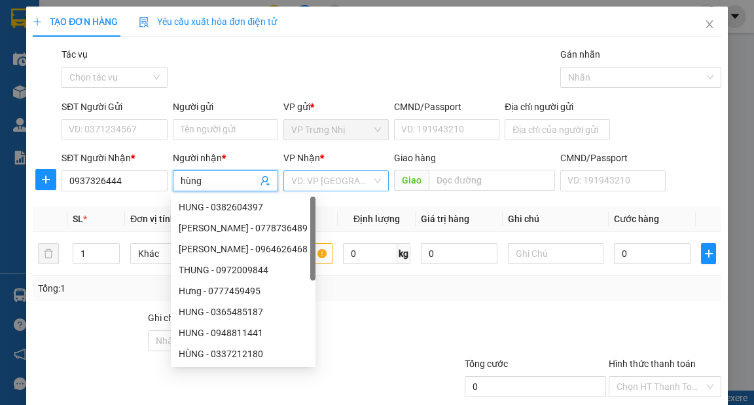
type input "hùng"
click at [318, 177] on input "search" at bounding box center [331, 181] width 81 height 20
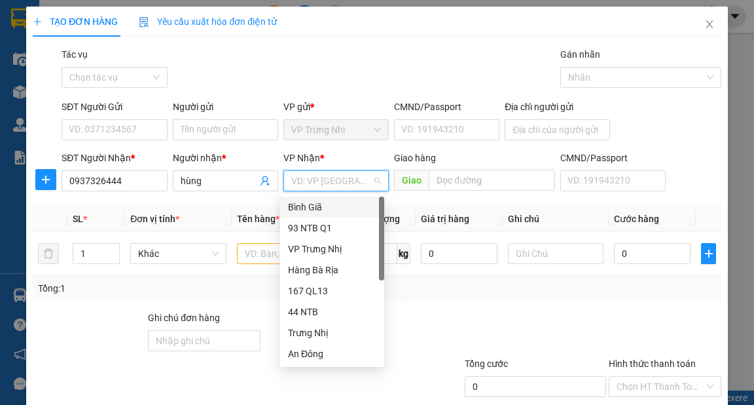
type input "9"
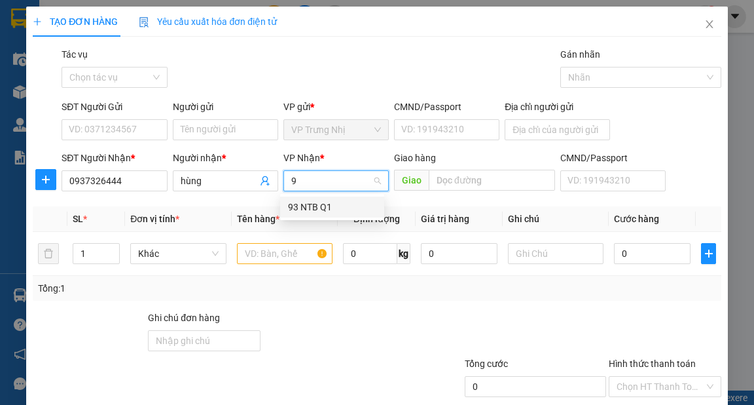
click at [306, 200] on div "93 NTB Q1" at bounding box center [332, 207] width 88 height 14
click at [322, 183] on span "93 NTB Q1" at bounding box center [336, 181] width 90 height 20
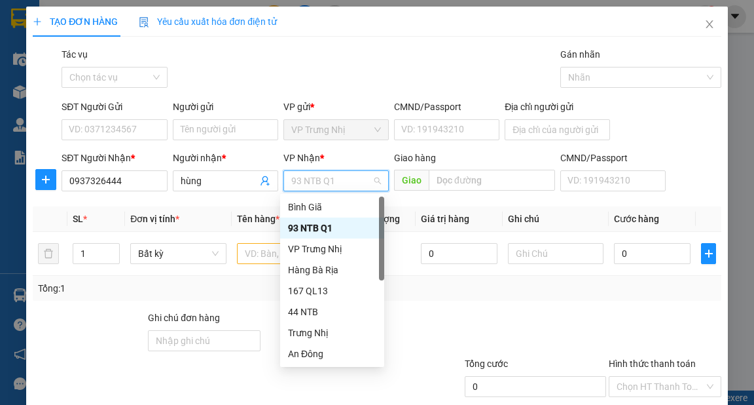
type input "1"
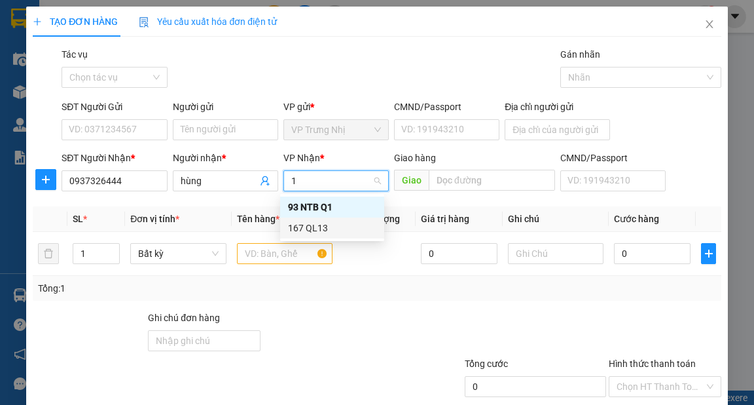
click at [306, 229] on div "167 QL13" at bounding box center [332, 228] width 88 height 14
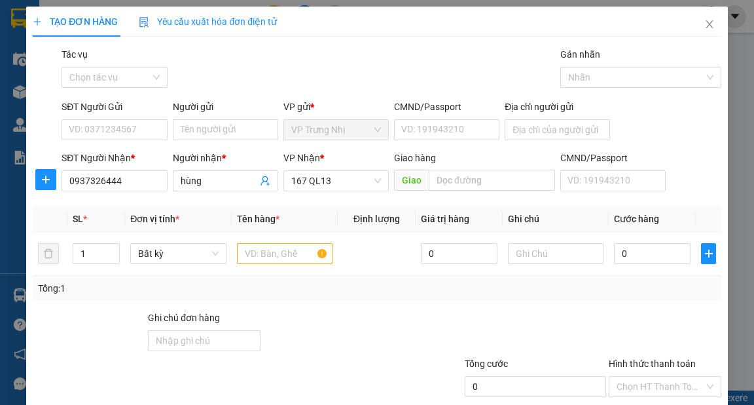
click at [113, 142] on div "SĐT Người Gửi VD: 0371234567" at bounding box center [114, 123] width 105 height 46
click at [113, 134] on input "SĐT Người Gửi" at bounding box center [114, 129] width 105 height 21
type input "0946471707"
click at [202, 131] on input "Người gửi" at bounding box center [225, 129] width 105 height 21
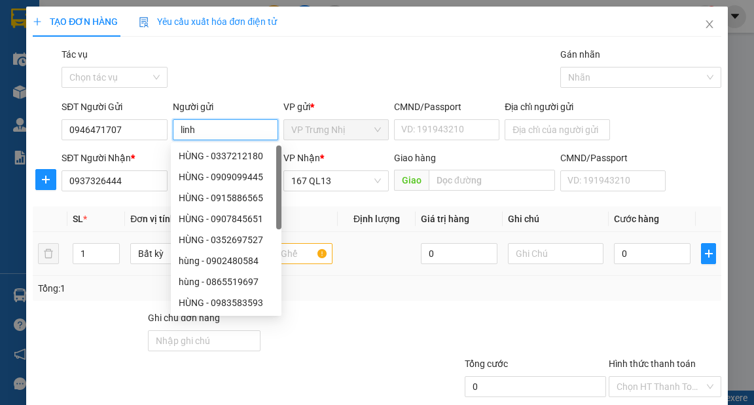
type input "linh"
drag, startPoint x: 610, startPoint y: 242, endPoint x: 617, endPoint y: 243, distance: 7.3
click at [614, 242] on div "0" at bounding box center [652, 253] width 77 height 26
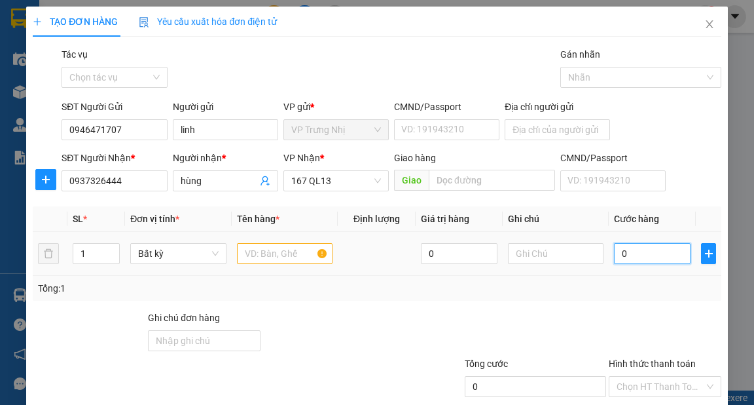
click at [620, 243] on input "0" at bounding box center [652, 253] width 77 height 21
type input "6"
type input "60"
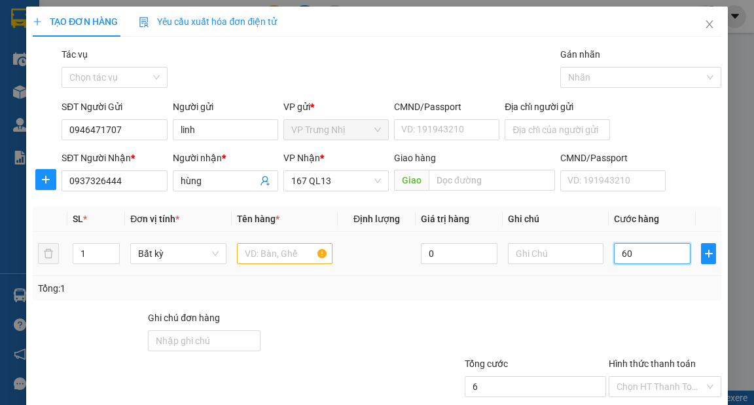
type input "60"
type input "60.000"
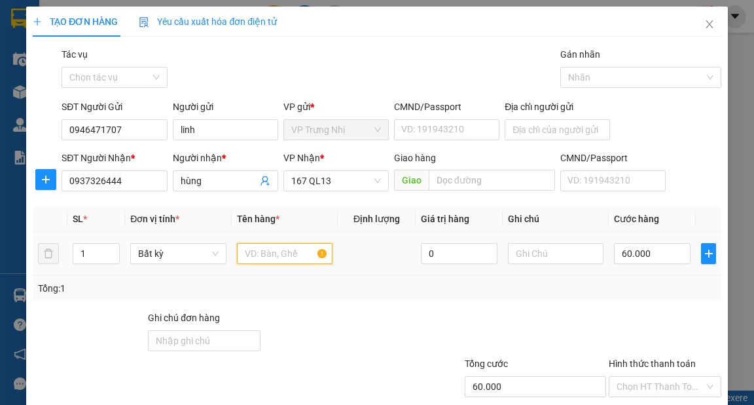
click at [283, 261] on input "text" at bounding box center [285, 253] width 96 height 21
type input "xôp"
click at [629, 282] on div "Tổng: 1" at bounding box center [377, 288] width 678 height 14
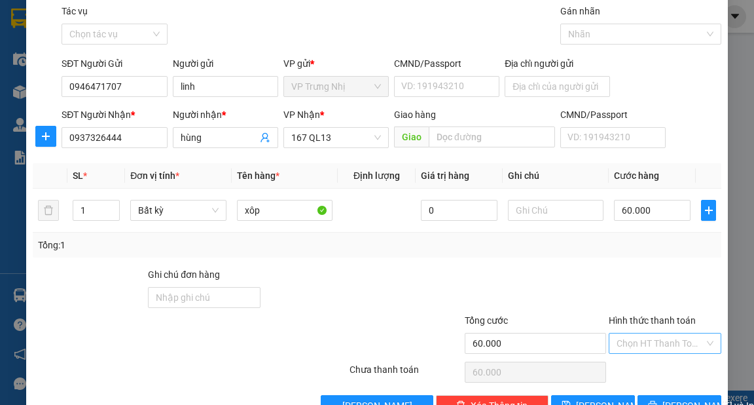
scroll to position [79, 0]
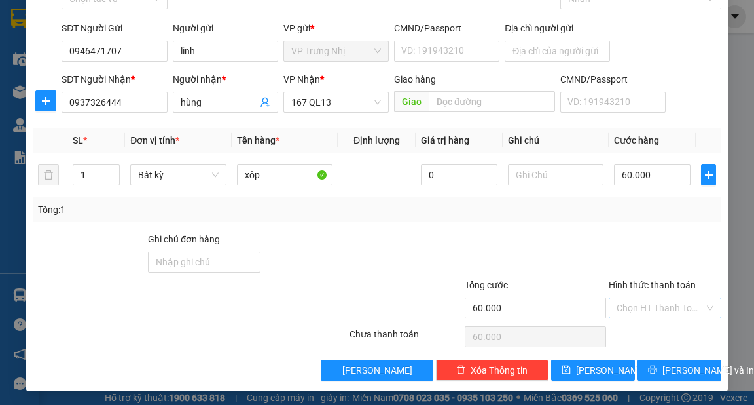
click at [669, 310] on input "Hình thức thanh toán" at bounding box center [661, 308] width 88 height 20
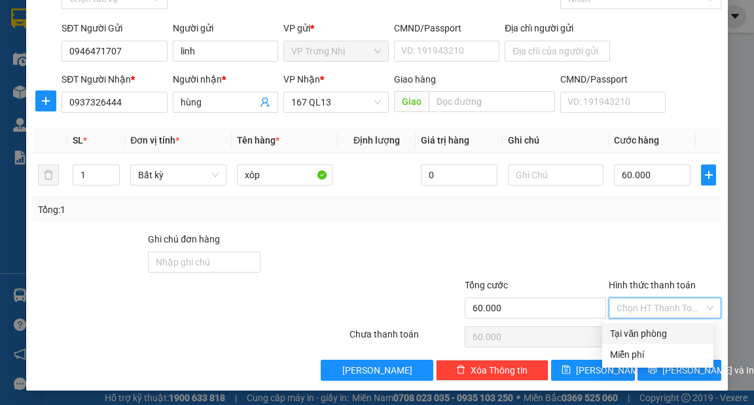
click at [641, 334] on div "Tại văn phòng" at bounding box center [658, 333] width 96 height 14
type input "0"
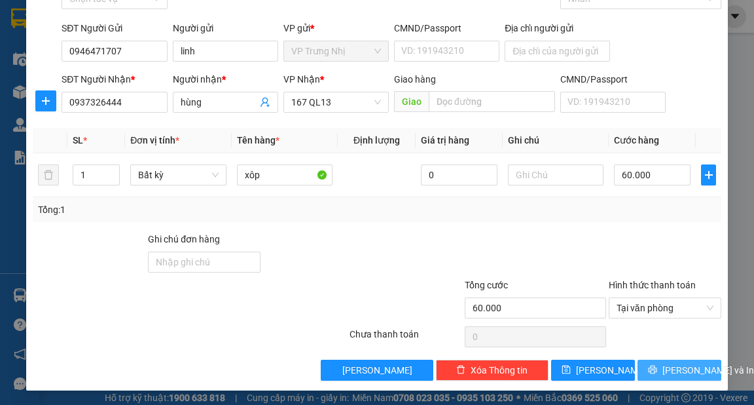
click at [663, 365] on span "[PERSON_NAME] và In" at bounding box center [709, 370] width 92 height 14
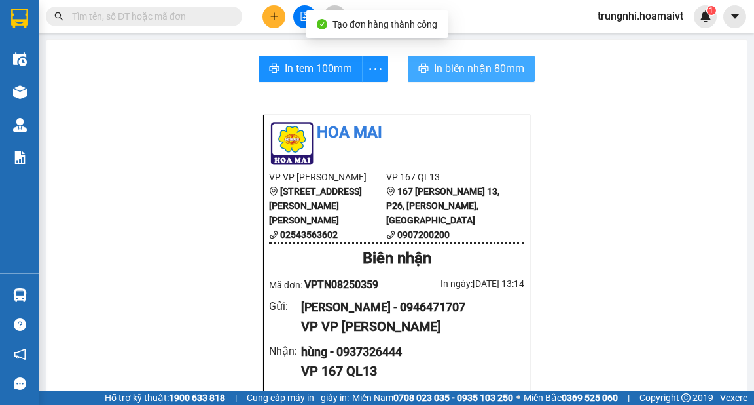
click at [468, 71] on span "In biên nhận 80mm" at bounding box center [479, 68] width 90 height 16
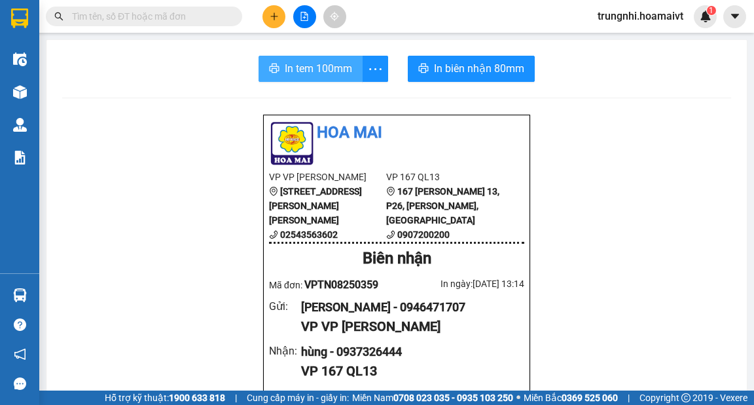
click at [320, 71] on span "In tem 100mm" at bounding box center [318, 68] width 67 height 16
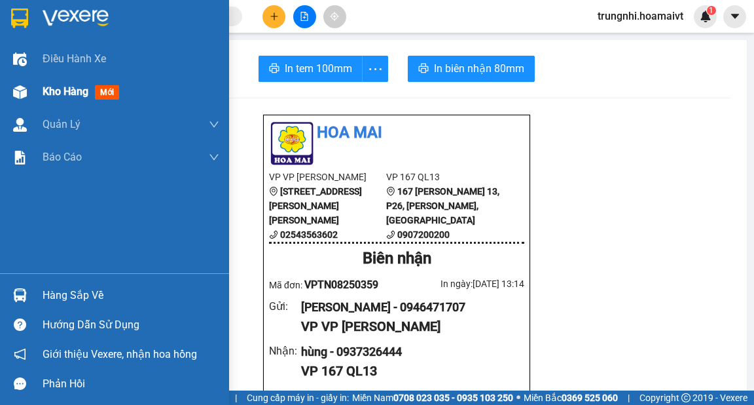
click at [64, 92] on span "Kho hàng" at bounding box center [66, 91] width 46 height 12
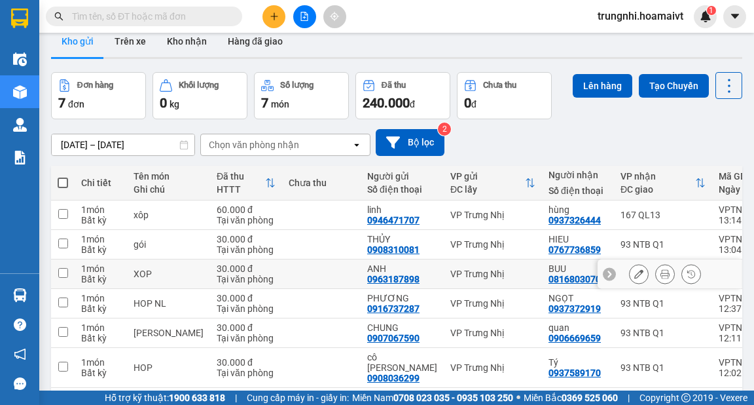
scroll to position [92, 0]
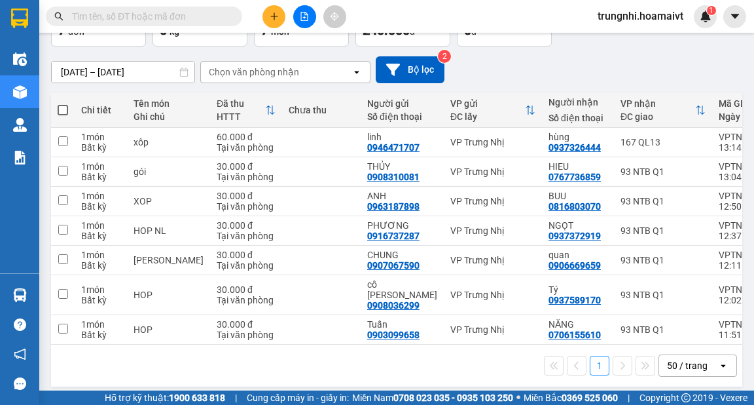
click at [66, 105] on span at bounding box center [63, 110] width 10 height 10
click at [63, 103] on input "checkbox" at bounding box center [63, 103] width 0 height 0
checkbox input "true"
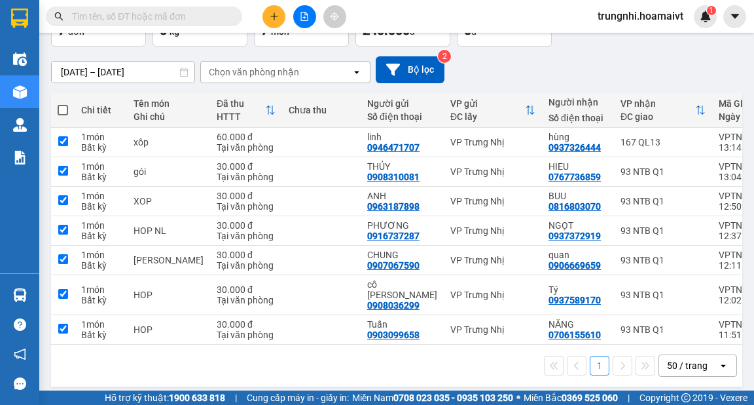
checkbox input "true"
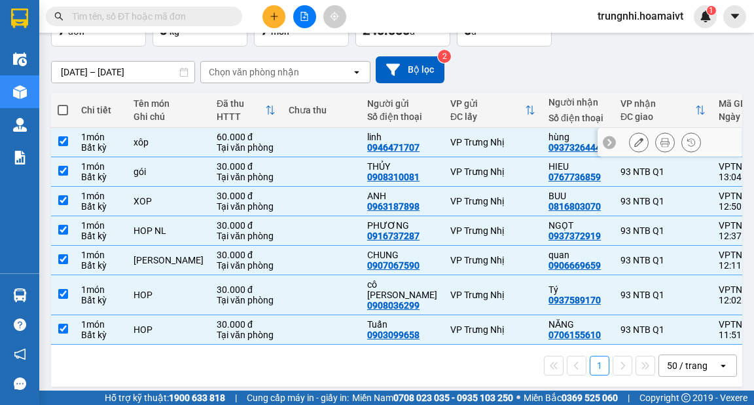
click at [68, 138] on td at bounding box center [63, 142] width 24 height 29
checkbox input "false"
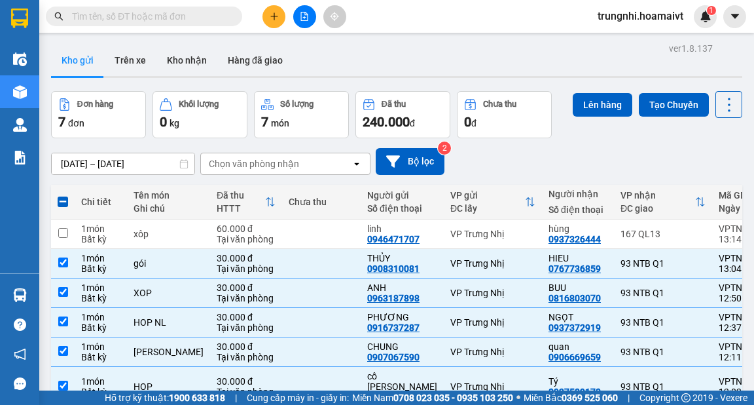
scroll to position [0, 0]
click at [593, 97] on button "Lên hàng" at bounding box center [603, 105] width 60 height 24
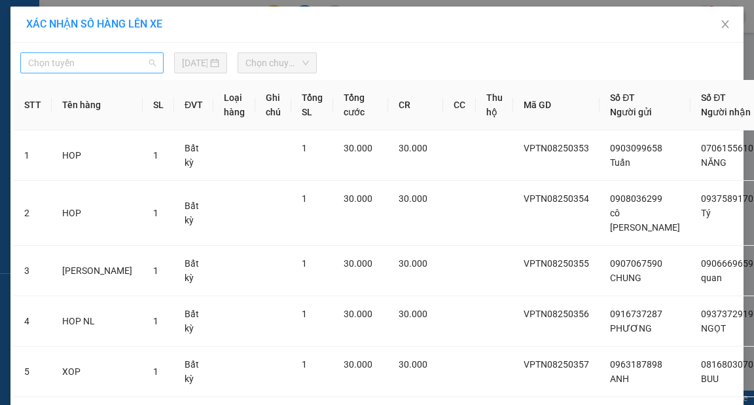
click at [64, 60] on span "Chọn tuyến" at bounding box center [92, 63] width 128 height 20
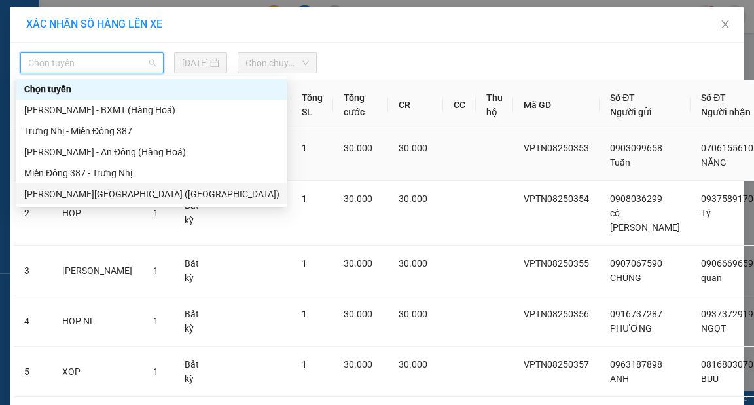
click at [83, 193] on div "Trưng Nhị - [GEOGRAPHIC_DATA] ([GEOGRAPHIC_DATA])" at bounding box center [151, 194] width 255 height 14
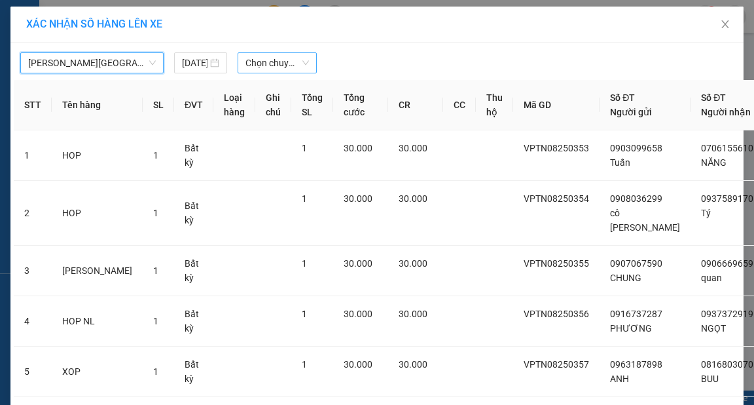
click at [265, 65] on span "Chọn chuyến" at bounding box center [278, 63] width 64 height 20
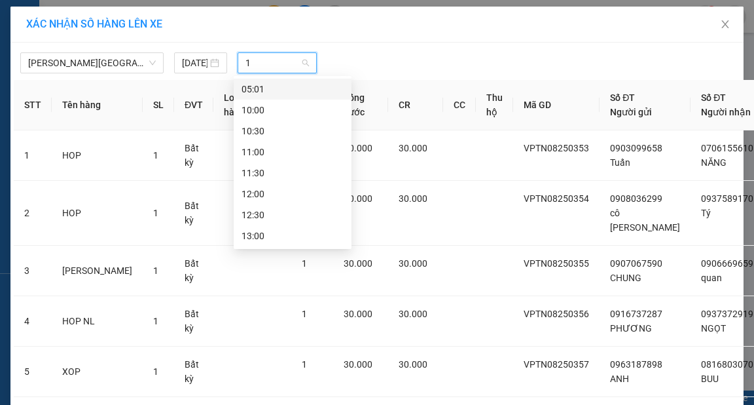
type input "13"
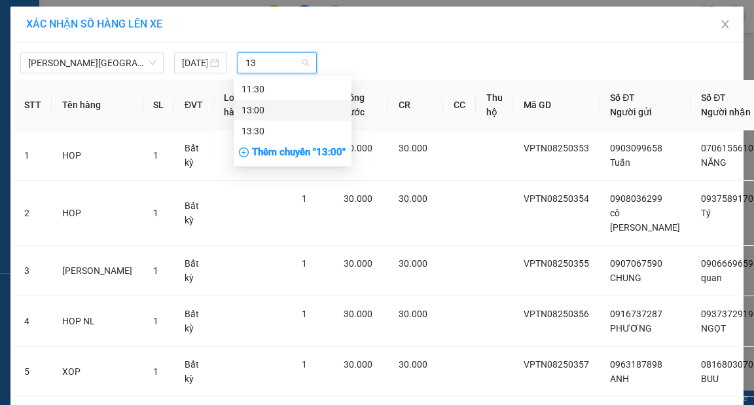
click at [266, 106] on div "13:00" at bounding box center [293, 110] width 102 height 14
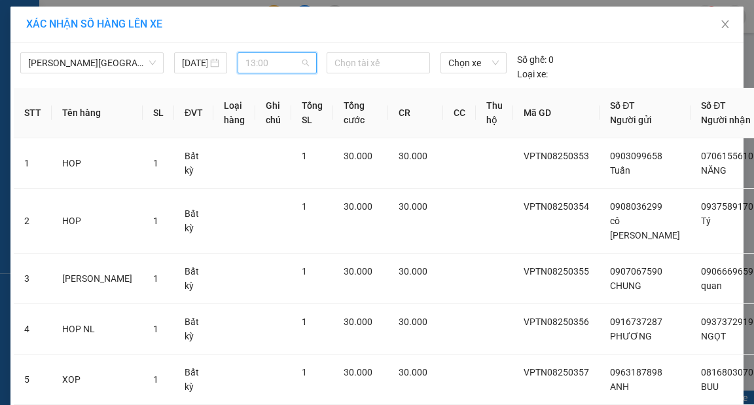
click at [263, 67] on span "13:00" at bounding box center [278, 63] width 64 height 20
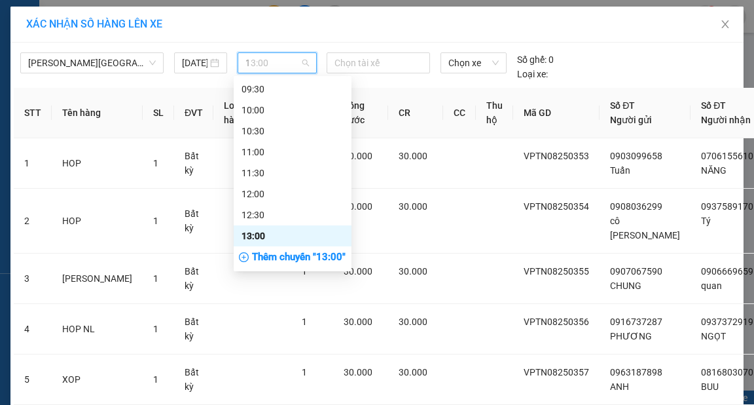
type input "13"
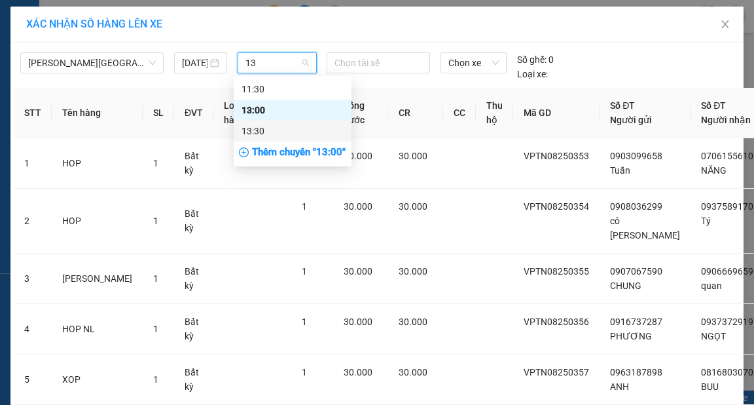
click at [260, 128] on div "13:30" at bounding box center [293, 131] width 102 height 14
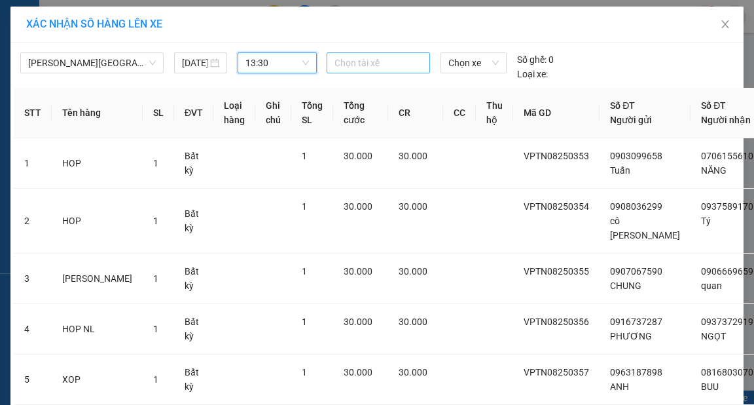
click at [361, 68] on div at bounding box center [378, 63] width 97 height 16
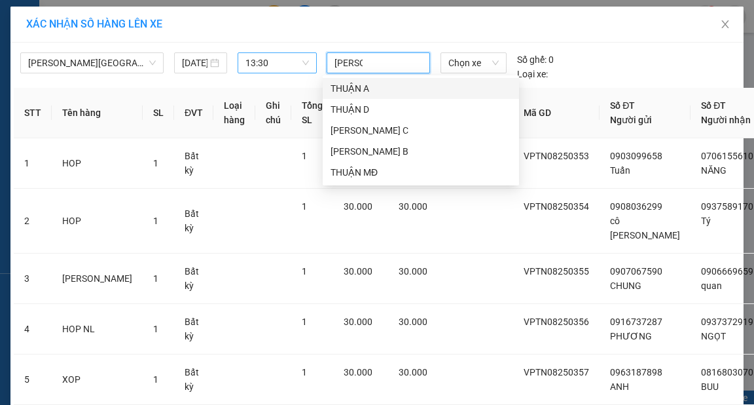
type input "thuan d"
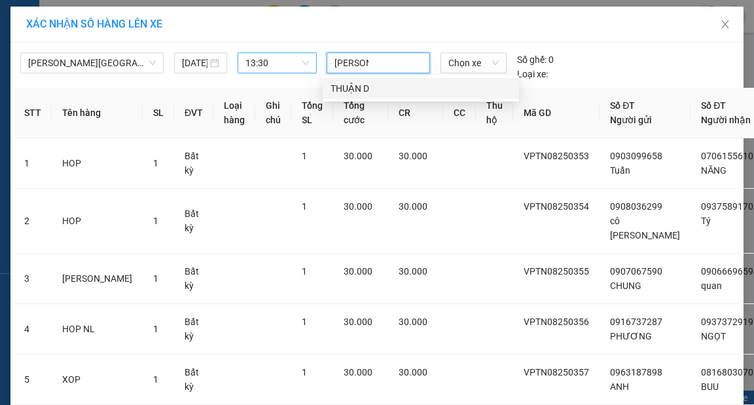
click at [380, 86] on div "THUẬN D" at bounding box center [421, 88] width 181 height 14
click at [477, 69] on span "Chọn xe" at bounding box center [474, 63] width 50 height 20
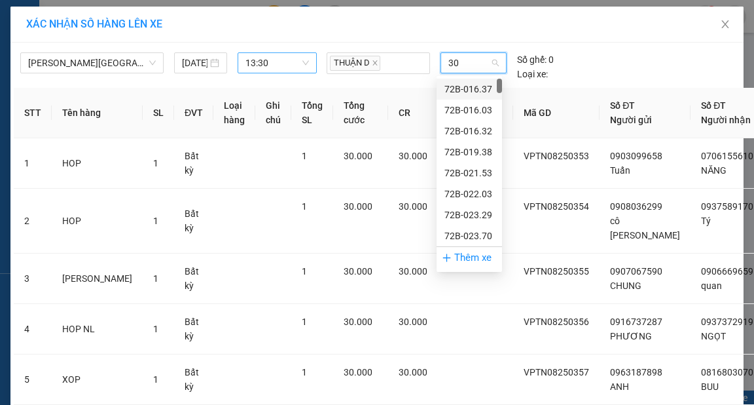
type input "303"
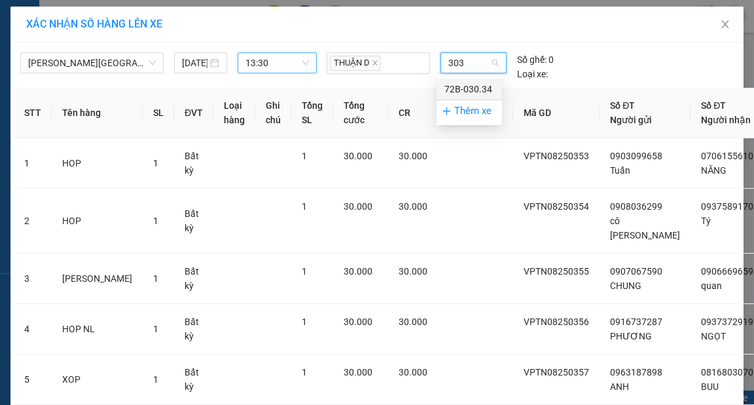
click at [469, 84] on div "72B-030.34" at bounding box center [470, 89] width 50 height 14
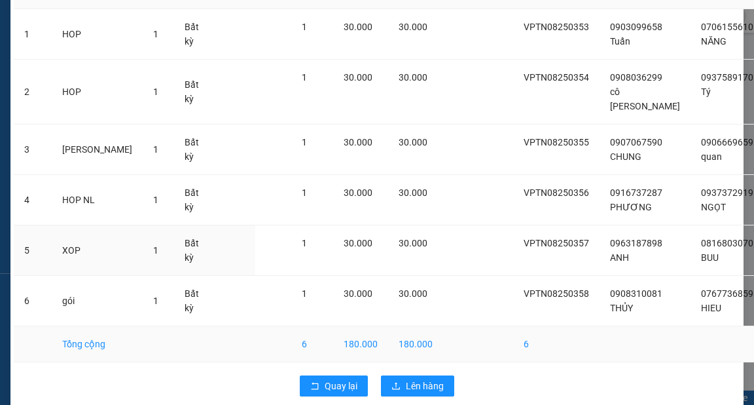
scroll to position [151, 0]
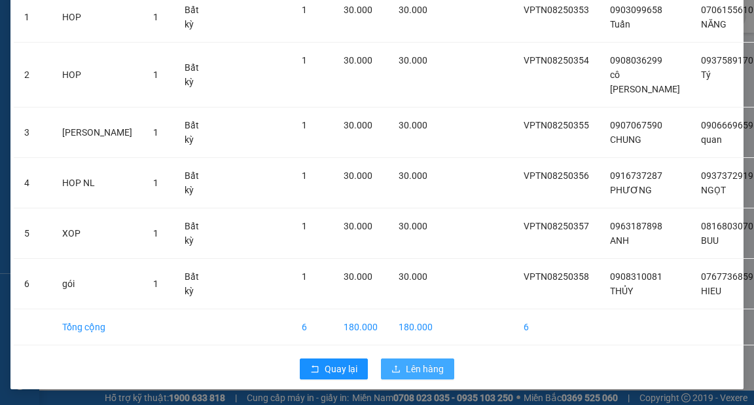
click at [425, 367] on span "Lên hàng" at bounding box center [425, 368] width 38 height 14
